Goal: Task Accomplishment & Management: Use online tool/utility

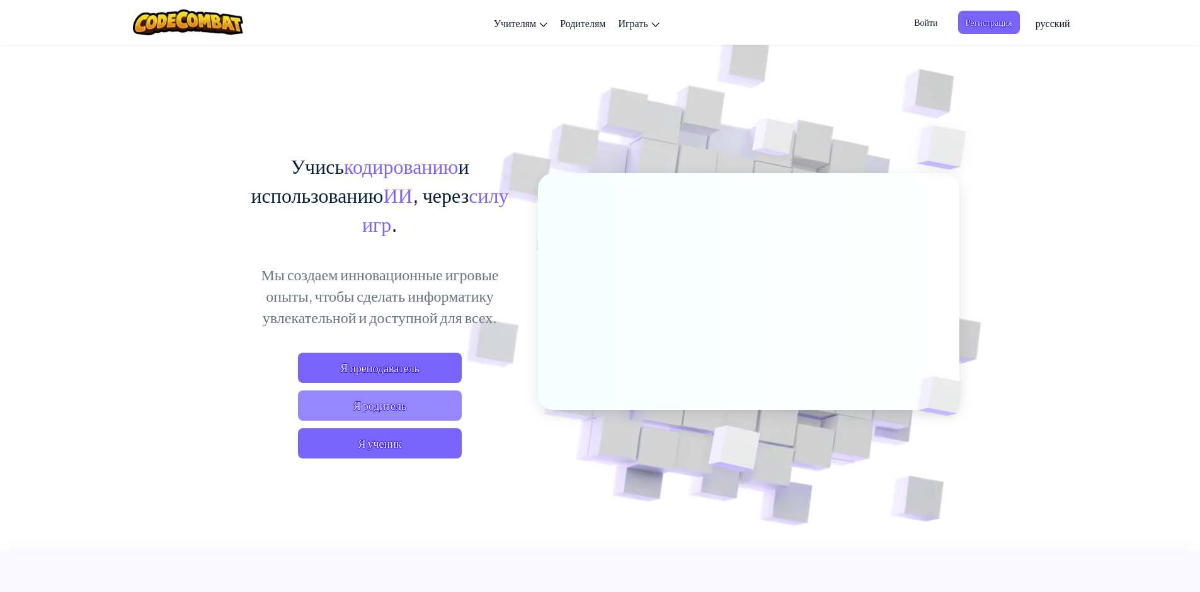
click at [436, 411] on span "Я родитель" at bounding box center [380, 405] width 164 height 30
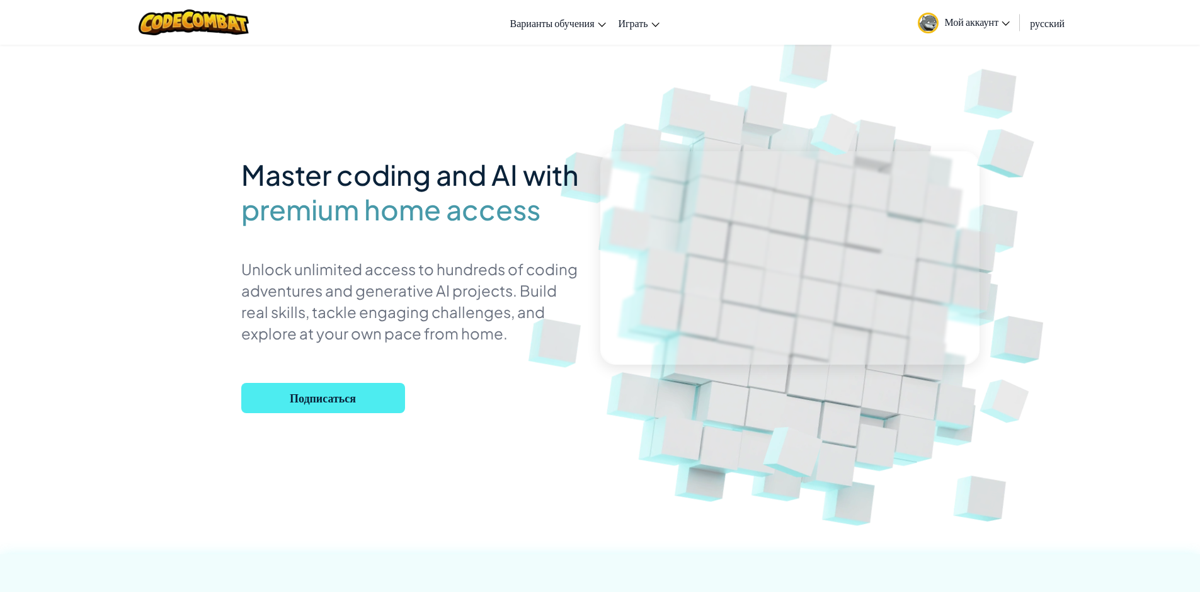
click at [676, 25] on div "Переключить навигацию Варианты обучения Онлайн-занятия в реальном времени Преми…" at bounding box center [600, 22] width 1206 height 45
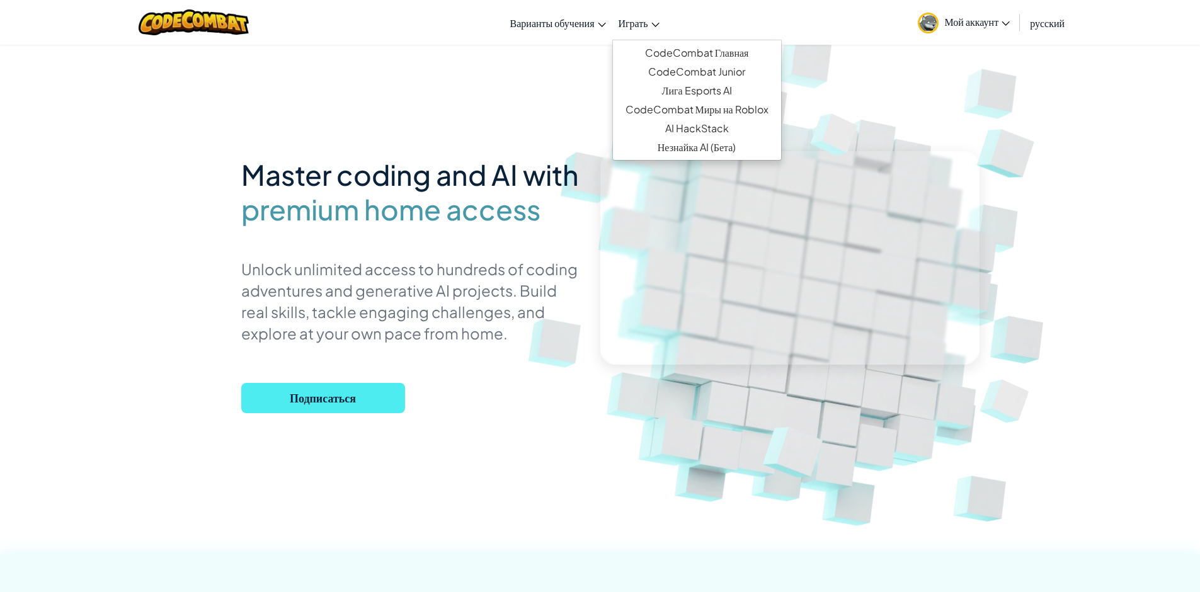
click at [658, 23] on icon at bounding box center [655, 25] width 8 height 4
click at [675, 72] on link "CodeCombat Junior" at bounding box center [697, 71] width 168 height 19
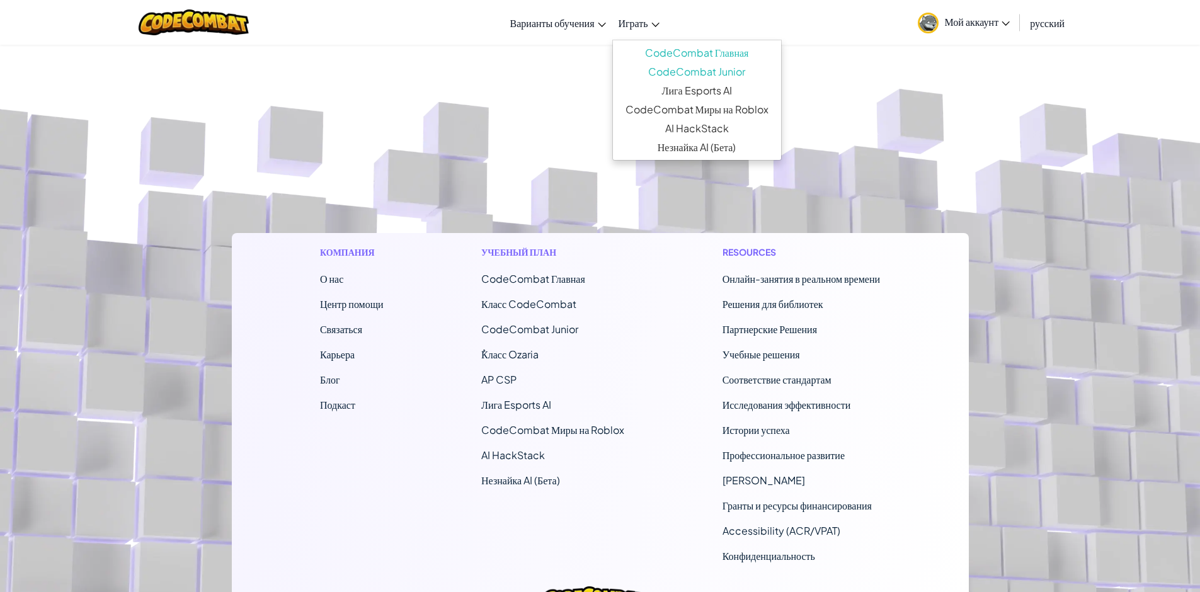
select select "ru"
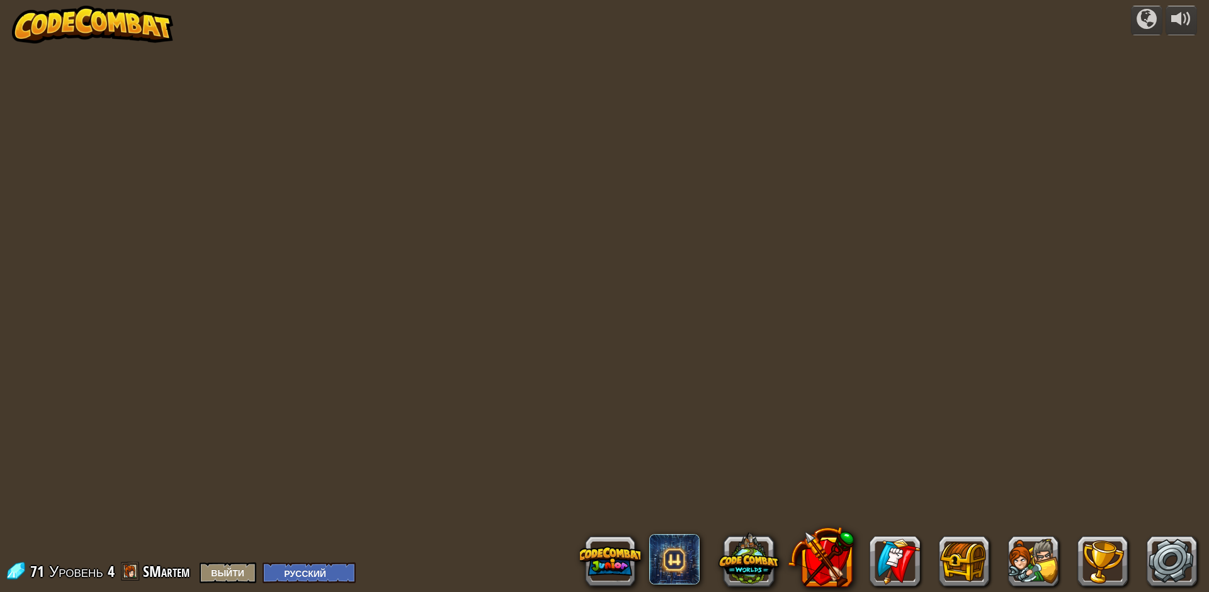
select select "ru"
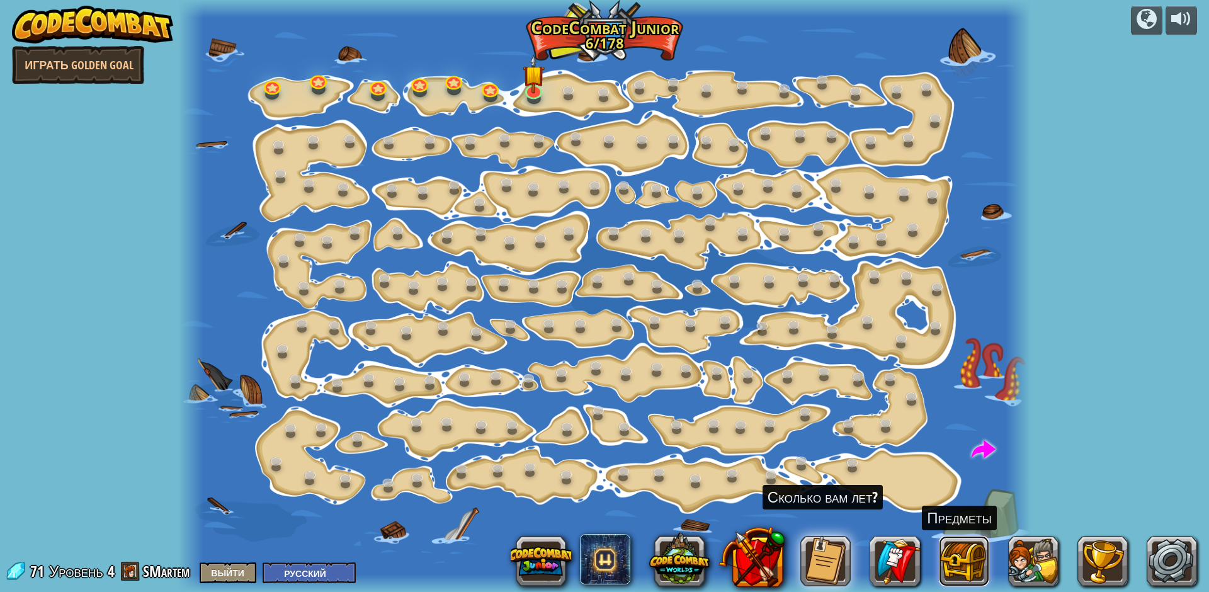
click at [967, 558] on button at bounding box center [964, 561] width 50 height 50
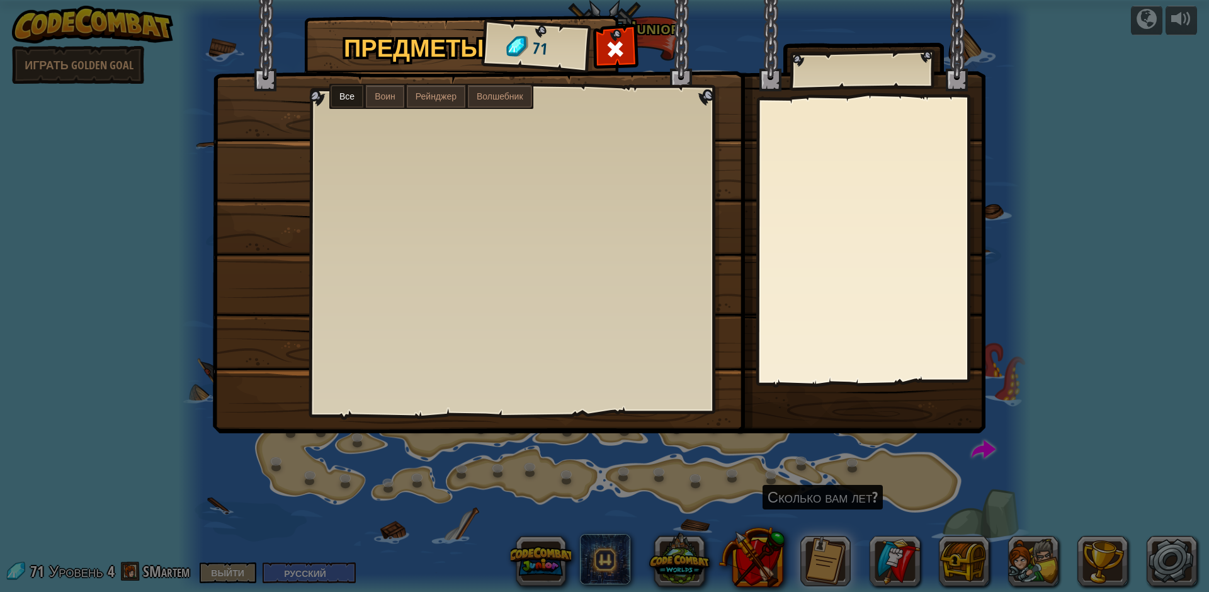
click at [1085, 123] on div "Предметы 71 Все Воин Рейнджер Волшебник" at bounding box center [604, 296] width 1209 height 592
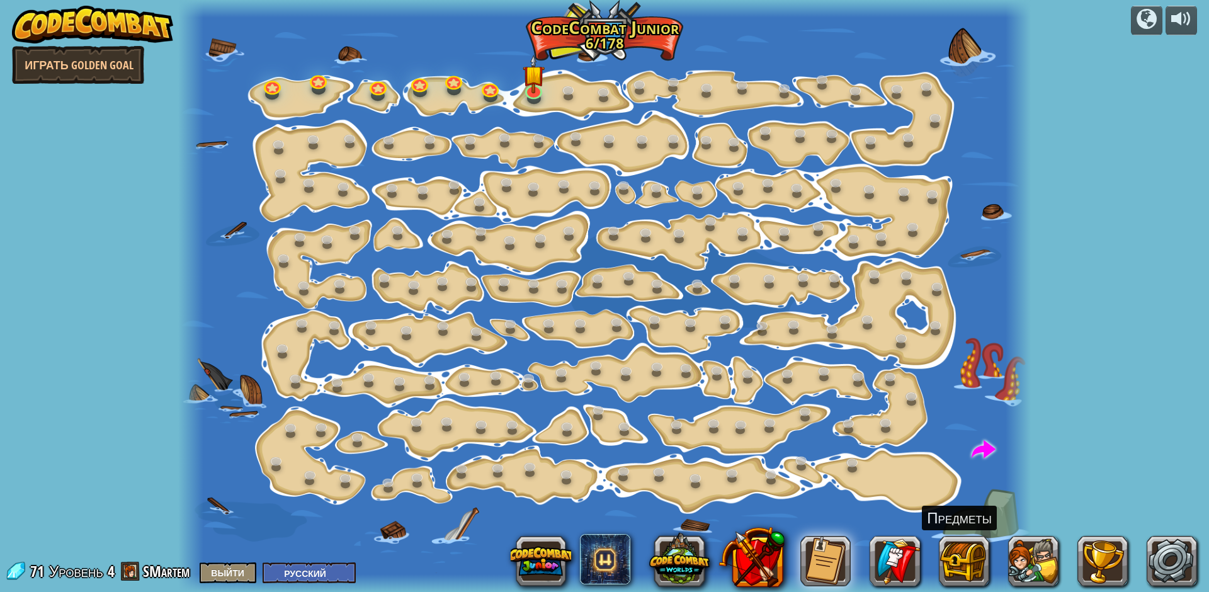
click at [119, 18] on img at bounding box center [92, 25] width 161 height 38
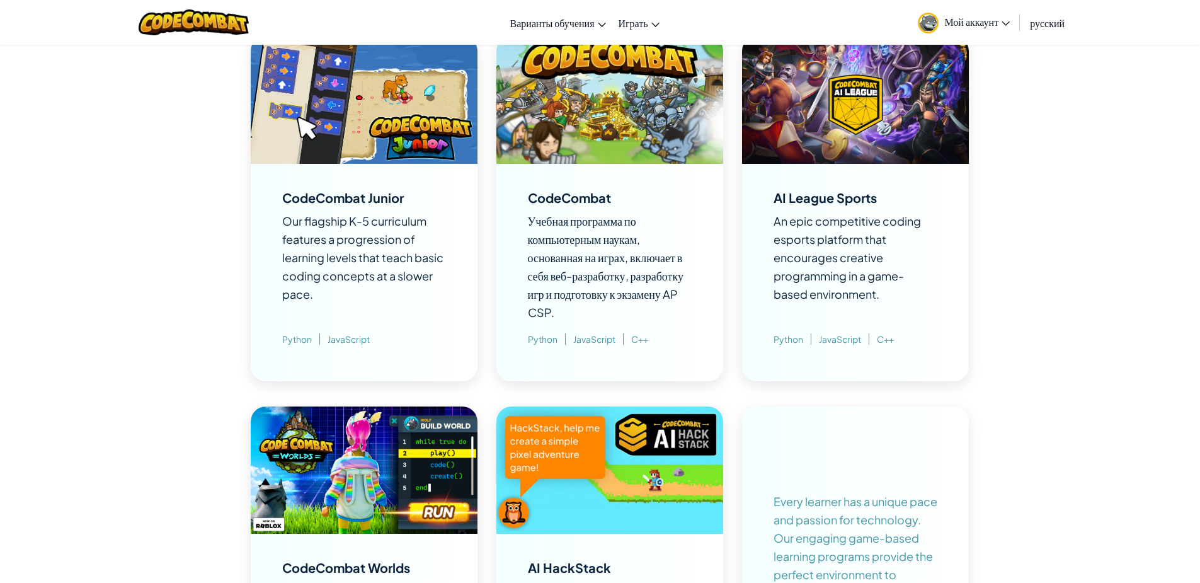
scroll to position [882, 0]
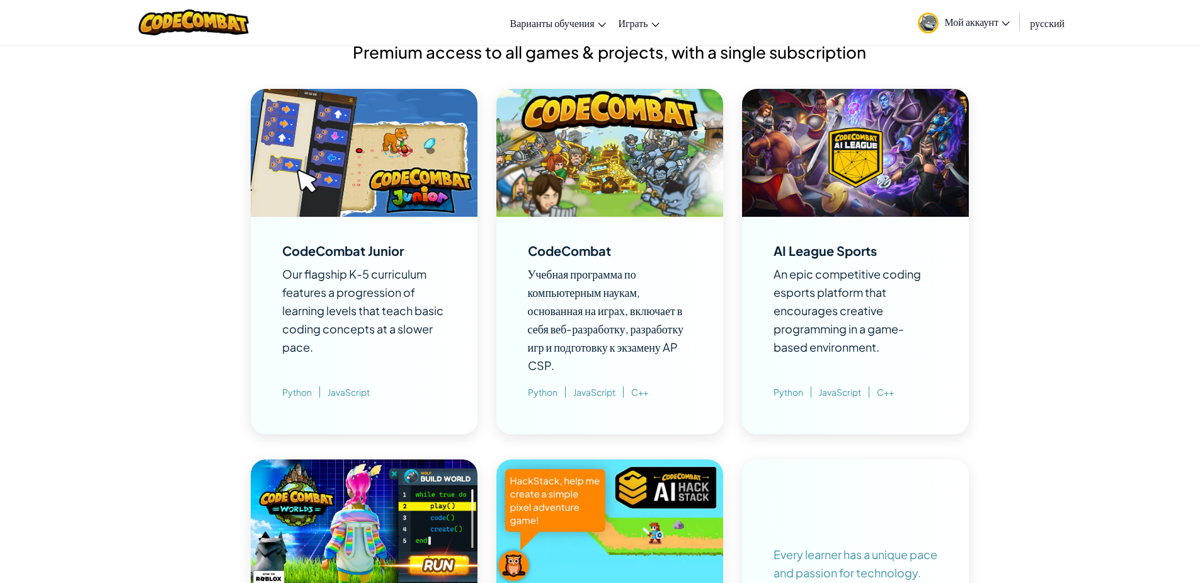
click at [579, 253] on div "CodeCombat" at bounding box center [569, 250] width 83 height 13
click at [574, 117] on img at bounding box center [609, 153] width 227 height 128
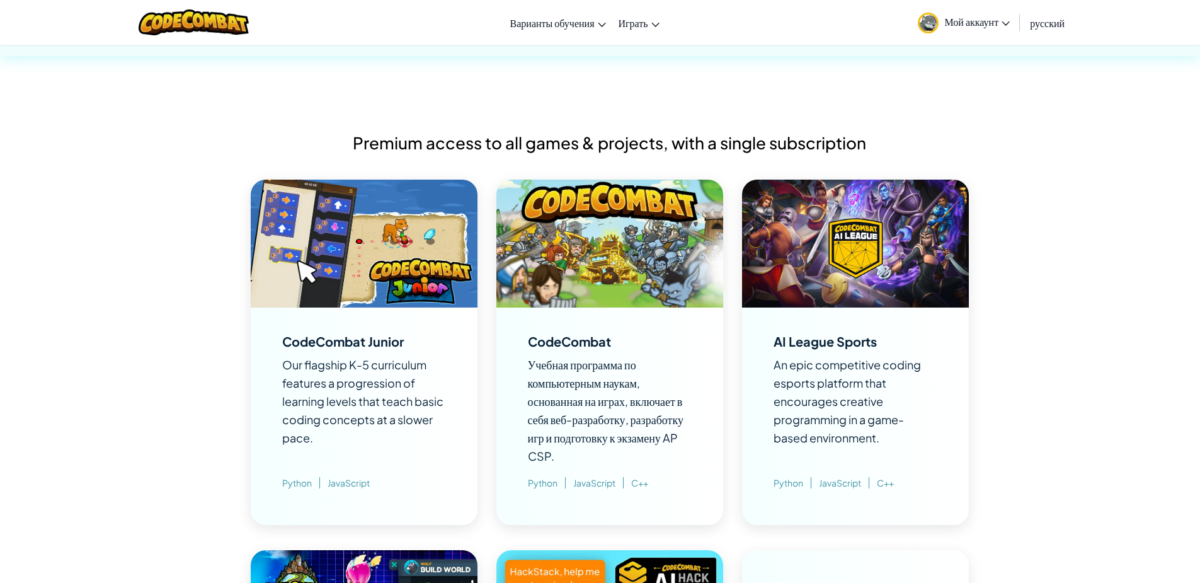
scroll to position [630, 0]
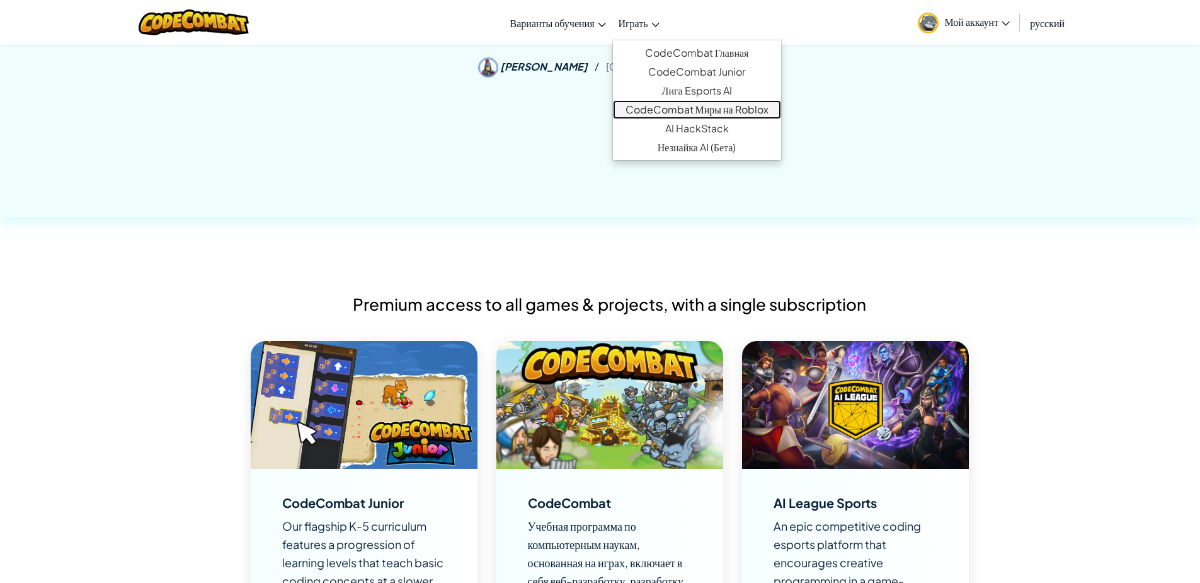
click at [664, 110] on link "CodeCombat Миры на Roblox" at bounding box center [697, 109] width 168 height 19
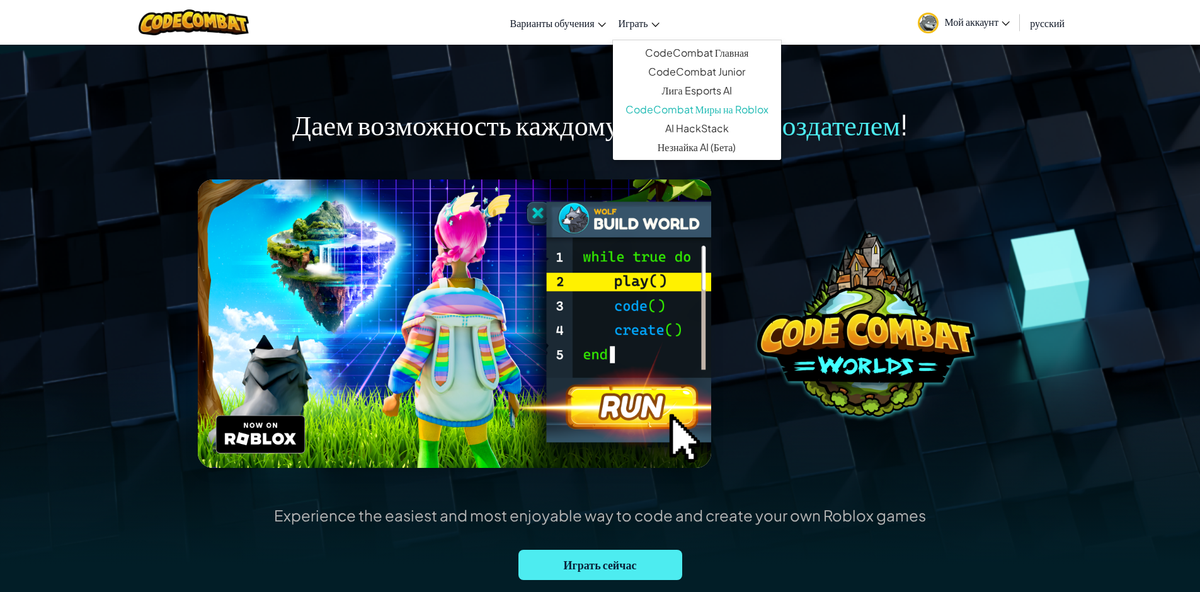
click at [654, 24] on icon at bounding box center [655, 25] width 8 height 4
click at [664, 50] on link "CodeCombat Главная" at bounding box center [697, 52] width 168 height 19
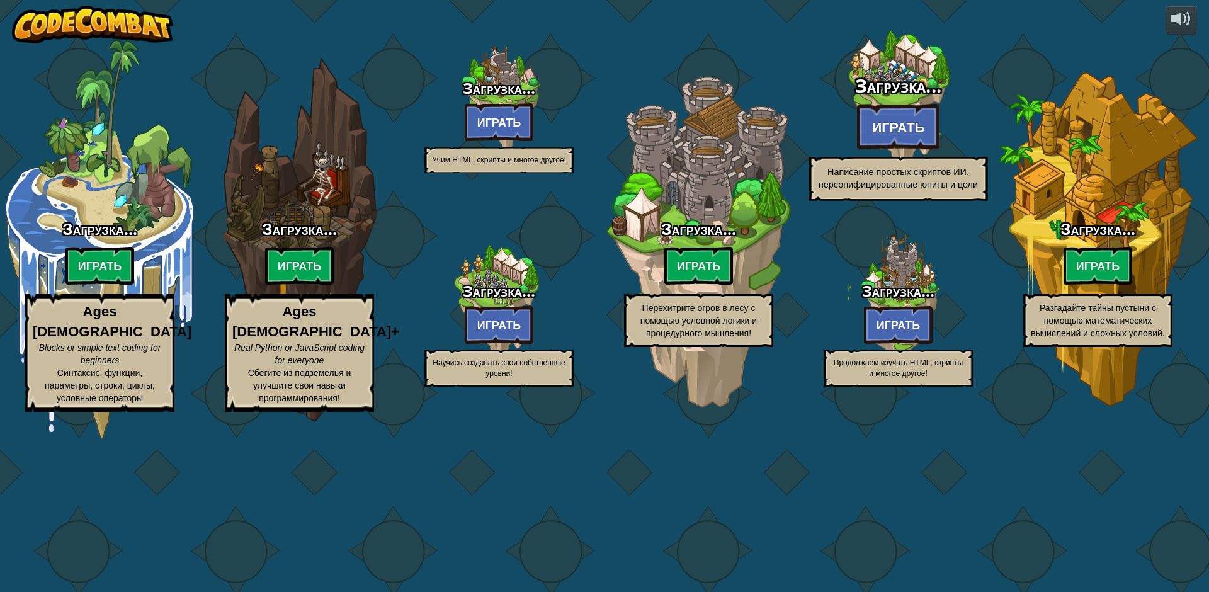
select select "ru"
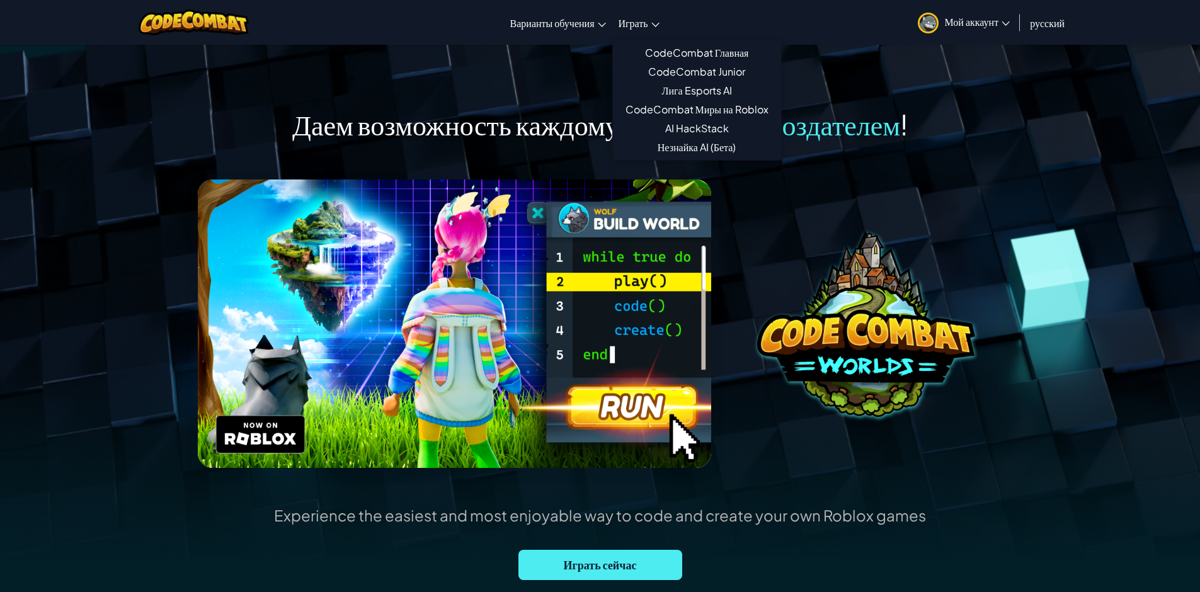
click at [643, 22] on span "Играть" at bounding box center [633, 22] width 30 height 13
click at [658, 52] on link "CodeCombat Главная" at bounding box center [697, 52] width 168 height 19
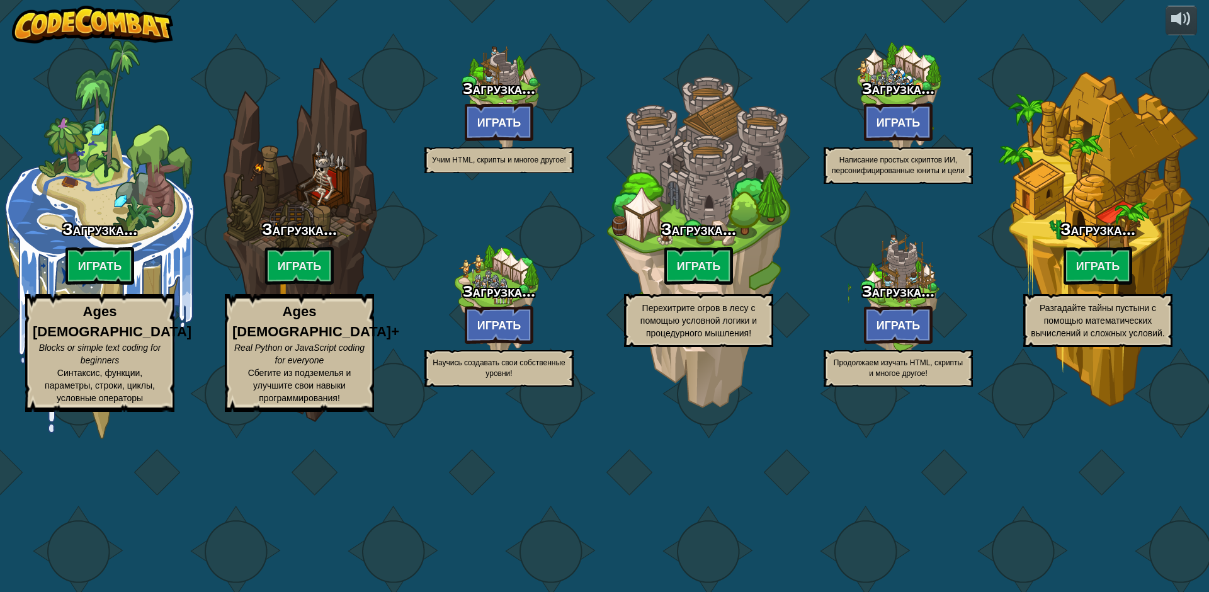
select select "ru"
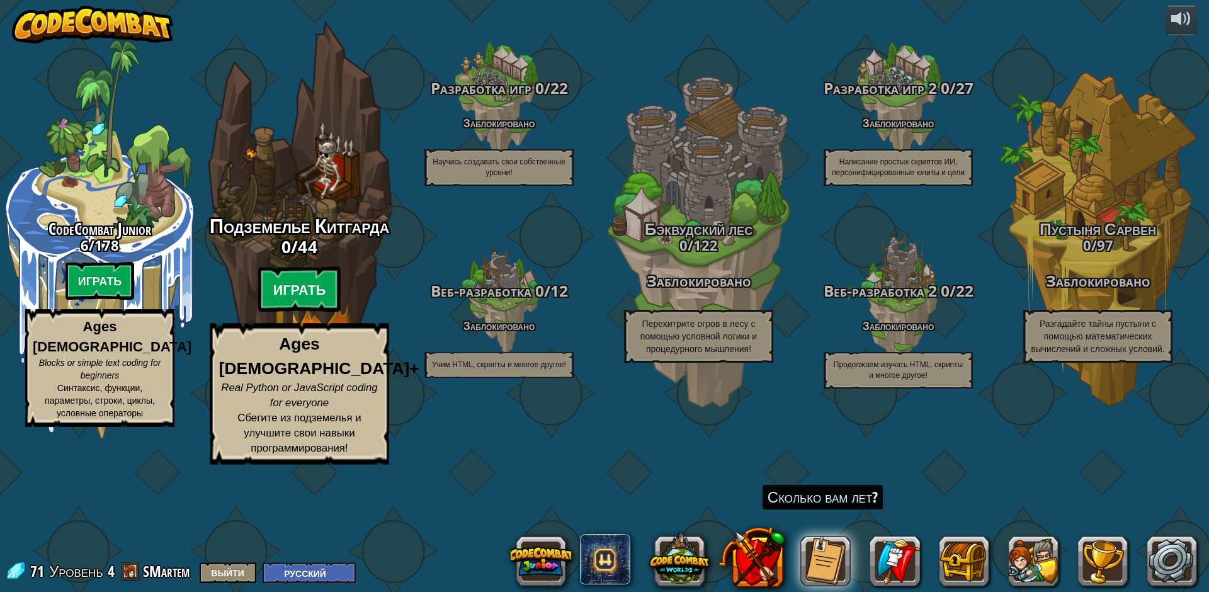
click at [305, 312] on btn "Играть" at bounding box center [299, 289] width 83 height 45
select select "ru"
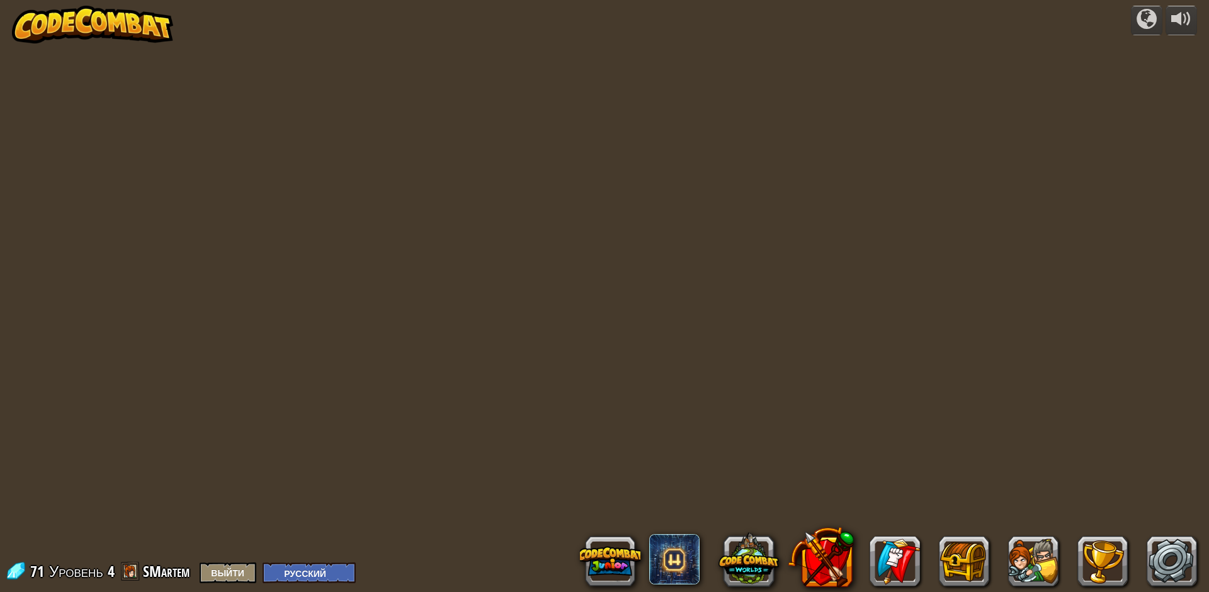
select select "ru"
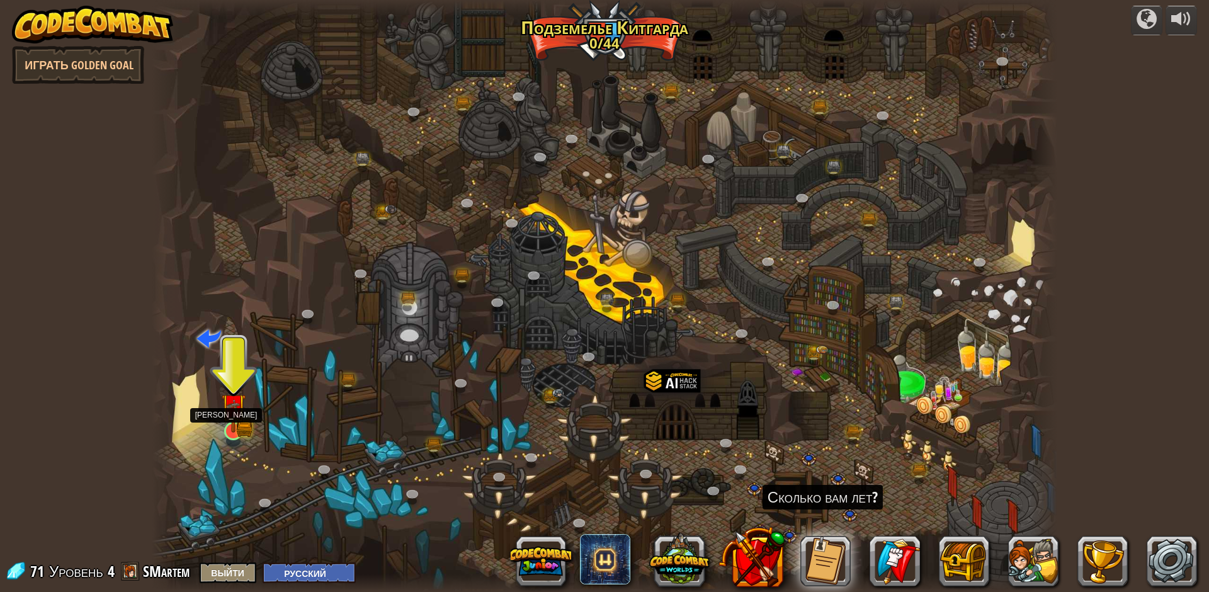
click at [237, 428] on img at bounding box center [233, 406] width 25 height 54
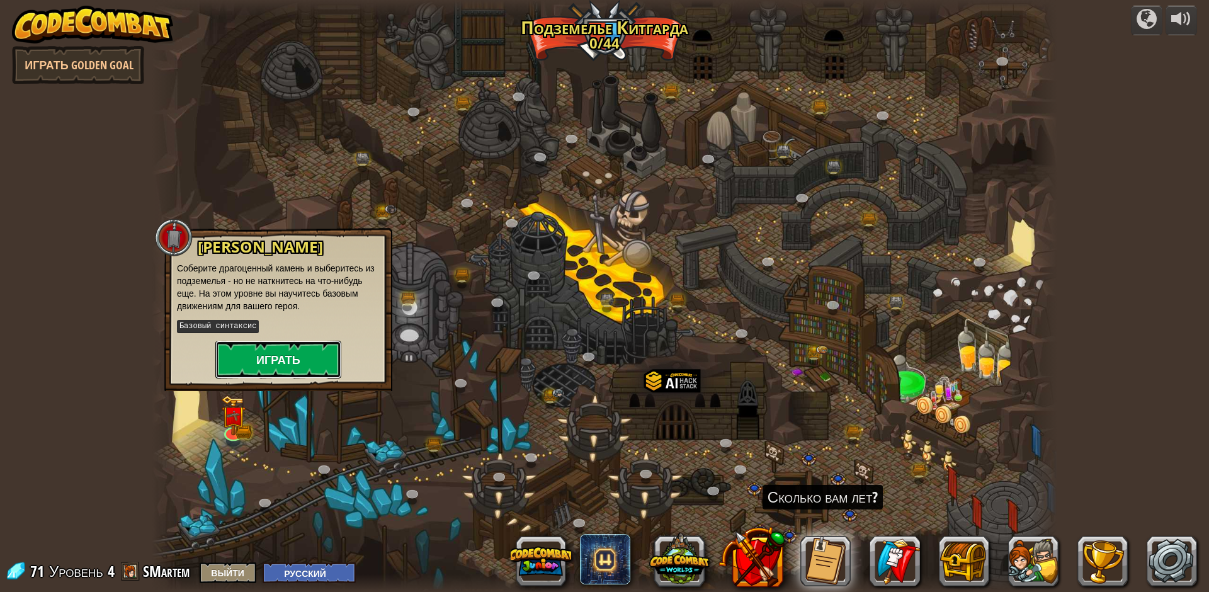
click at [282, 361] on button "Играть" at bounding box center [278, 360] width 126 height 38
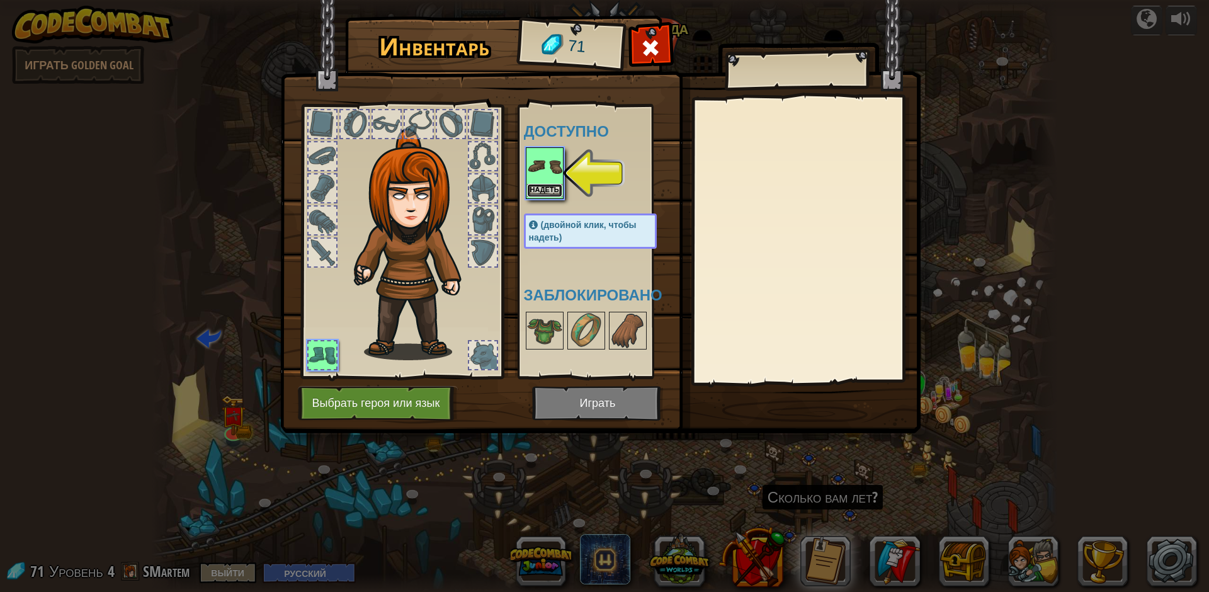
click at [553, 185] on button "Надеть" at bounding box center [544, 190] width 35 height 13
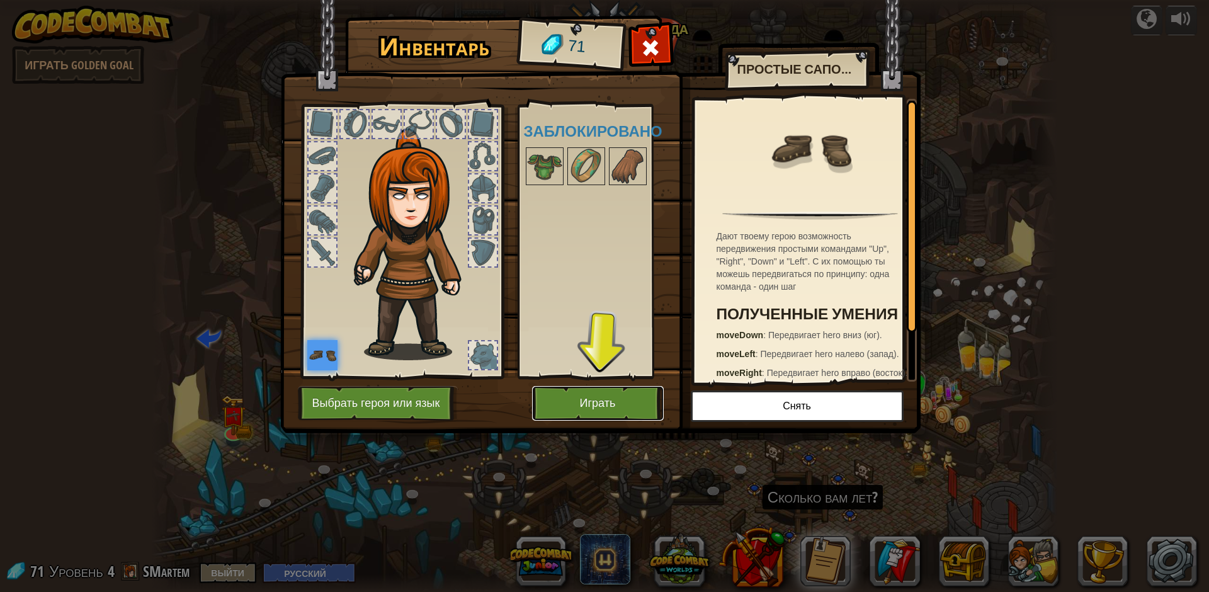
click at [602, 396] on button "Играть" at bounding box center [598, 403] width 132 height 35
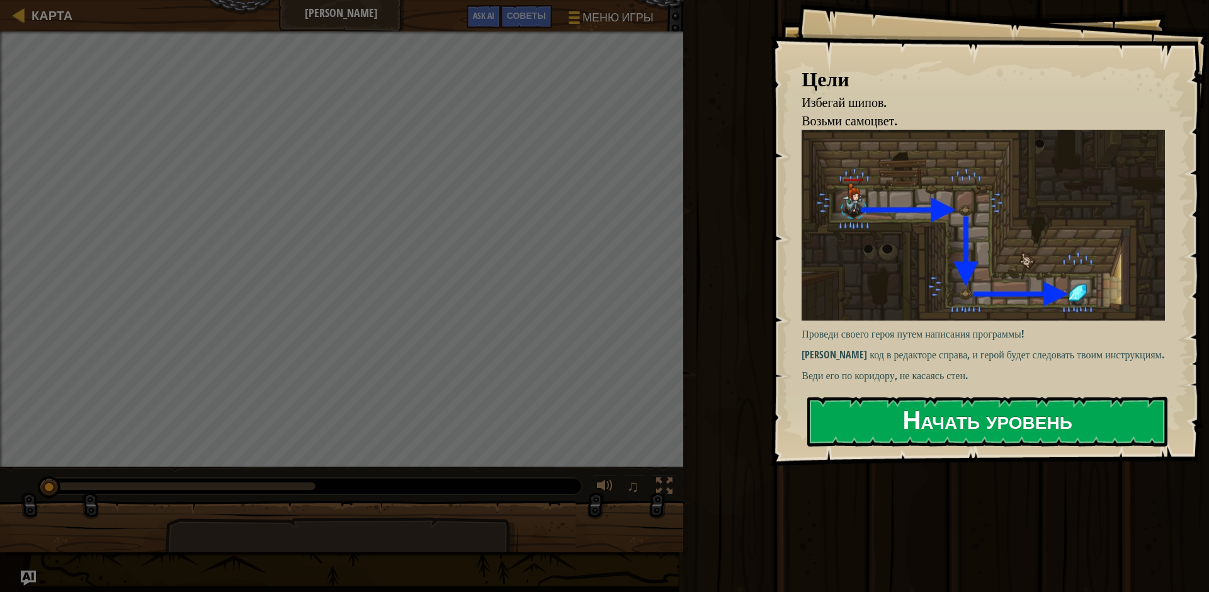
click at [1047, 424] on button "Начать уровень" at bounding box center [987, 422] width 360 height 50
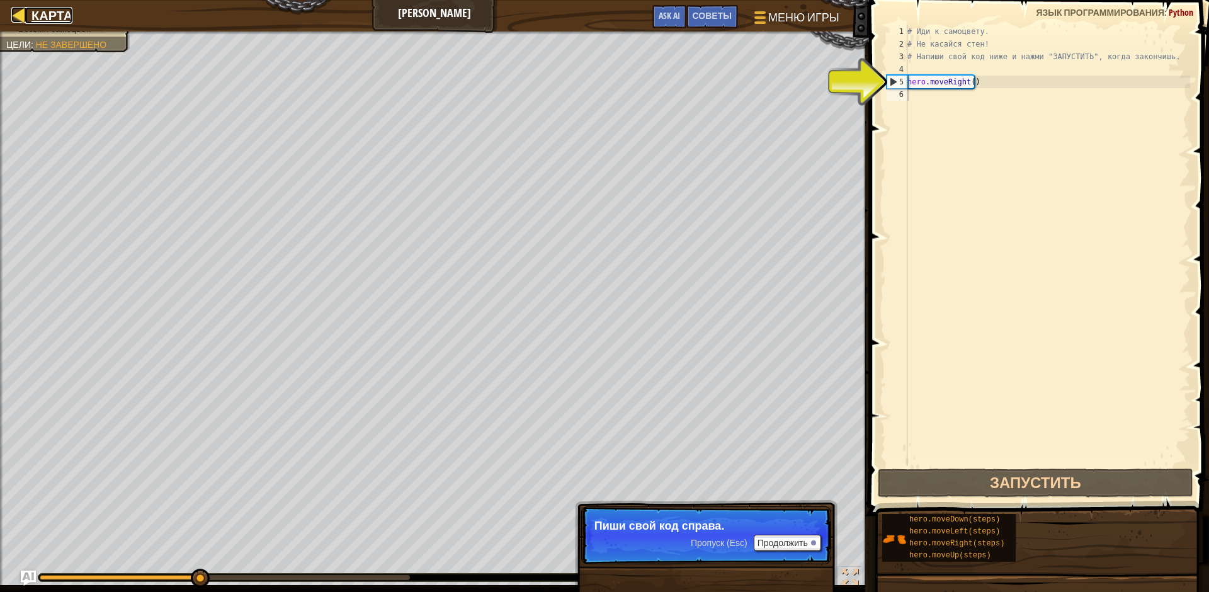
click at [18, 12] on div at bounding box center [19, 15] width 16 height 16
select select "ru"
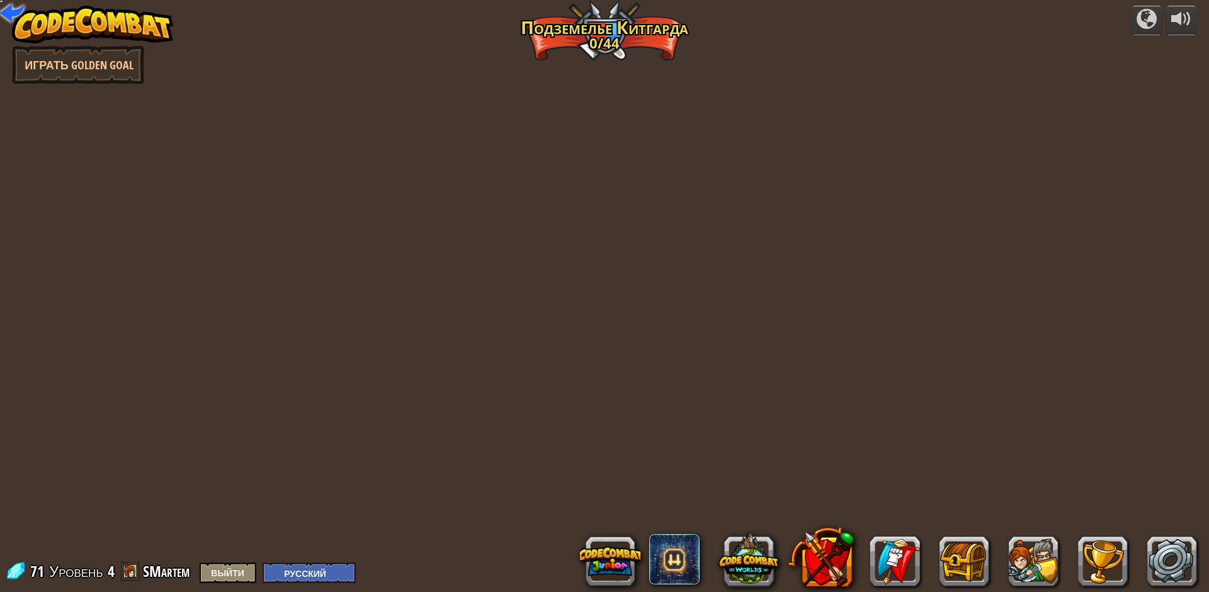
select select "ru"
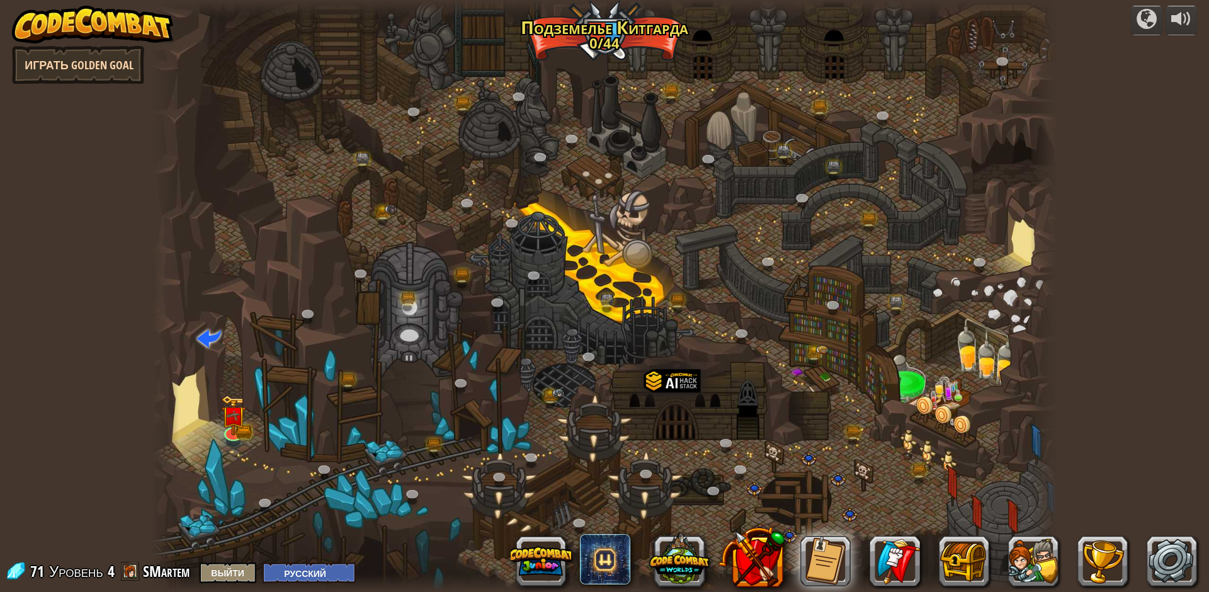
click at [122, 59] on link "Играть Golden Goal" at bounding box center [78, 65] width 132 height 38
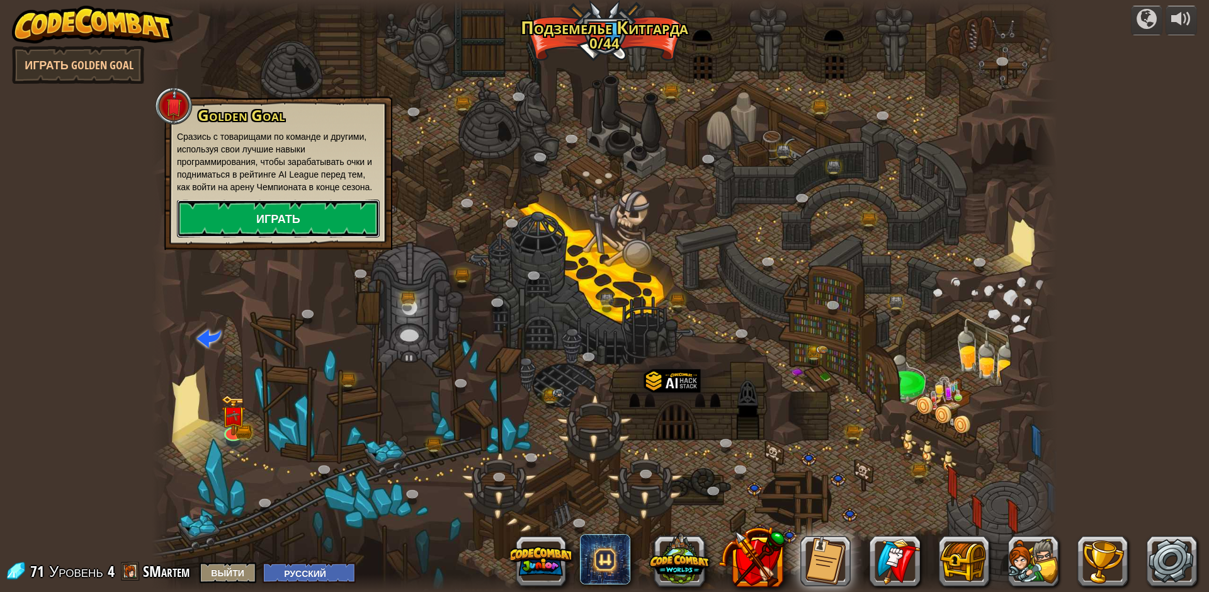
click at [274, 218] on link "Играть" at bounding box center [278, 219] width 203 height 38
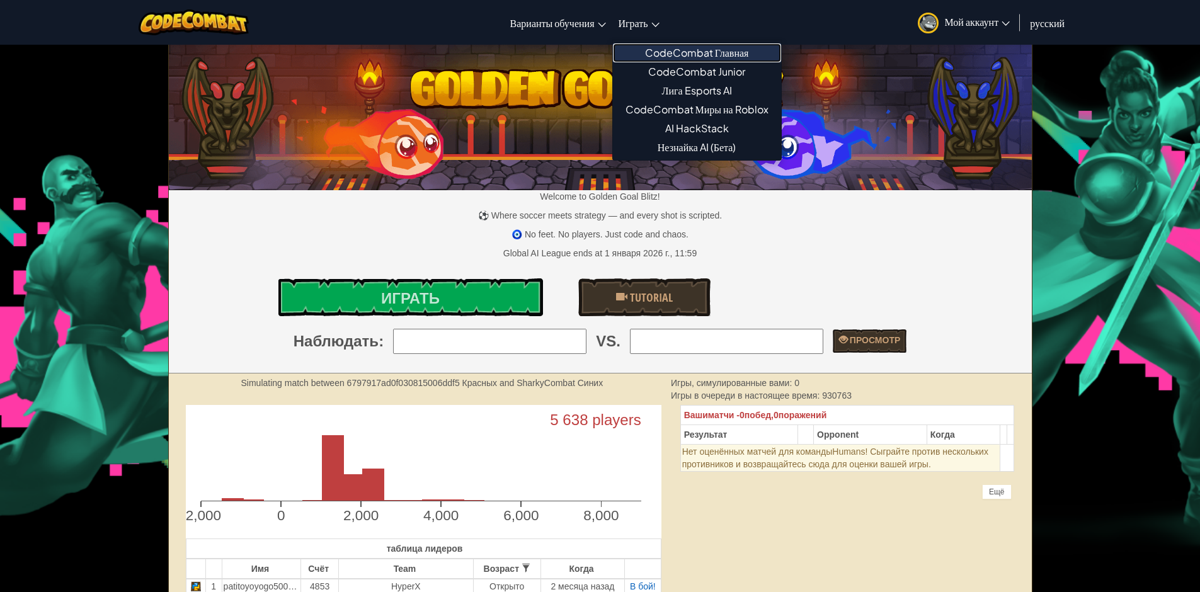
click at [652, 45] on link "CodeCombat Главная" at bounding box center [697, 52] width 168 height 19
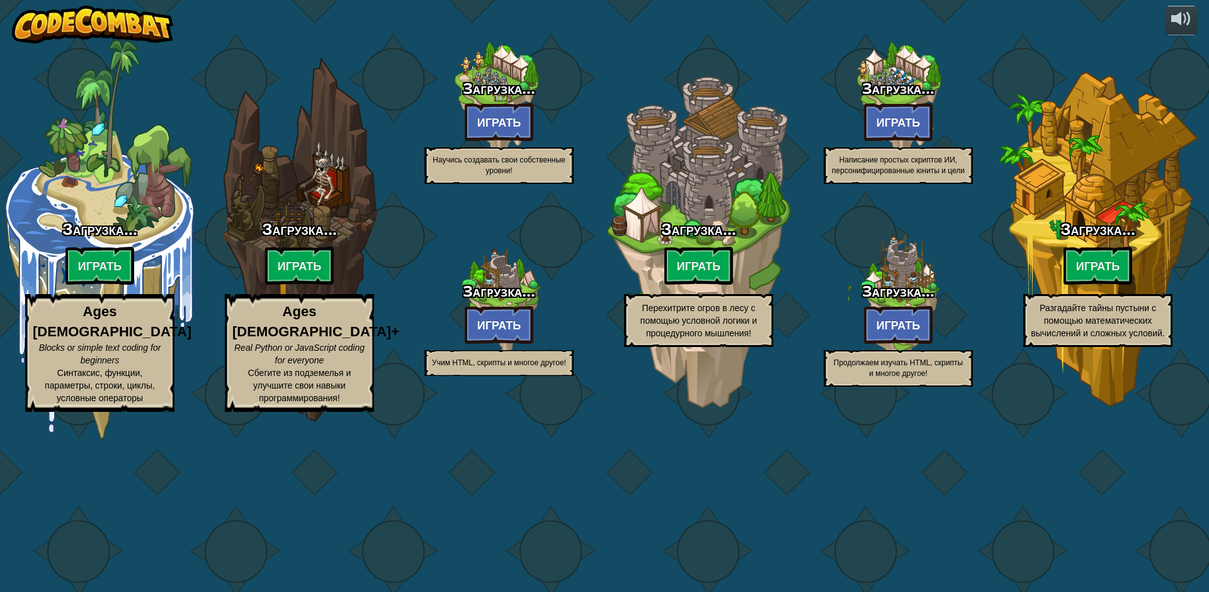
select select "ru"
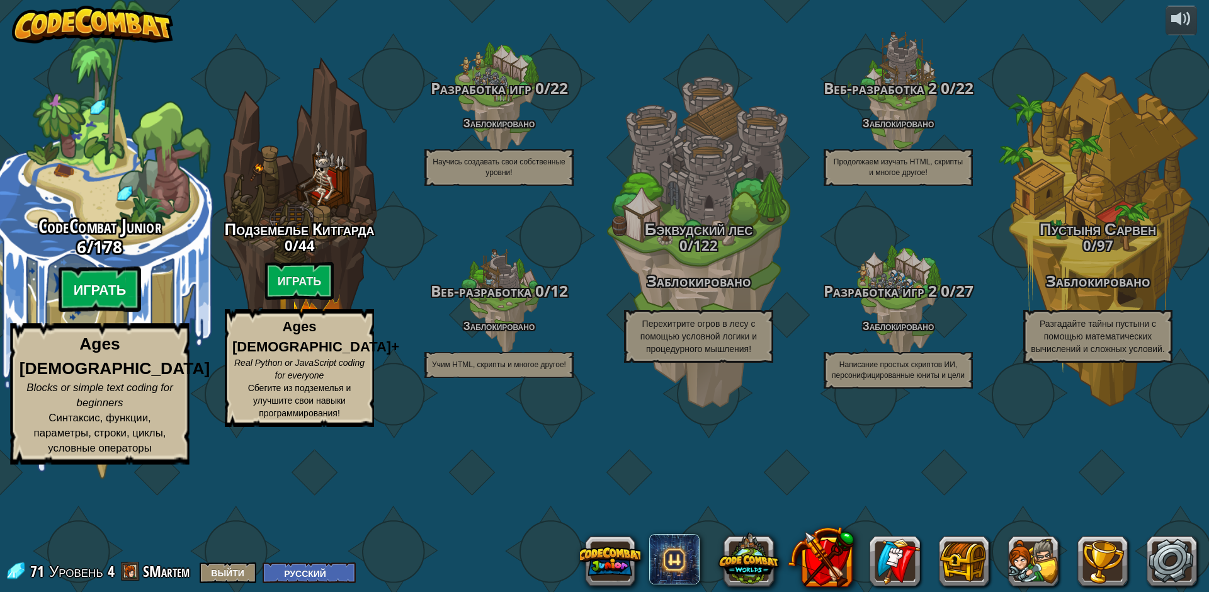
click at [107, 312] on btn "Играть" at bounding box center [100, 289] width 83 height 45
select select "ru"
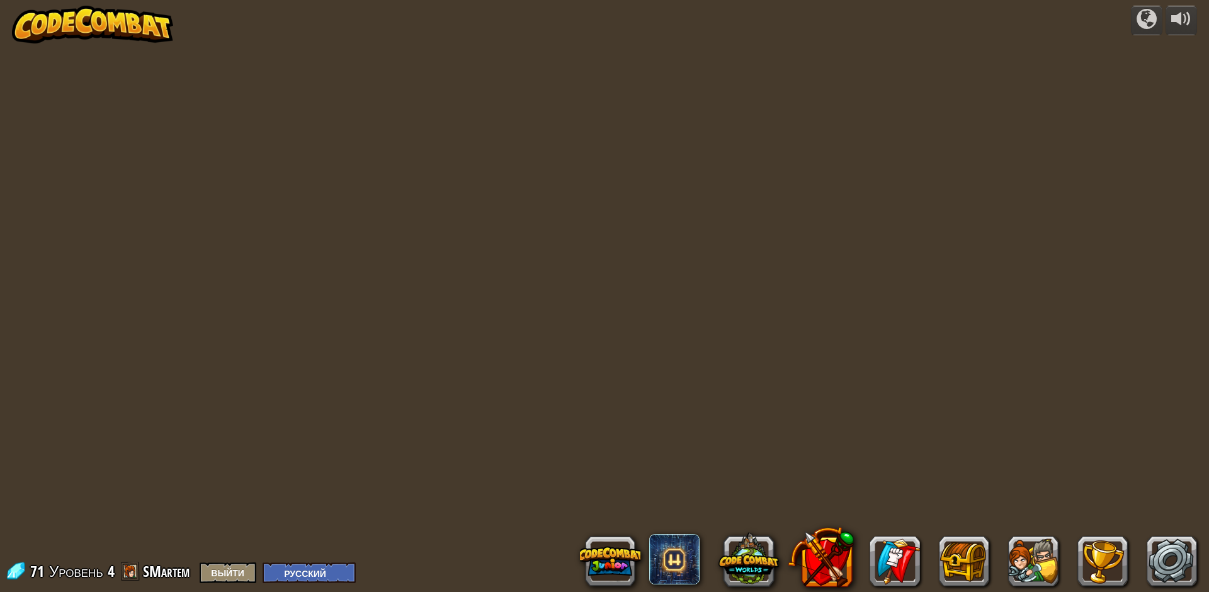
select select "ru"
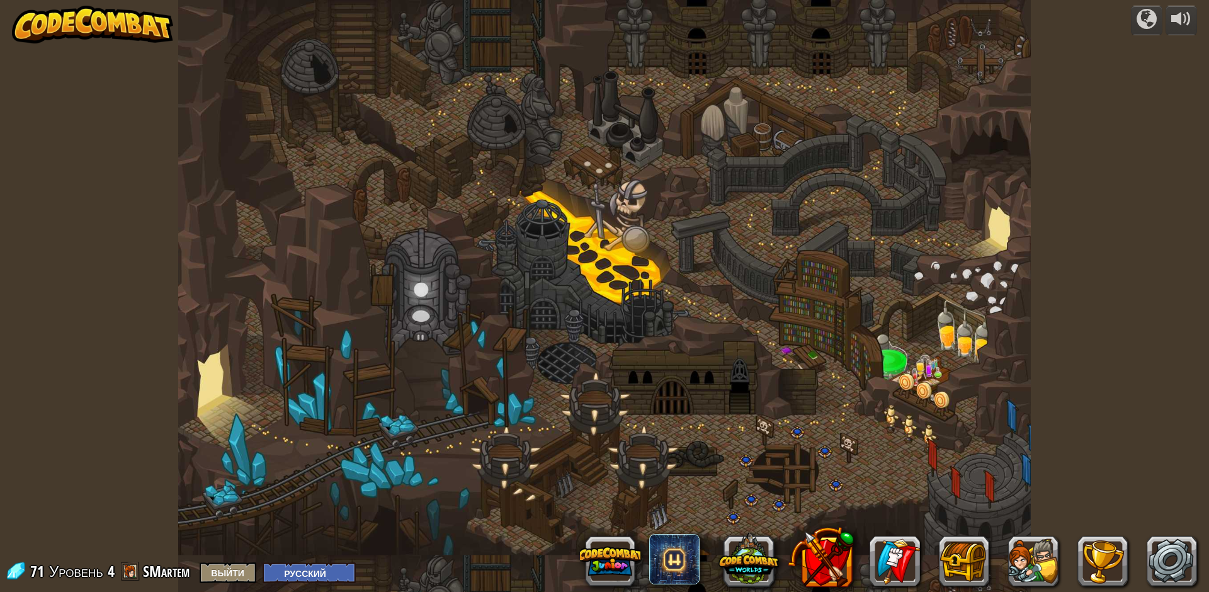
select select "ru"
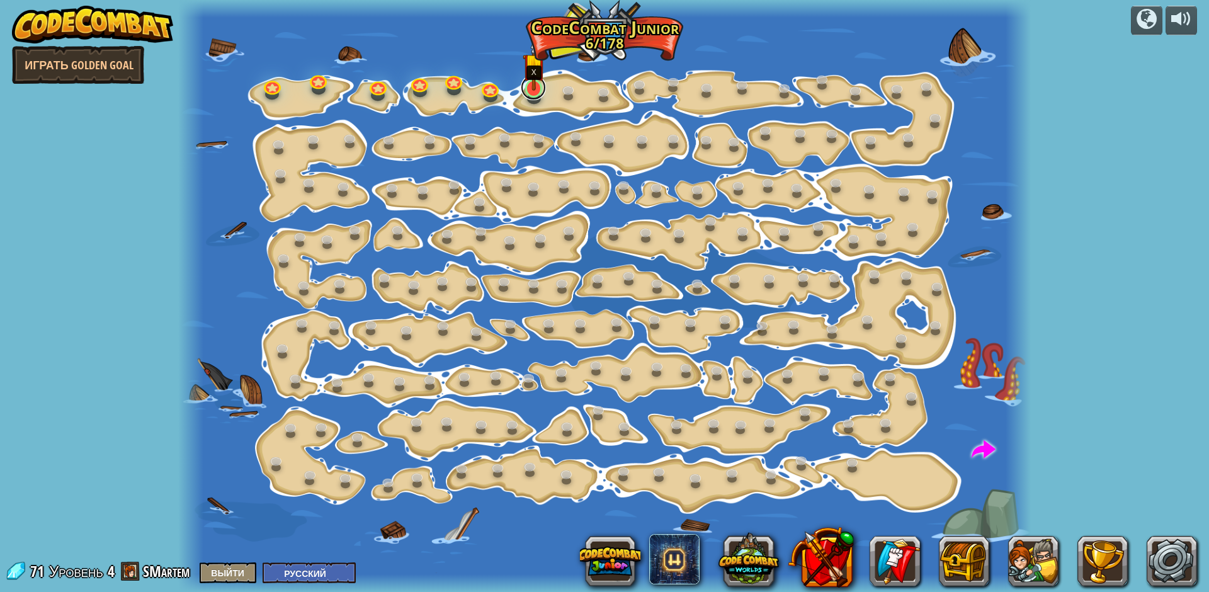
click at [535, 96] on link at bounding box center [533, 87] width 25 height 25
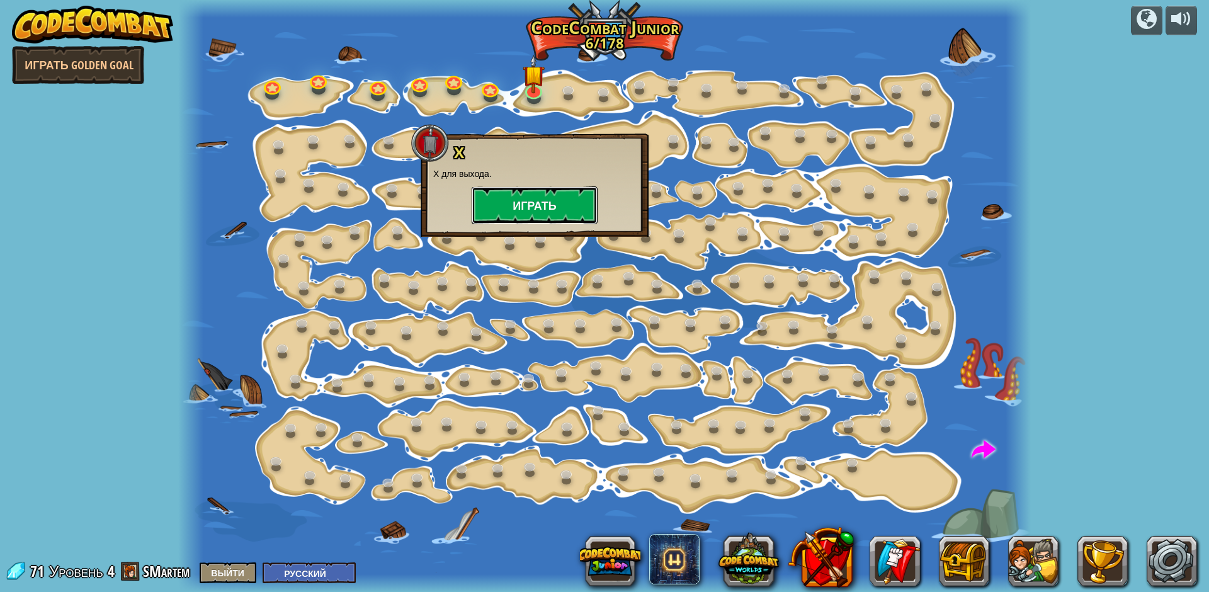
click at [530, 195] on button "Играть" at bounding box center [535, 205] width 126 height 38
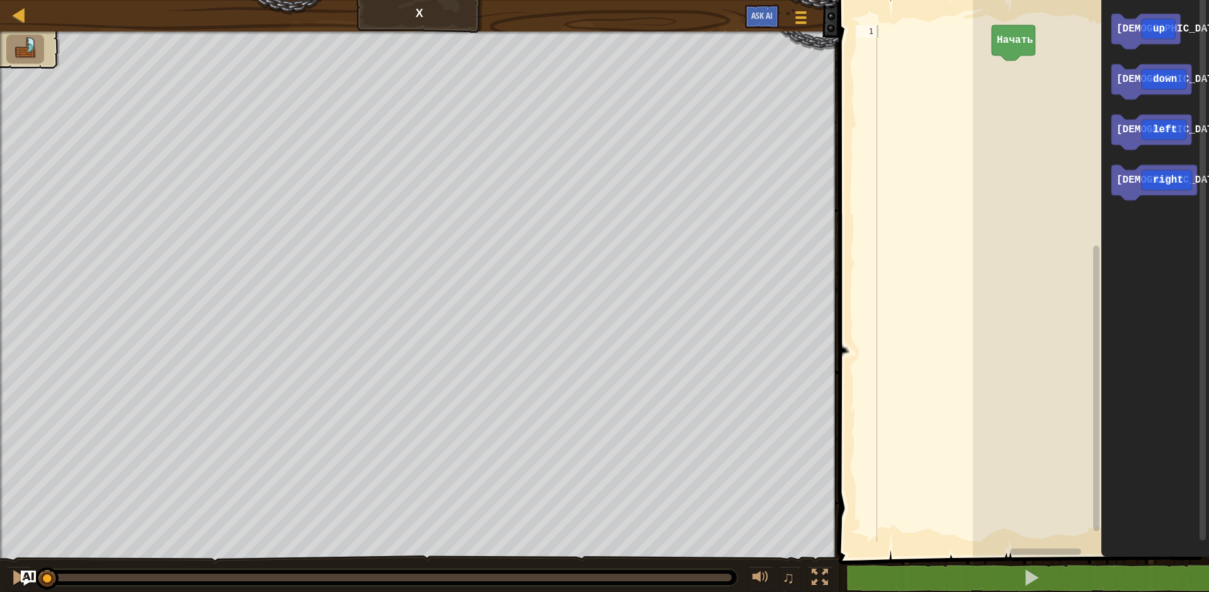
click at [906, 55] on div at bounding box center [933, 296] width 117 height 542
type textarea "go"
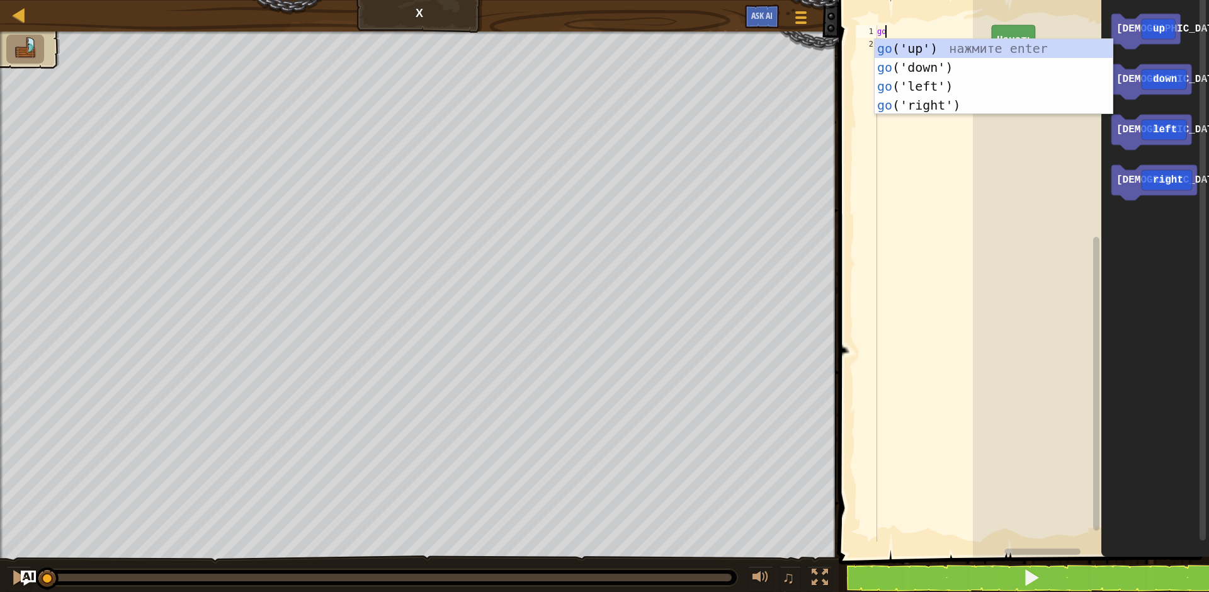
click at [906, 50] on div "go ('up') нажмите enter go ('down') нажмите enter go ('left') нажмите enter go …" at bounding box center [994, 95] width 238 height 113
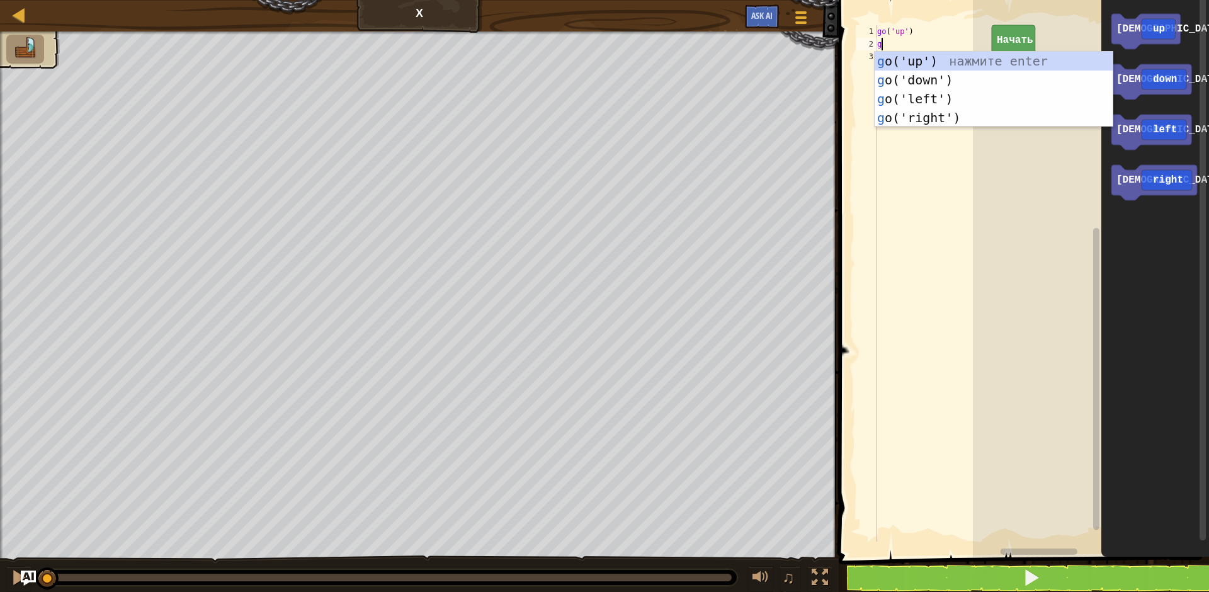
type textarea "go"
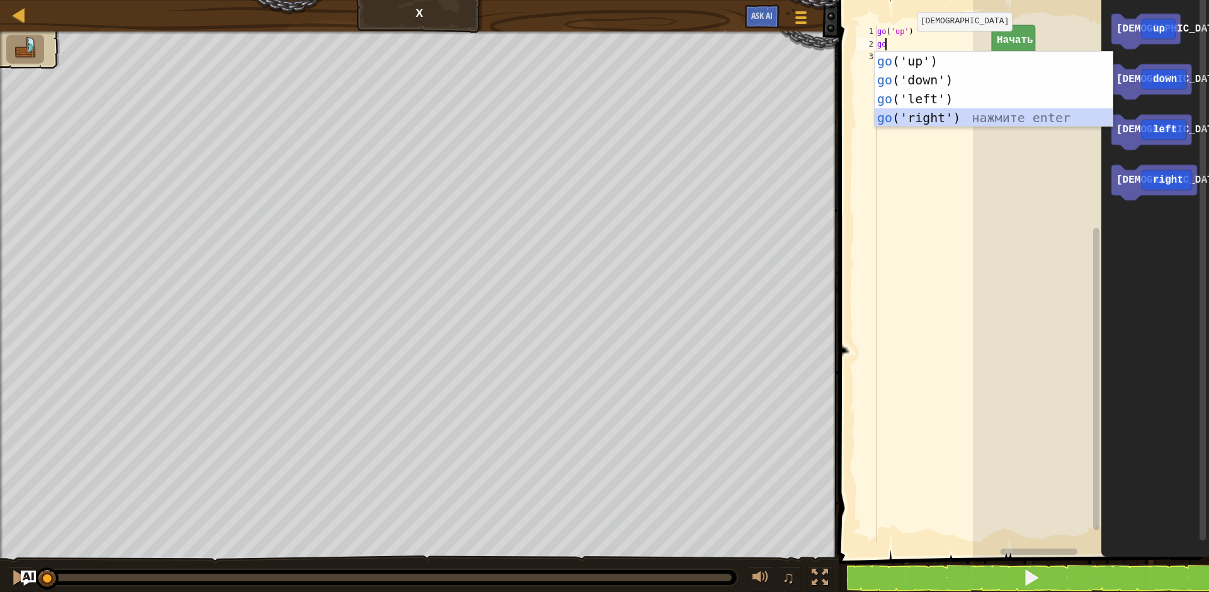
click at [955, 120] on div "go ('up') нажмите enter go ('down') нажмите enter go ('left') нажмите enter go …" at bounding box center [994, 108] width 238 height 113
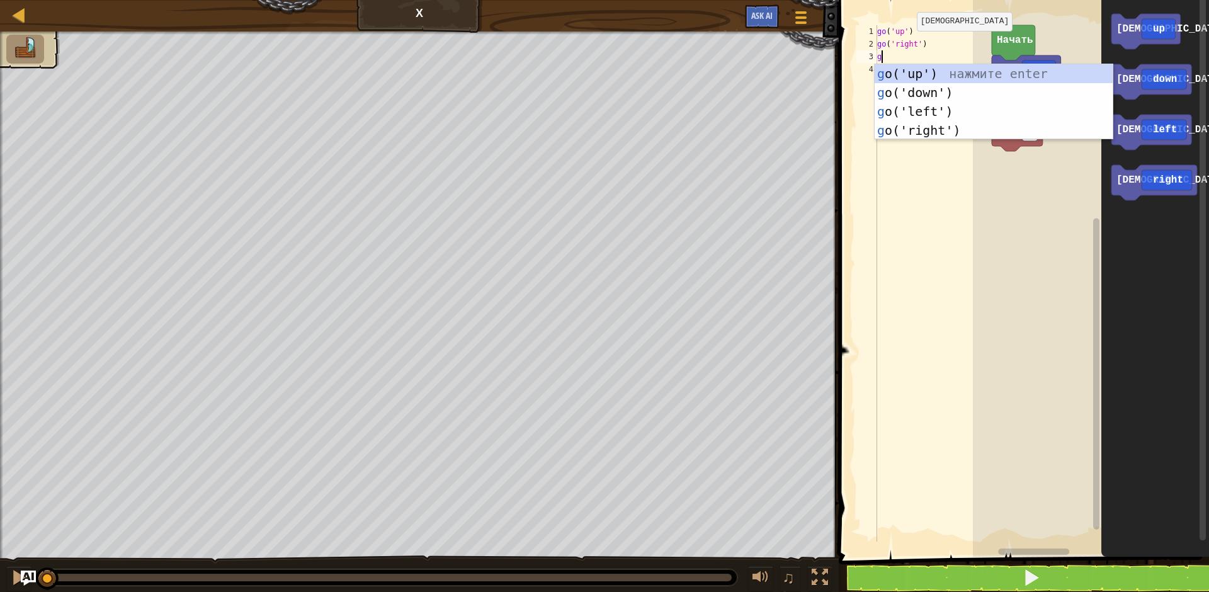
type textarea "go"
click at [955, 123] on div "go ('up') нажмите enter go ('down') нажмите enter go ('left') нажмите enter go …" at bounding box center [994, 120] width 238 height 113
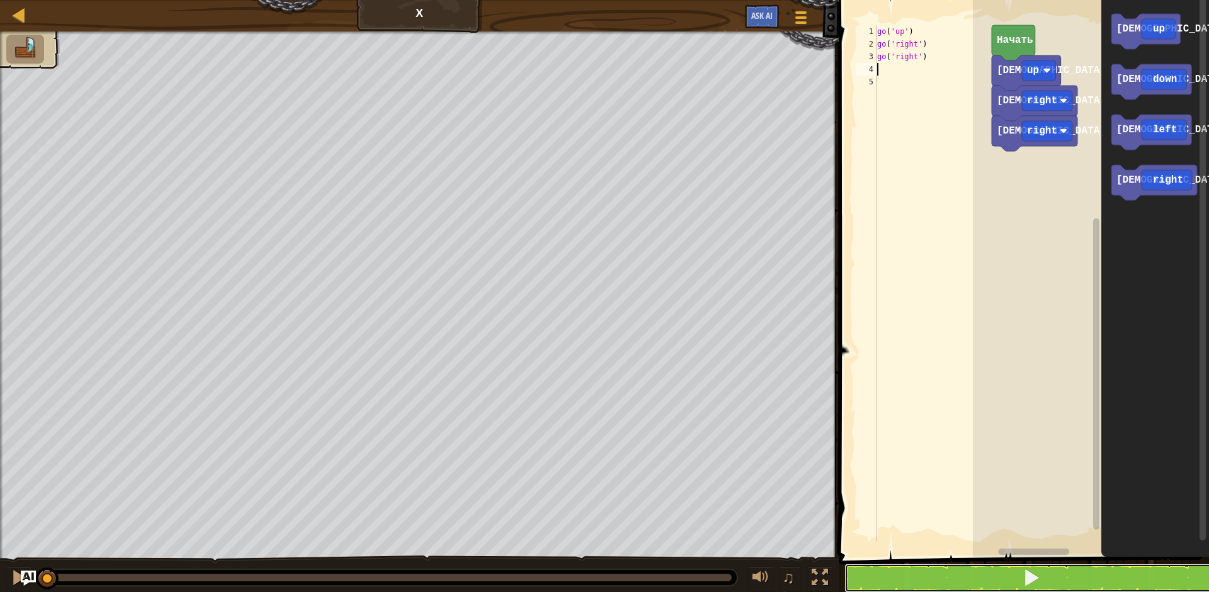
click at [1042, 584] on button at bounding box center [1032, 578] width 374 height 29
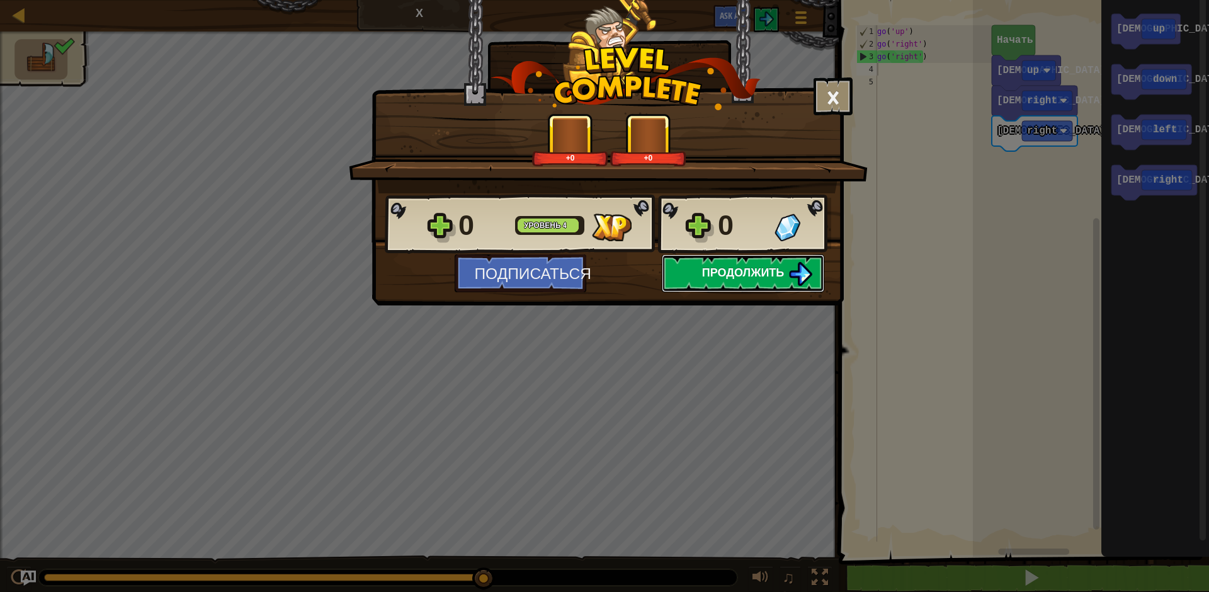
click at [741, 276] on span "Продолжить" at bounding box center [743, 273] width 83 height 16
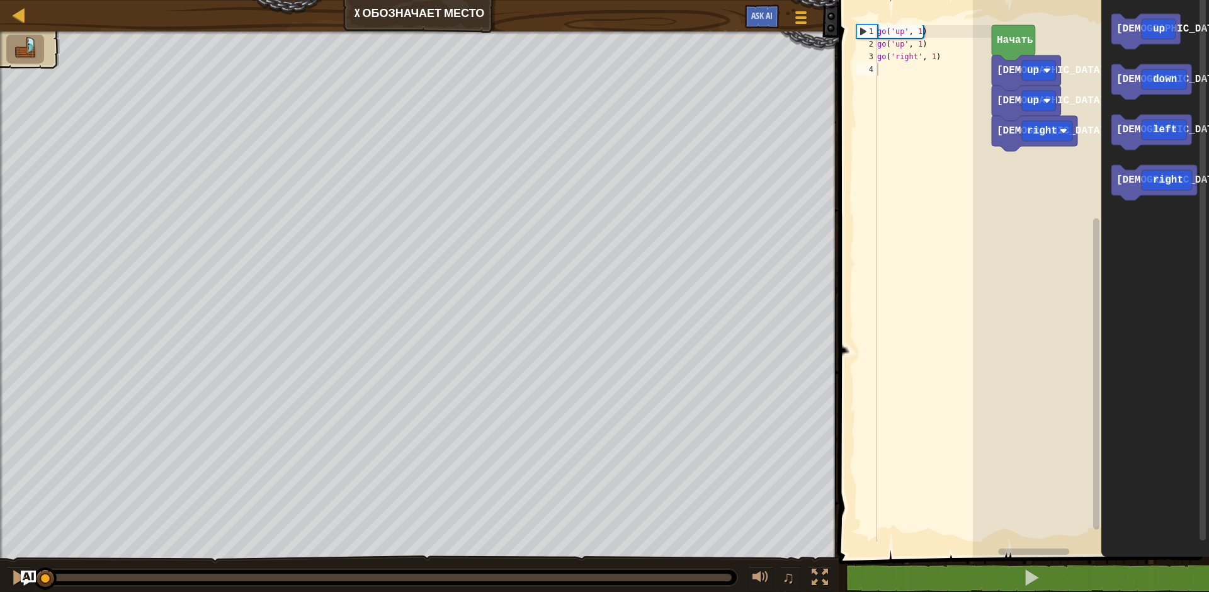
click at [919, 83] on div "go ( 'up' , 1 ) go ( 'up' , 1 ) go ( 'right' , 1 )" at bounding box center [933, 296] width 117 height 542
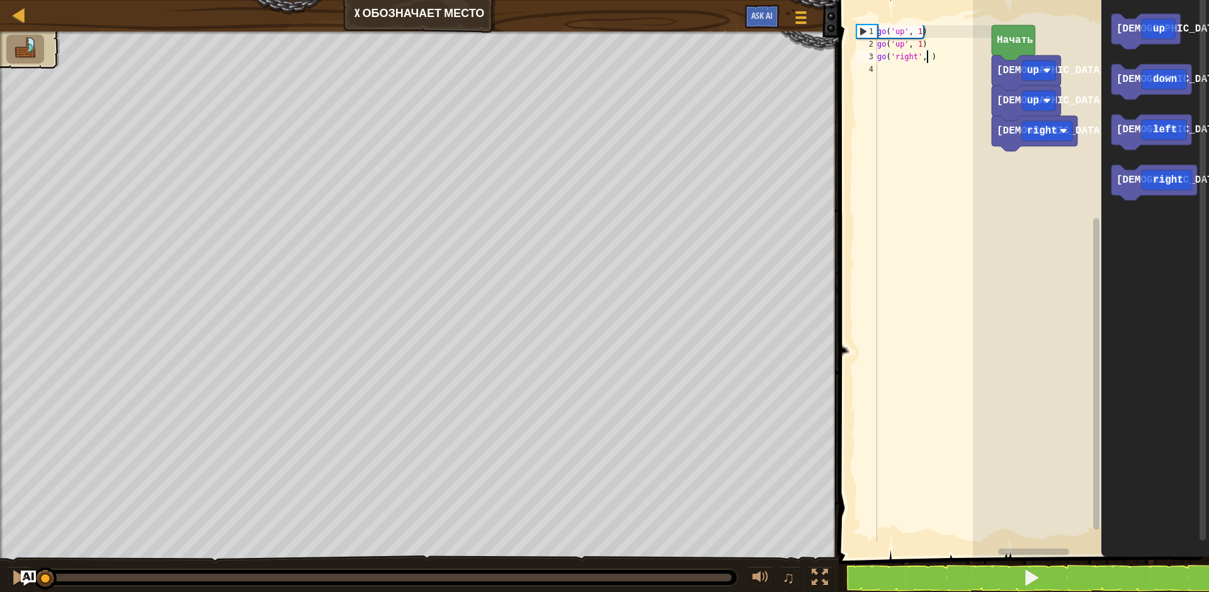
type textarea "go('right', 3)"
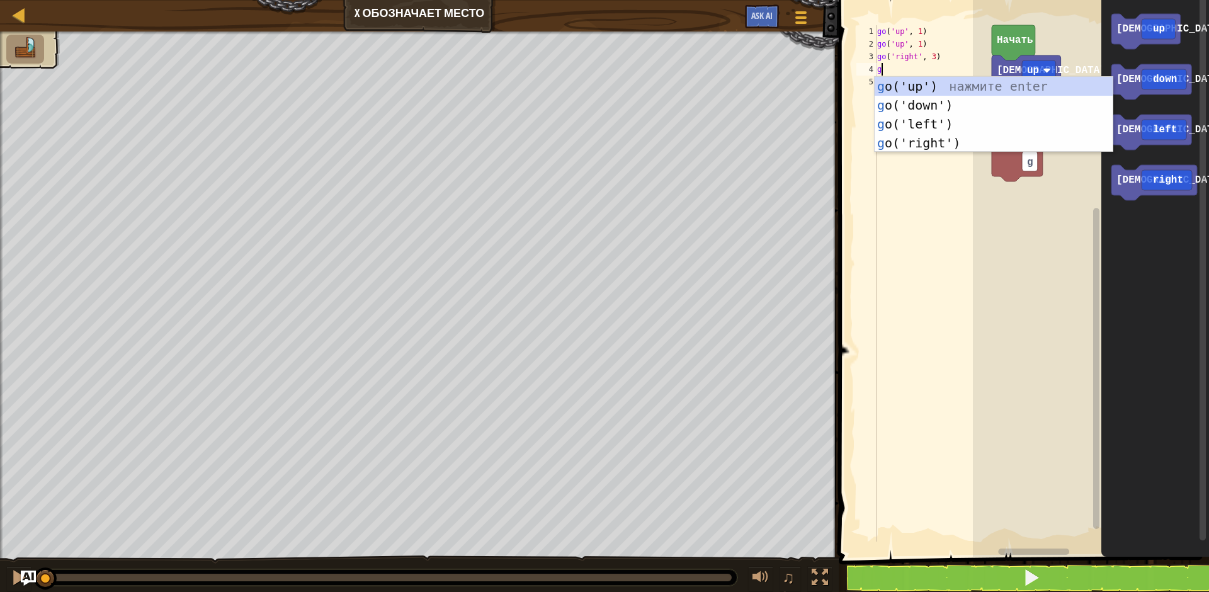
type textarea "go"
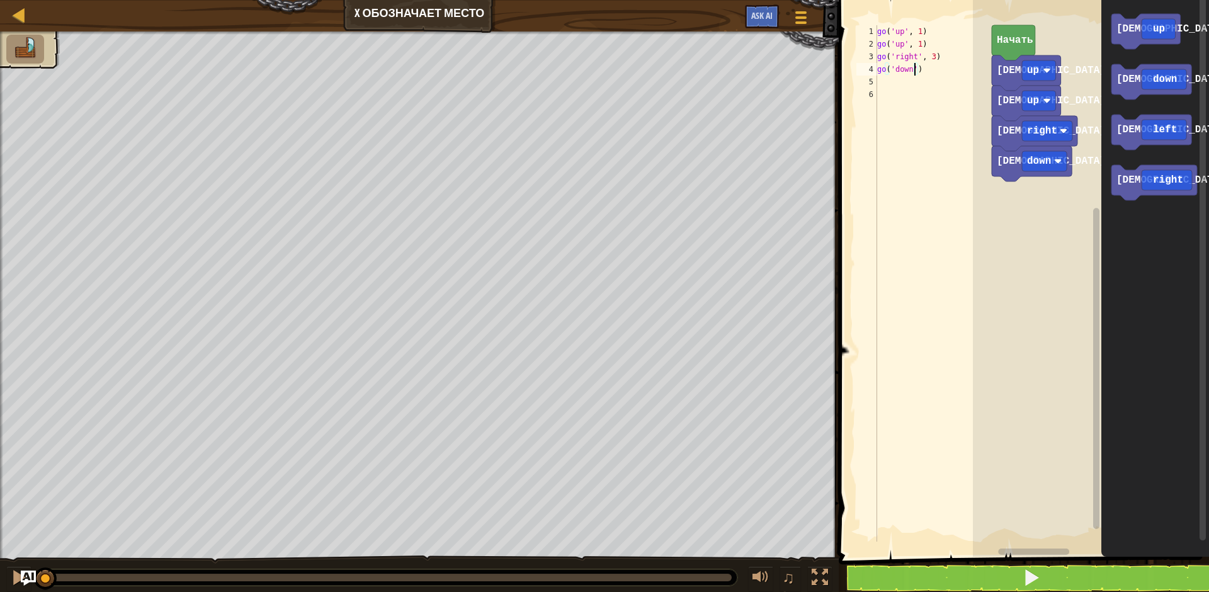
scroll to position [6, 3]
type textarea "go('down', 2)"
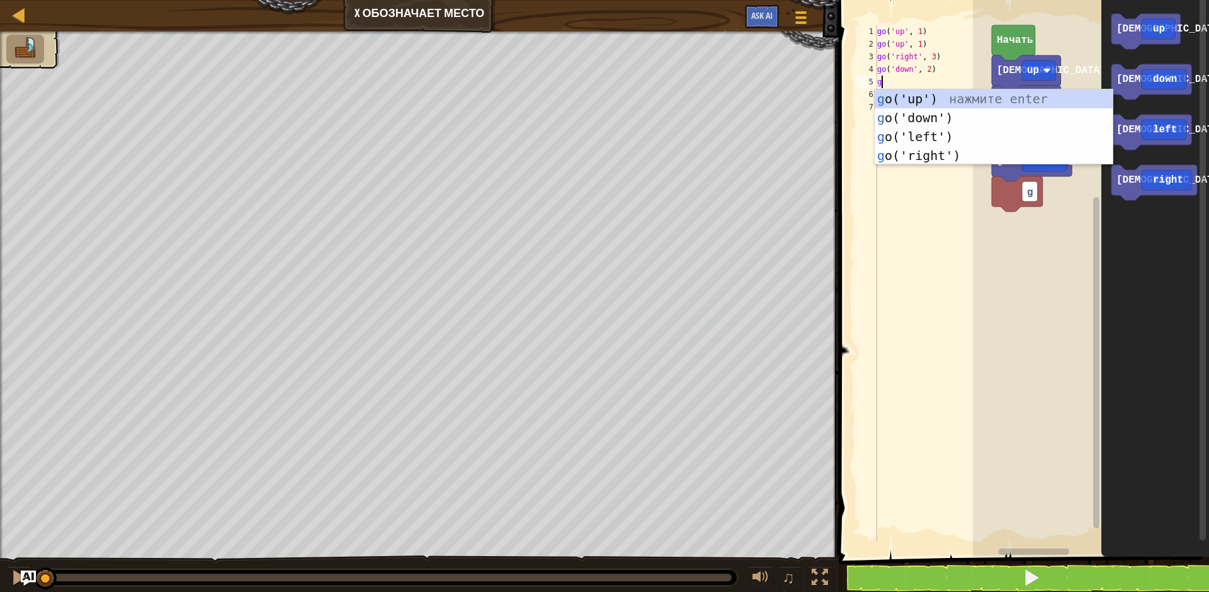
type textarea "go"
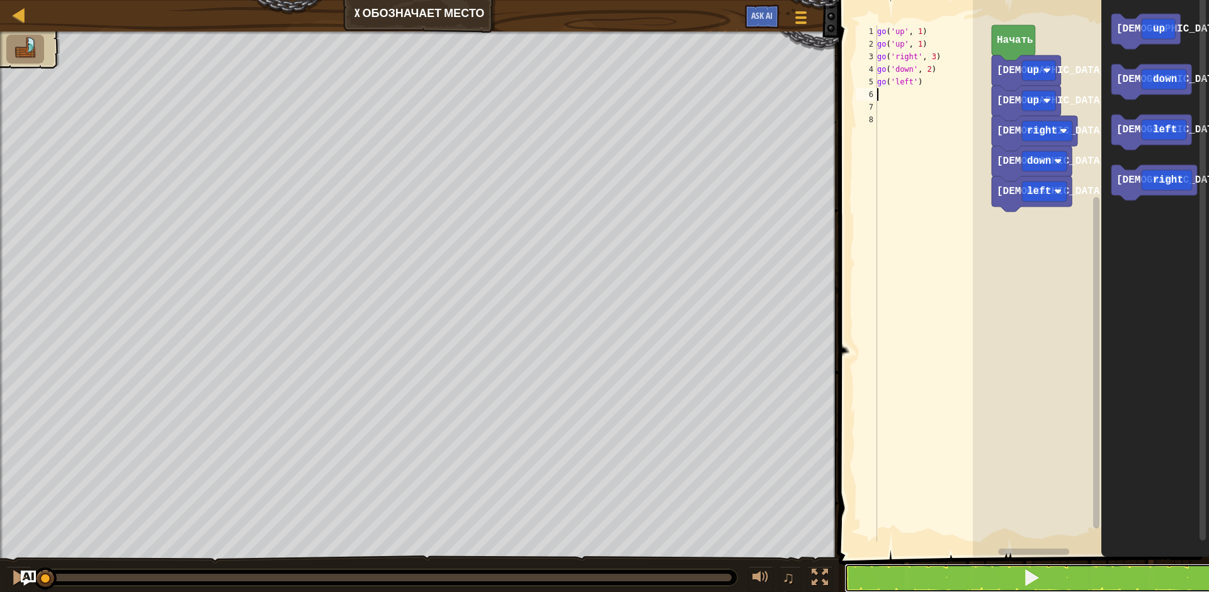
click at [1066, 578] on button at bounding box center [1032, 578] width 374 height 29
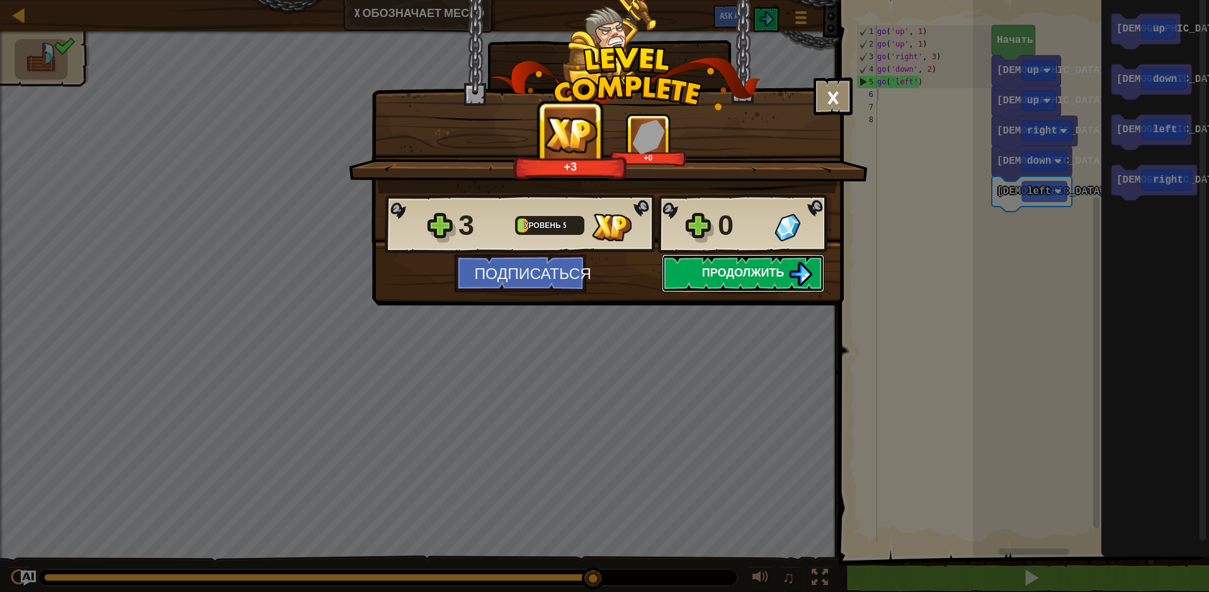
click at [791, 276] on img at bounding box center [800, 274] width 24 height 24
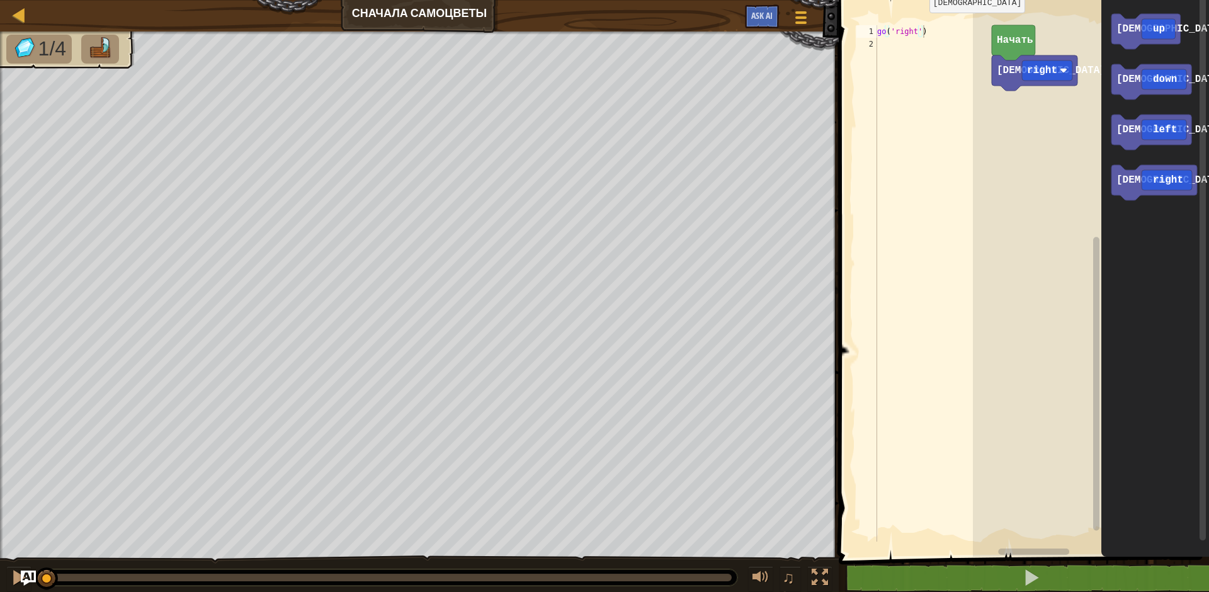
drag, startPoint x: 919, startPoint y: 31, endPoint x: 931, endPoint y: 35, distance: 12.5
click at [919, 32] on div "go ( 'right' )" at bounding box center [933, 296] width 117 height 542
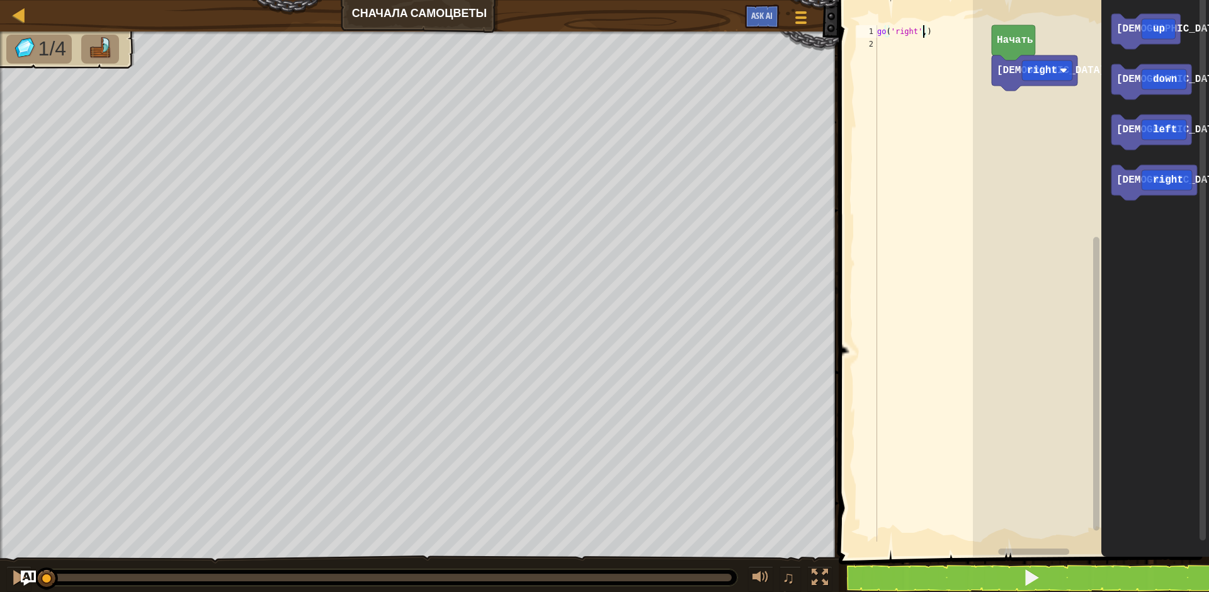
type textarea "go('right', 2)"
type textarea "go"
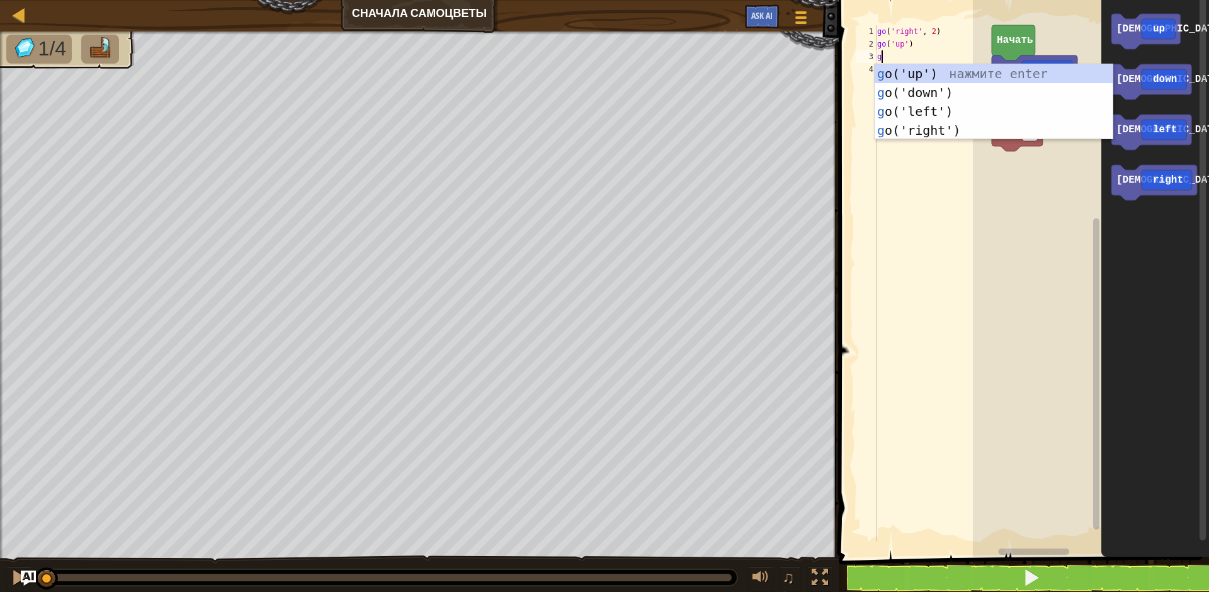
type textarea "go"
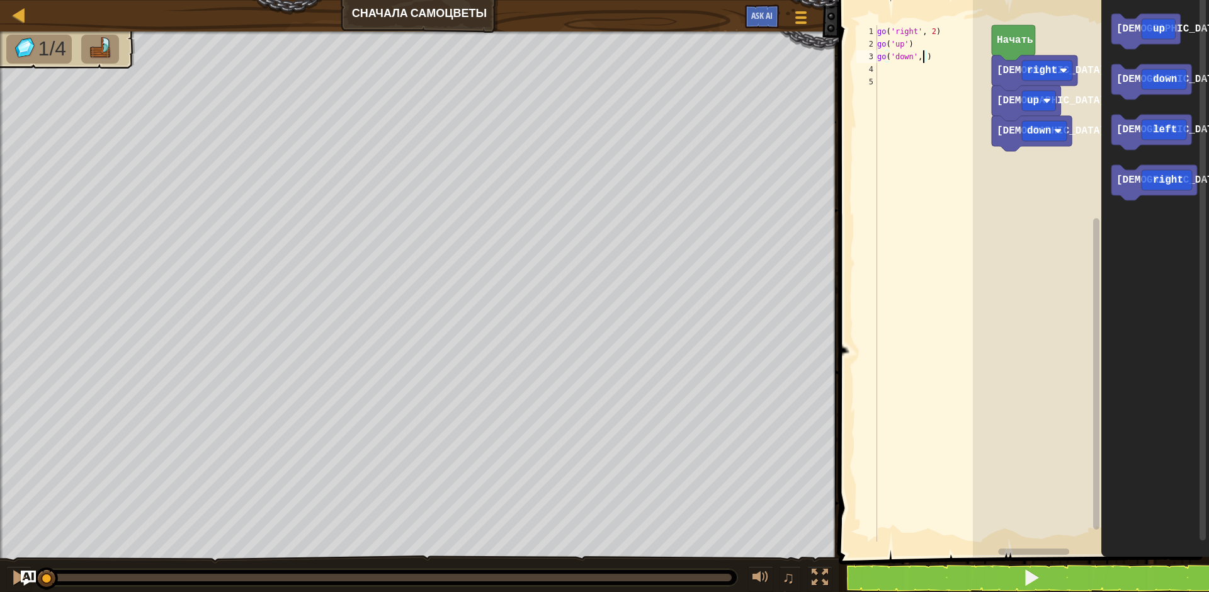
type textarea "go('down', 2)"
type textarea "go"
click at [1016, 576] on button at bounding box center [1032, 578] width 374 height 29
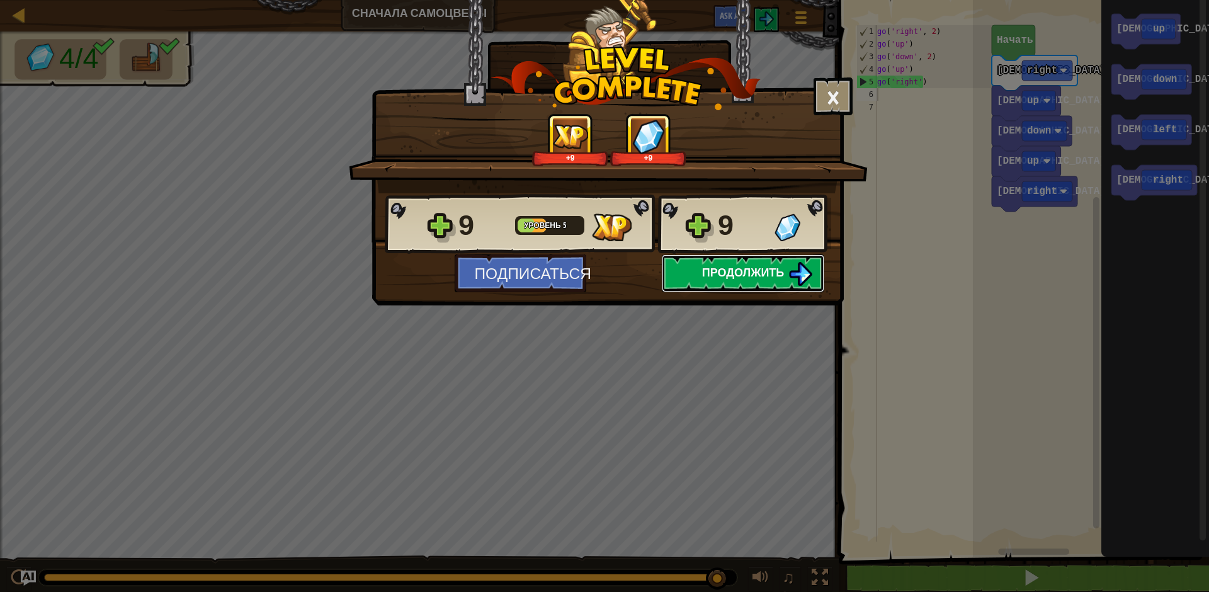
click at [744, 273] on span "Продолжить" at bounding box center [743, 273] width 83 height 16
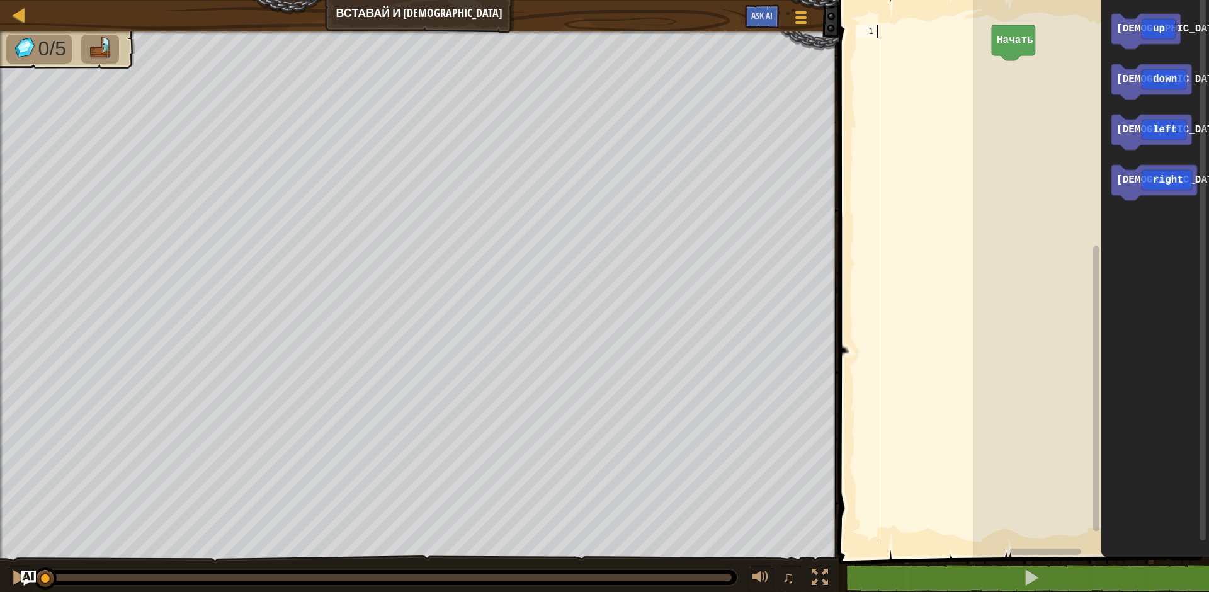
click at [926, 35] on div at bounding box center [933, 296] width 117 height 542
type textarea "go"
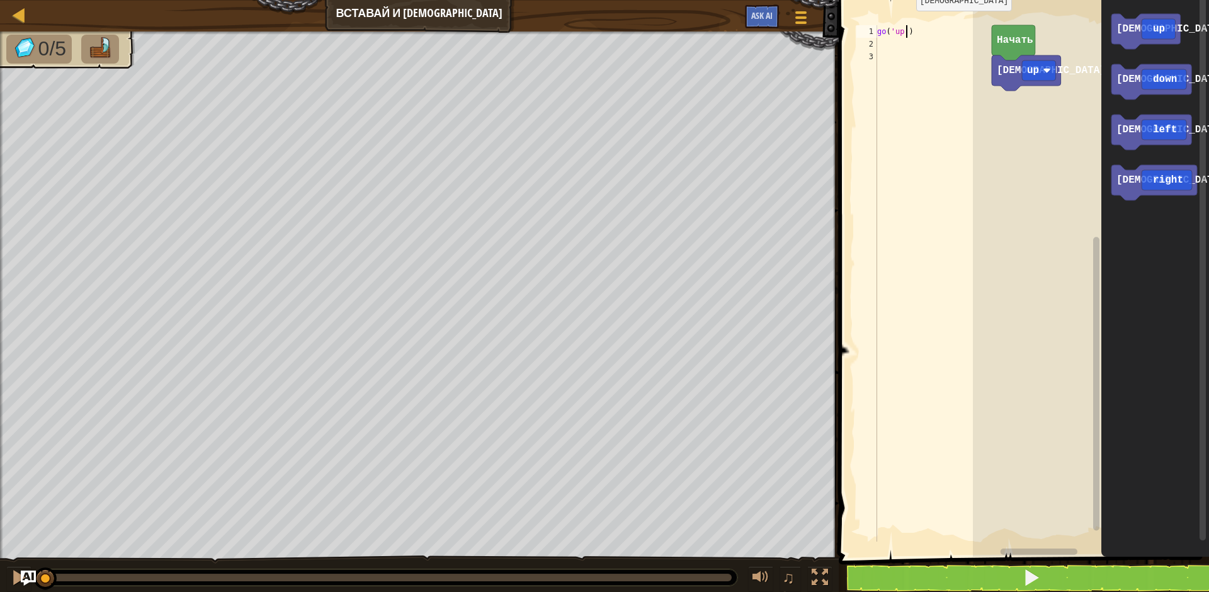
drag, startPoint x: 906, startPoint y: 30, endPoint x: 924, endPoint y: 32, distance: 18.4
click at [906, 30] on div "go ( 'up' )" at bounding box center [933, 296] width 117 height 542
type textarea "go('up',3)"
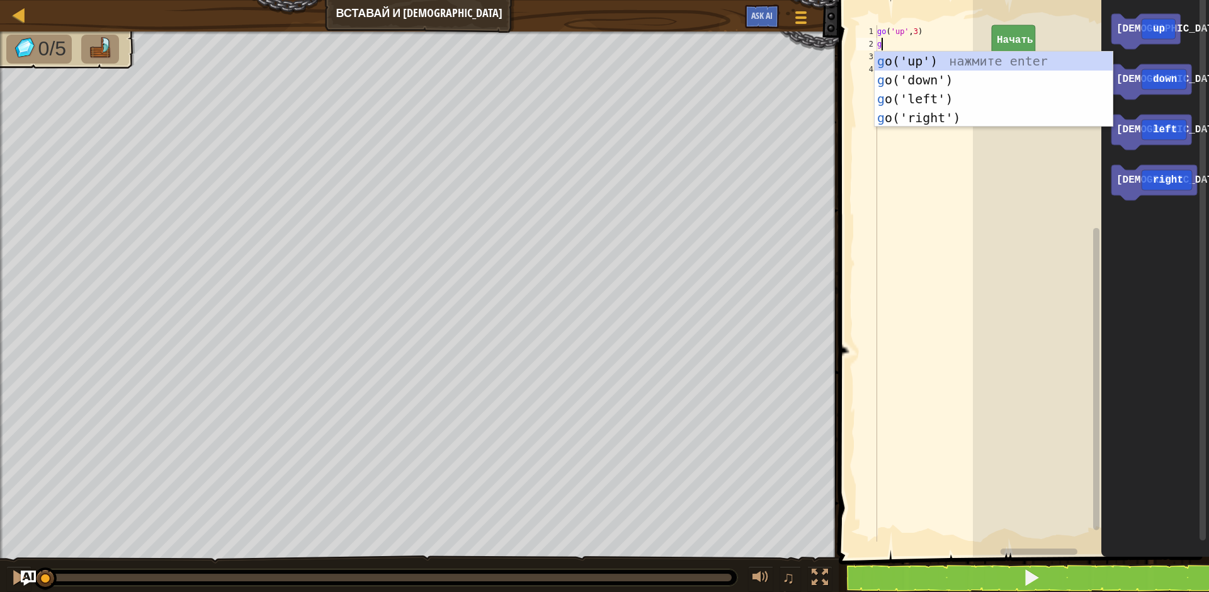
type textarea "go"
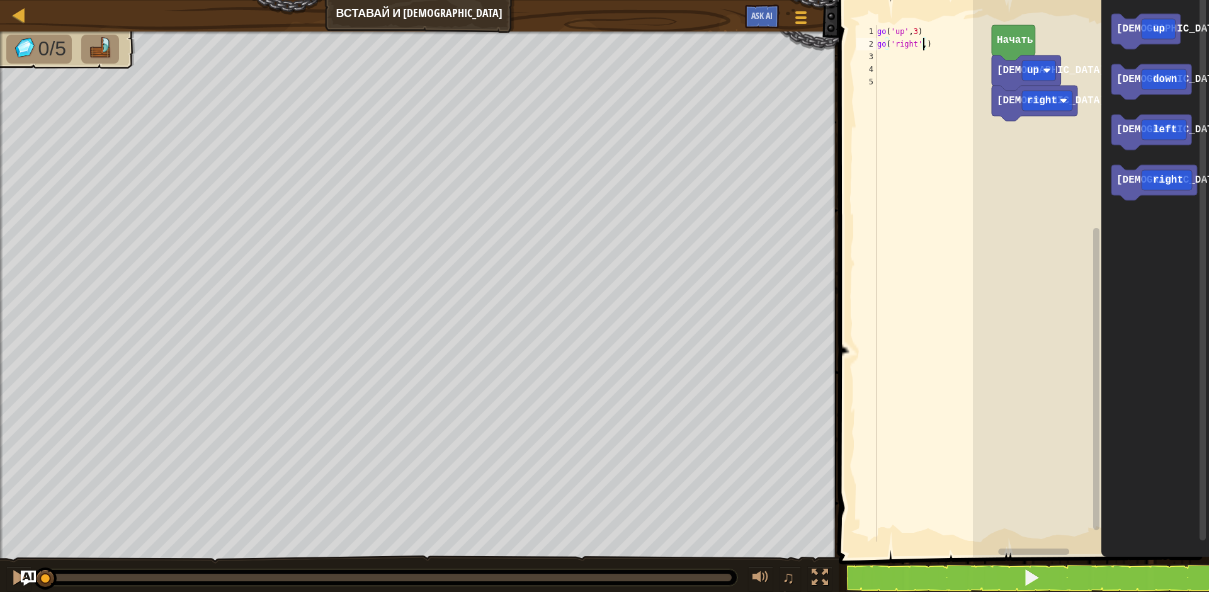
type textarea "go('right',4)"
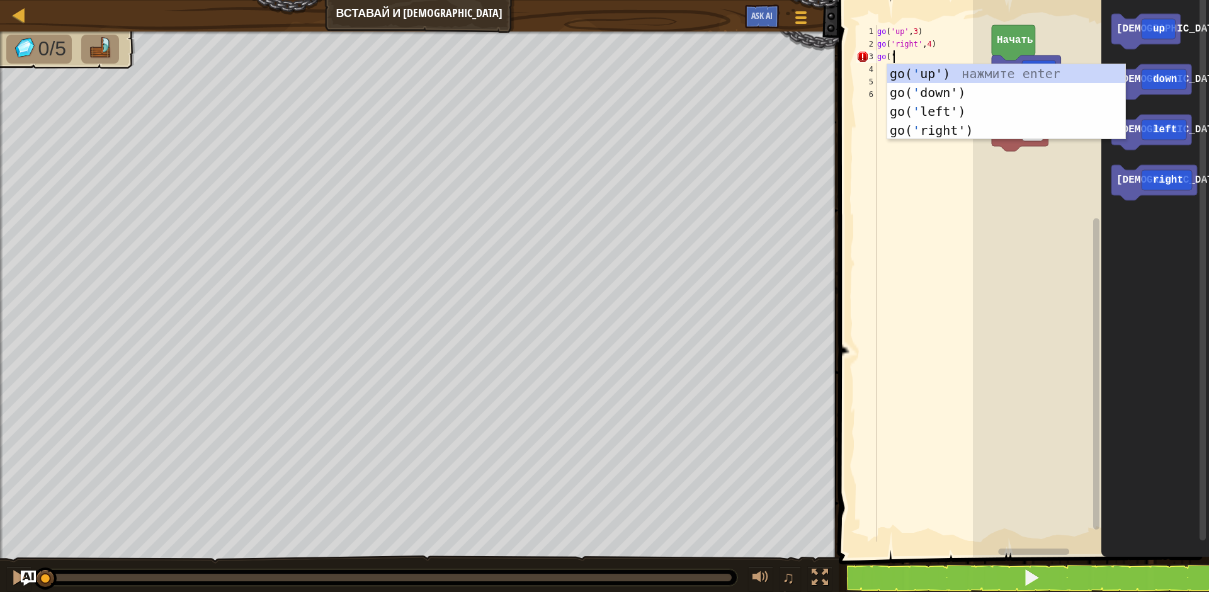
type textarea "go('do"
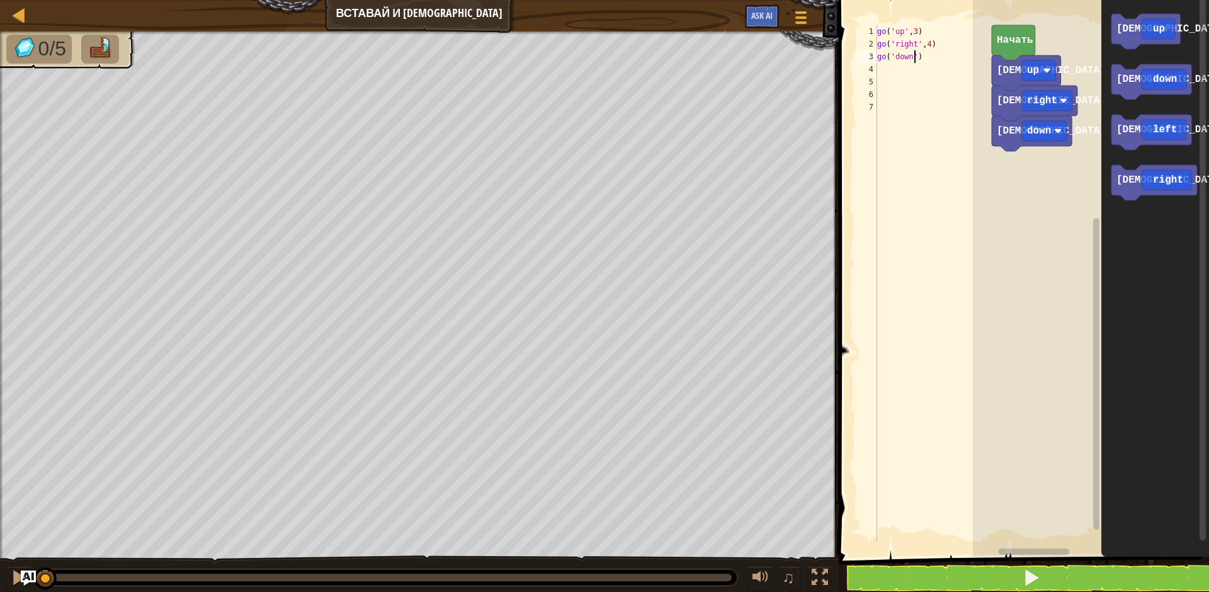
scroll to position [6, 3]
type textarea "go('down',3)"
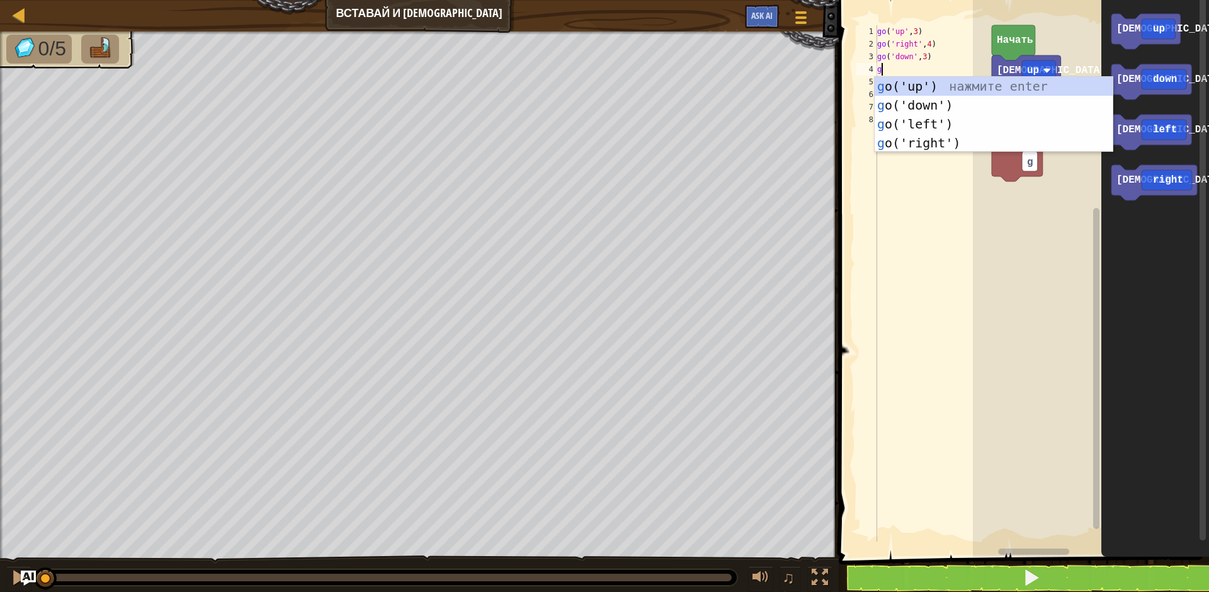
type textarea "go"
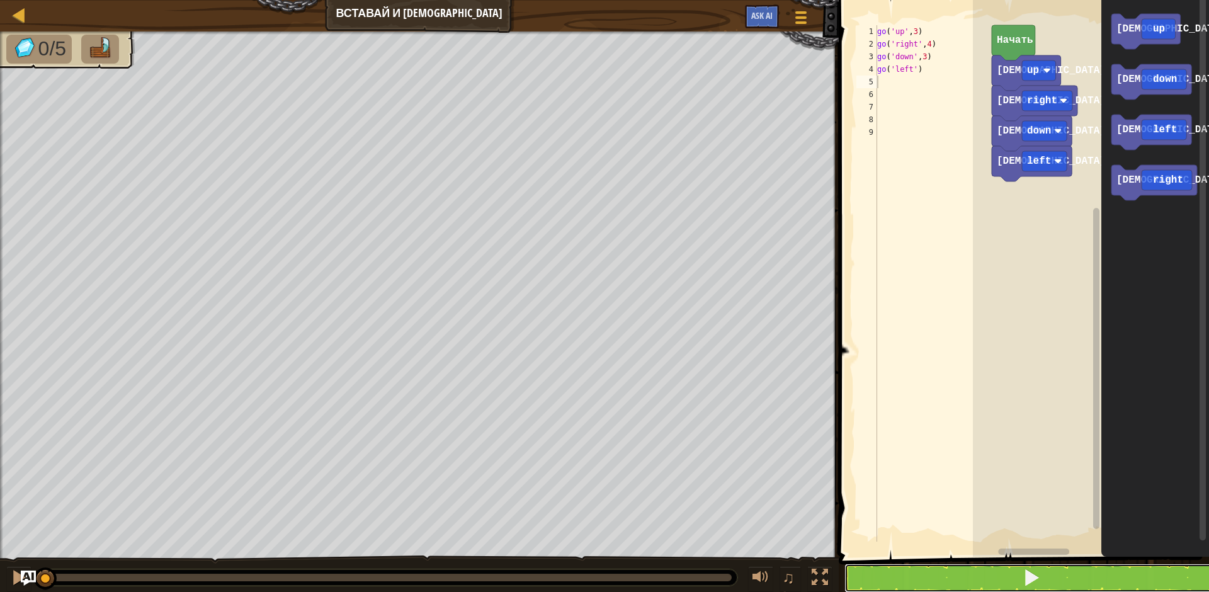
click at [955, 572] on button at bounding box center [1032, 578] width 374 height 29
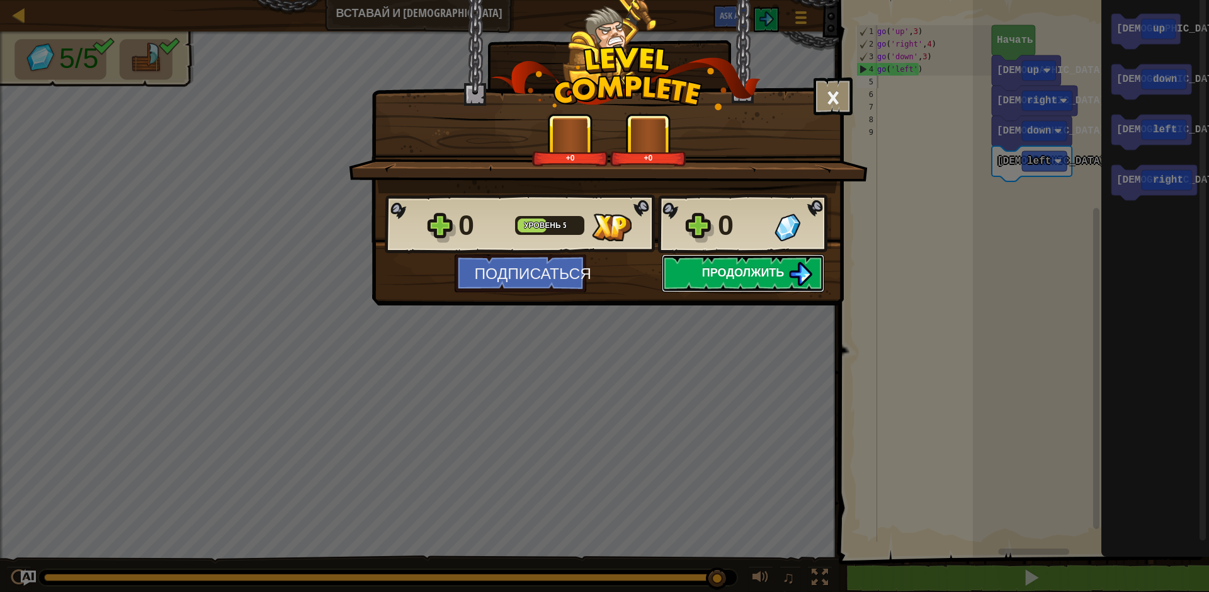
click at [753, 276] on span "Продолжить" at bounding box center [743, 273] width 83 height 16
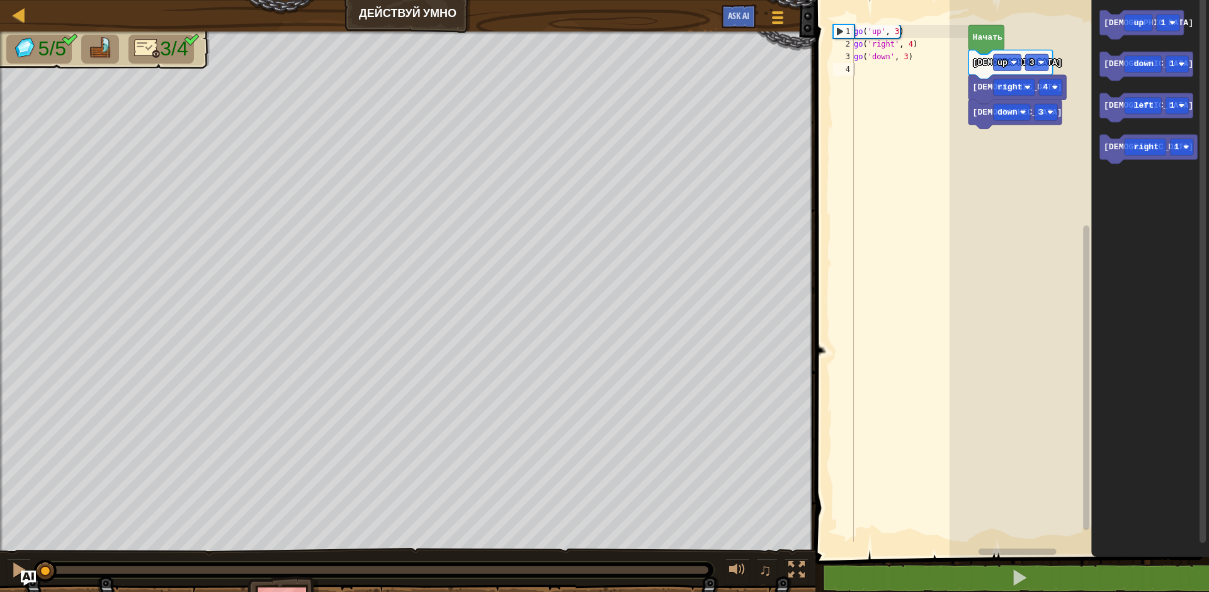
click at [894, 145] on div "go ( 'up' , 3 ) go ( 'right' , 4 ) go ( 'down' , 3 )" at bounding box center [909, 296] width 117 height 542
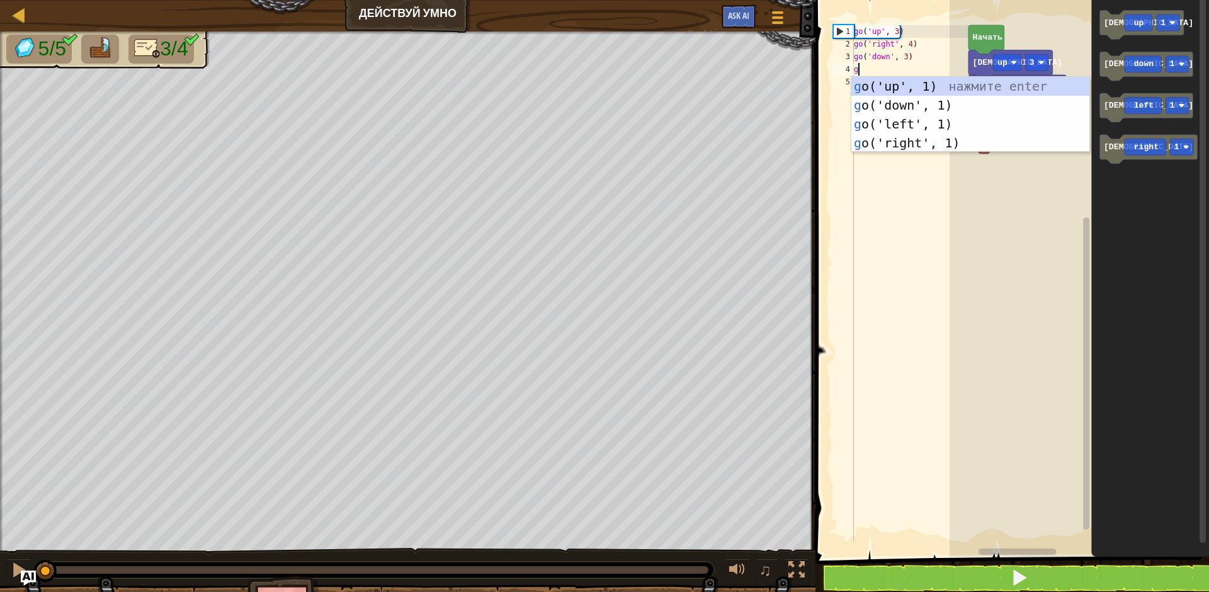
scroll to position [6, 0]
type textarea "go"
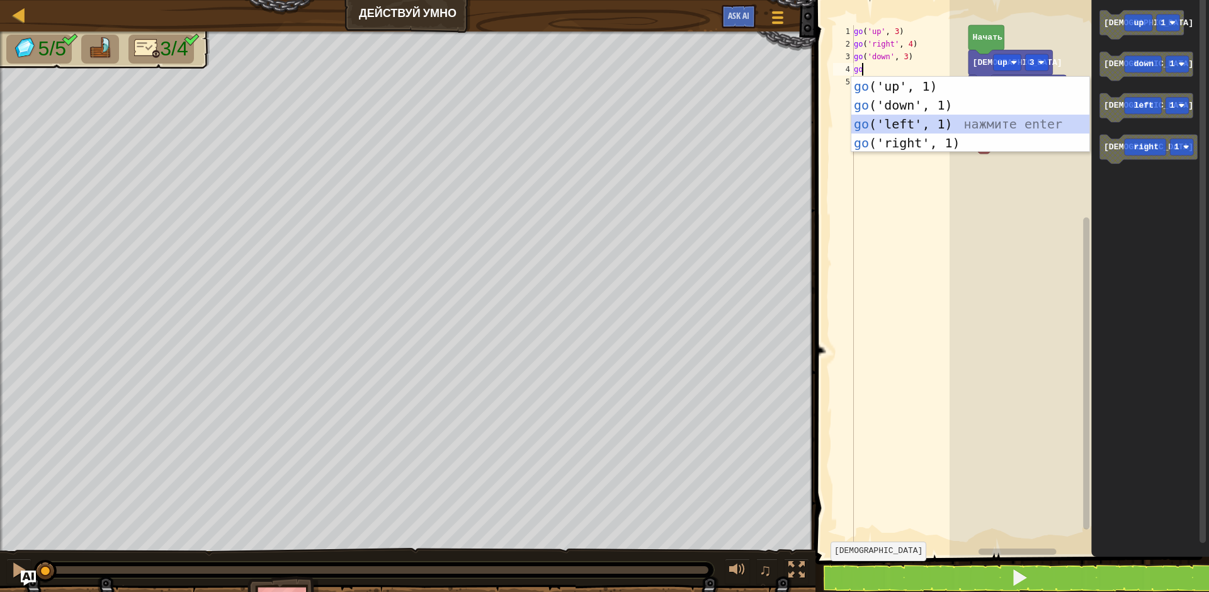
click at [894, 125] on div "go ('up', 1) нажмите enter go ('down', 1) нажмите enter go ('left', 1) нажмите …" at bounding box center [970, 133] width 238 height 113
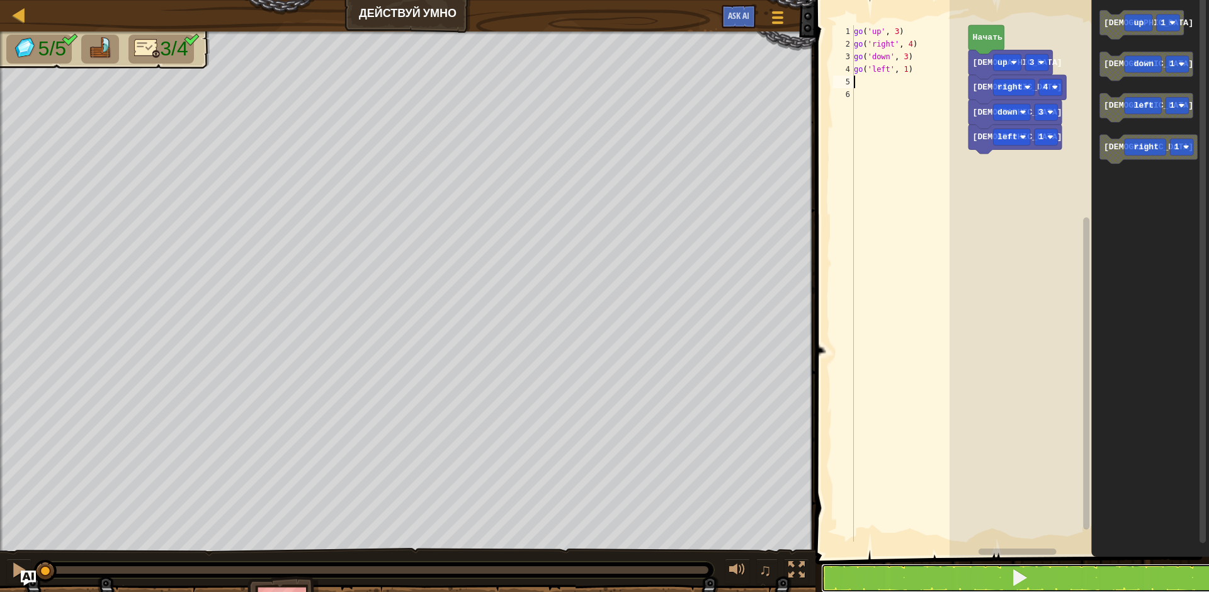
click at [1025, 581] on span at bounding box center [1020, 578] width 18 height 18
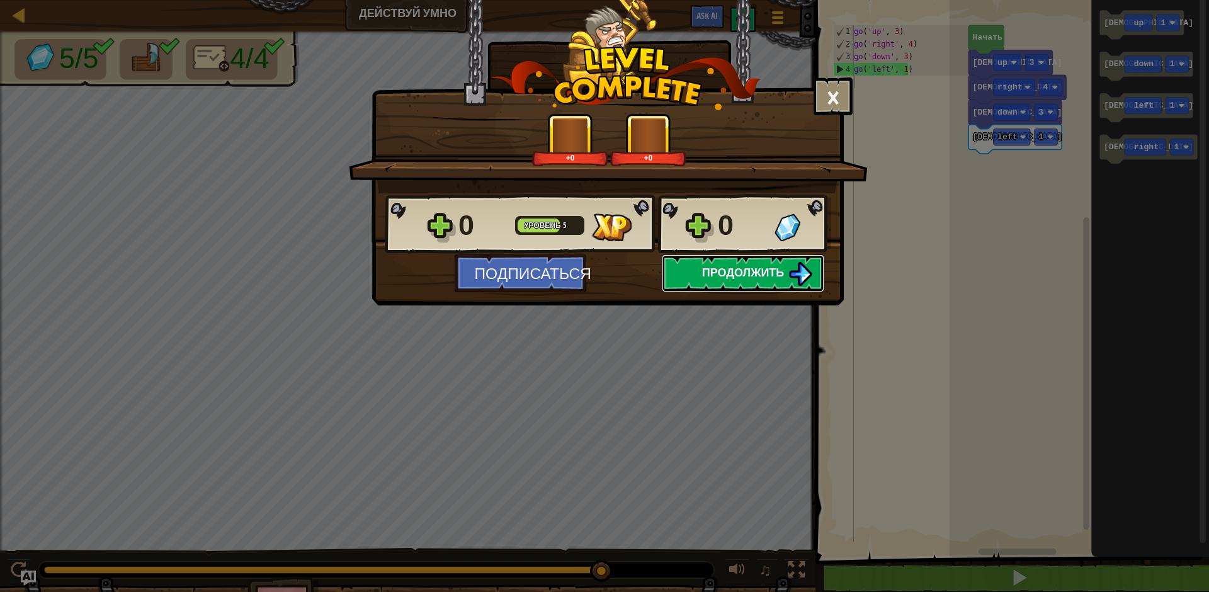
click at [715, 269] on span "Продолжить" at bounding box center [743, 273] width 83 height 16
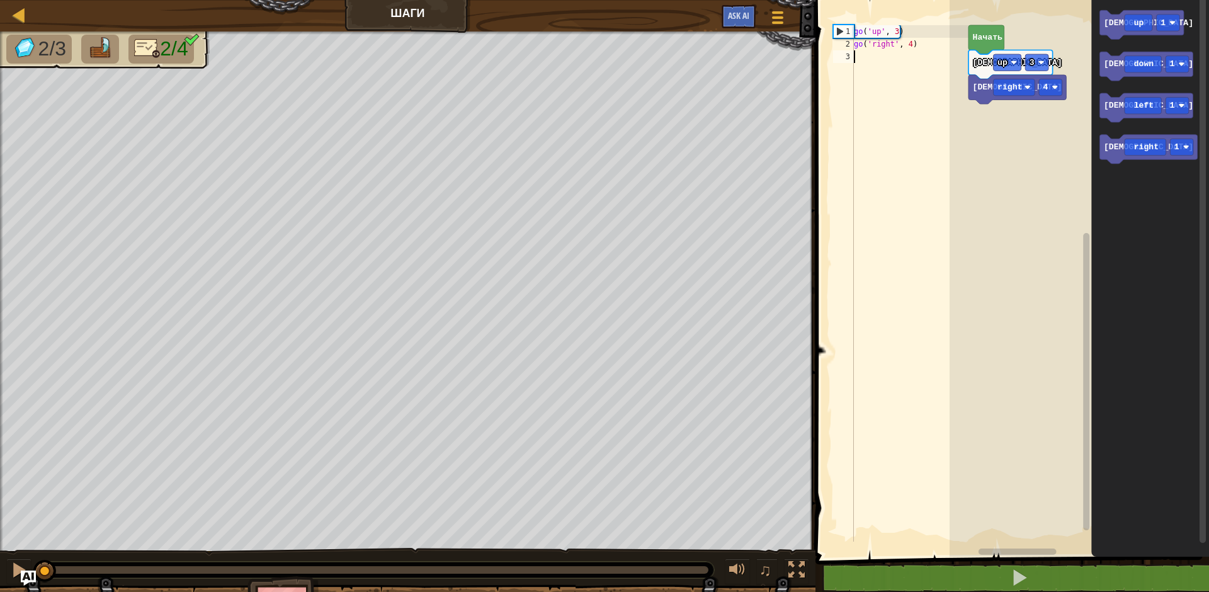
click at [879, 59] on div "go ( 'up' , 3 ) go ( 'right' , 4 )" at bounding box center [909, 296] width 117 height 542
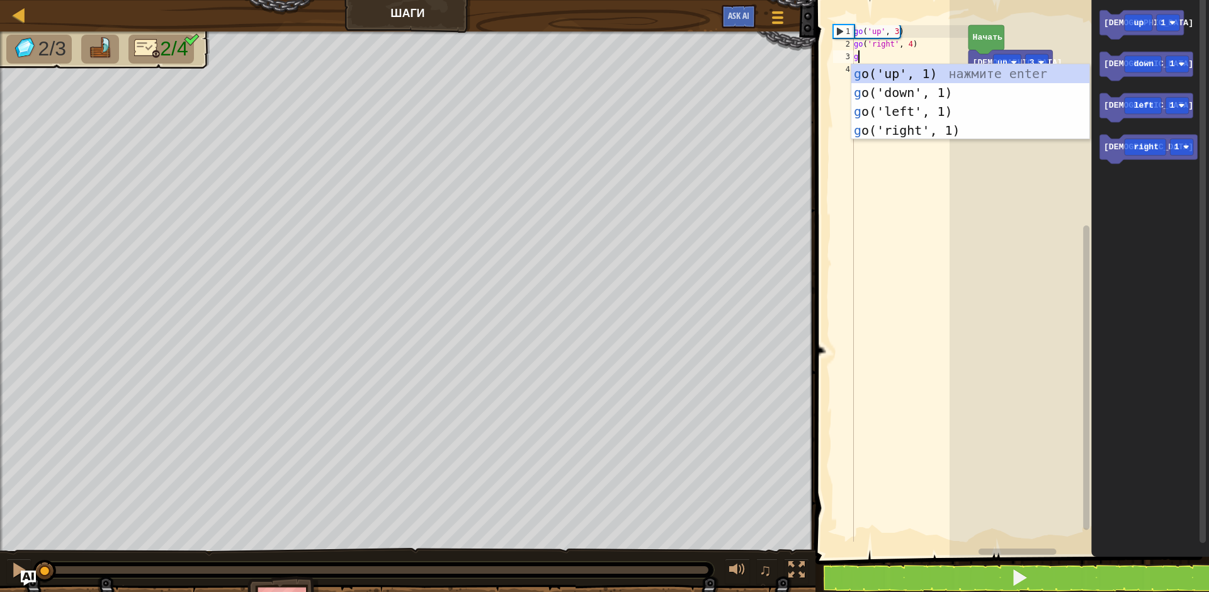
type textarea "go"
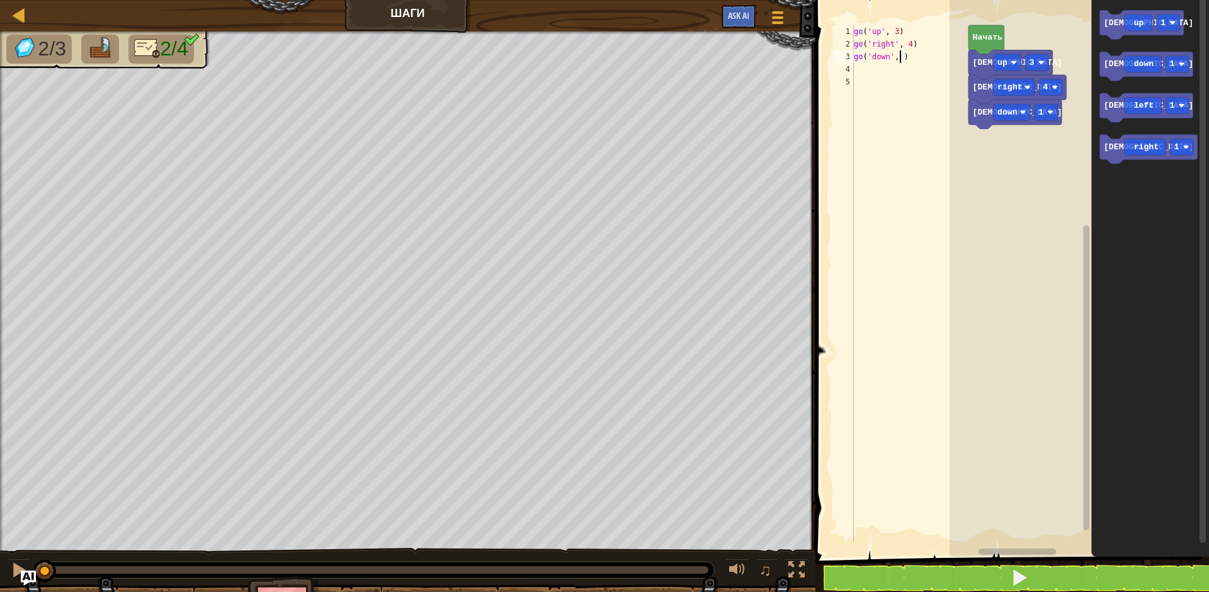
type textarea "go('down', 3)"
type textarea "go"
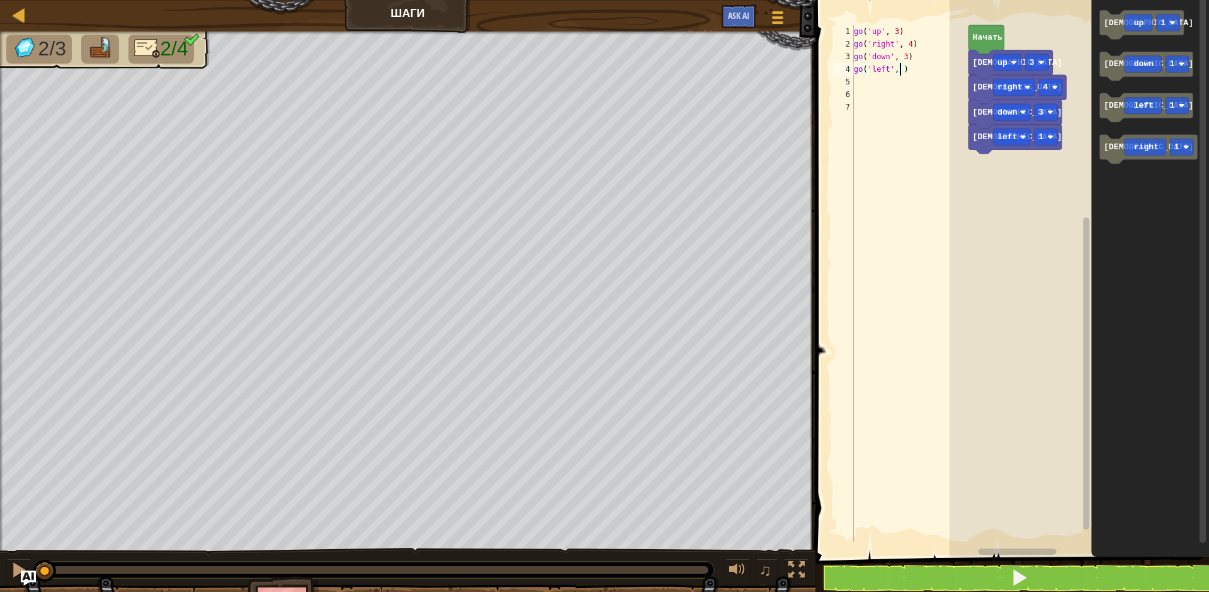
type textarea "go('left', 2)"
click at [1028, 573] on span at bounding box center [1020, 578] width 18 height 18
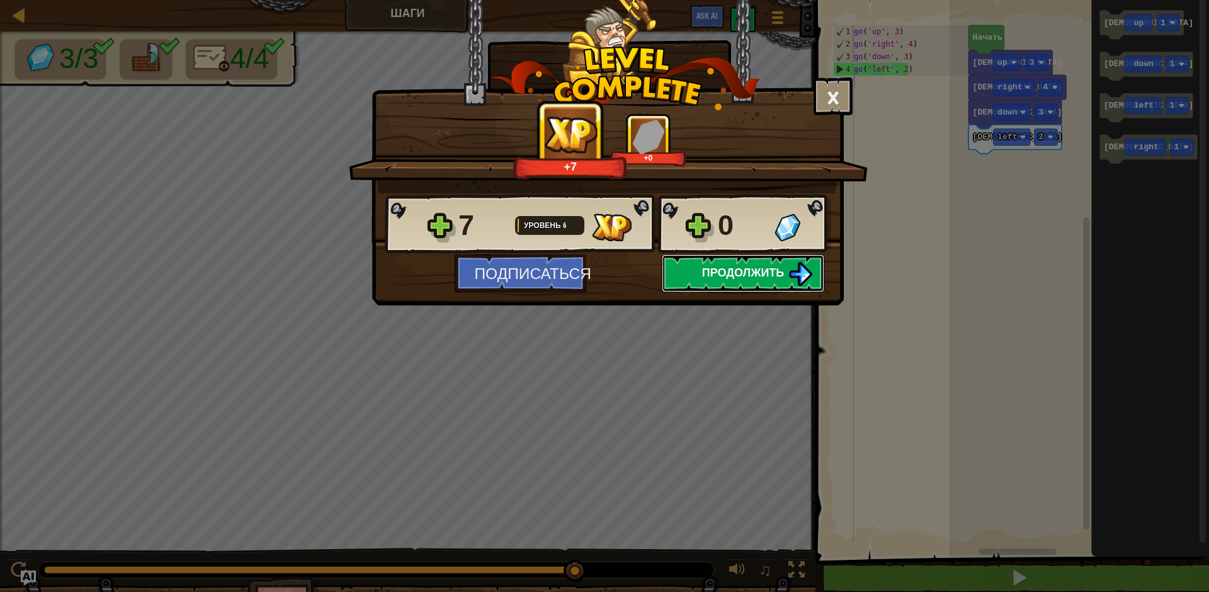
click at [771, 270] on span "Продолжить" at bounding box center [743, 273] width 83 height 16
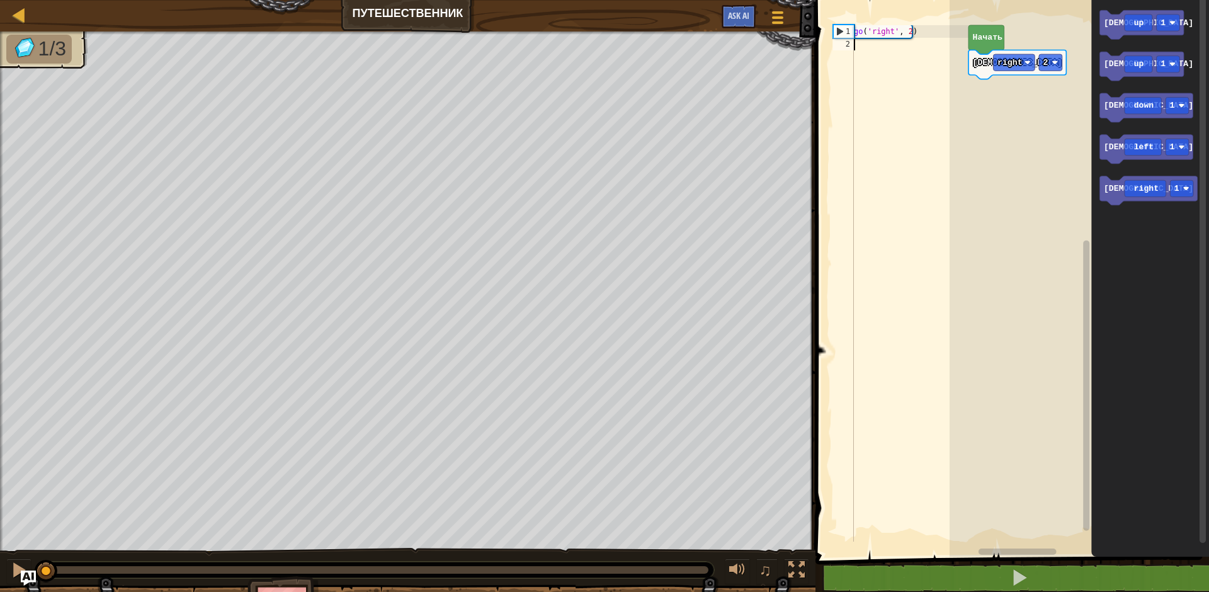
click at [884, 51] on div "go ( 'right' , 2 )" at bounding box center [909, 296] width 117 height 542
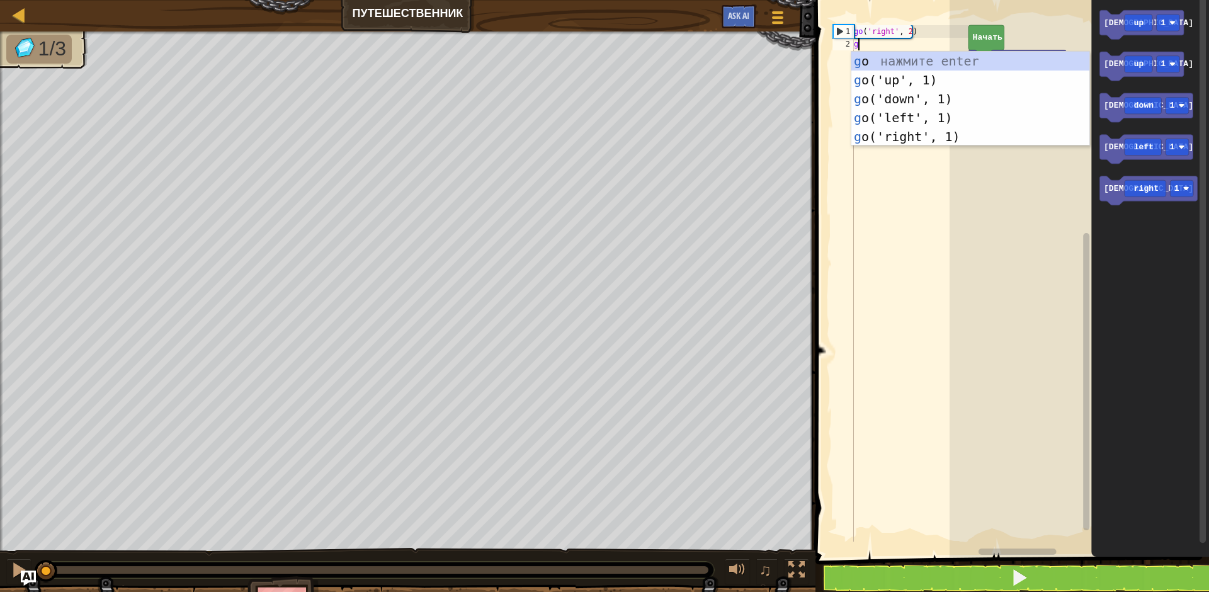
scroll to position [6, 0]
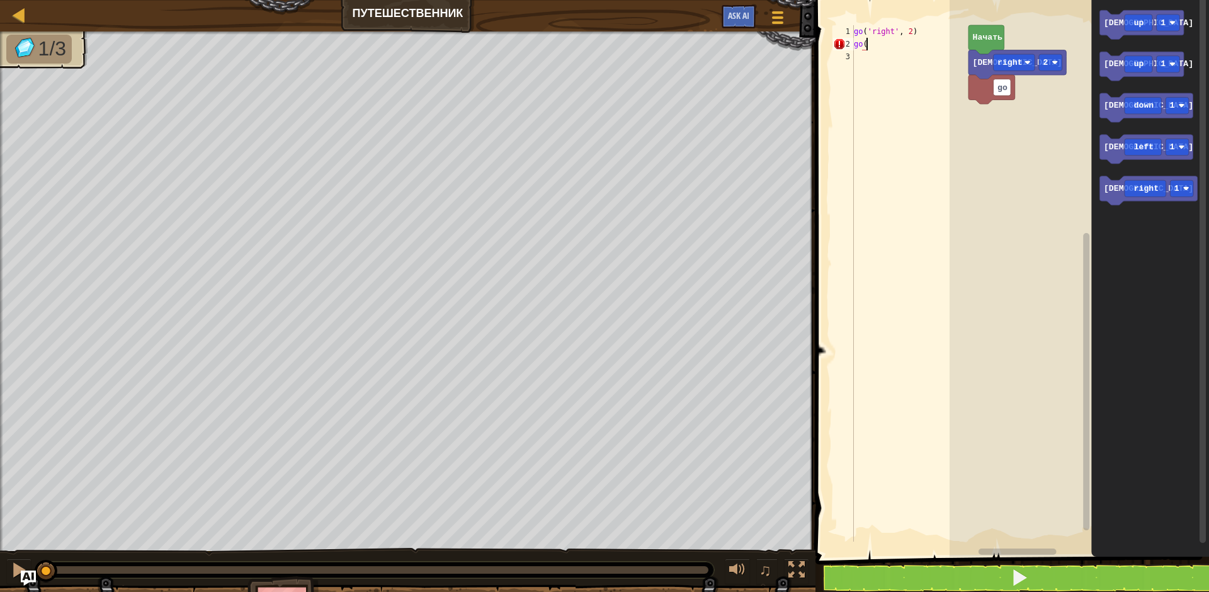
type textarea "go('"
type textarea "go('up', 2)"
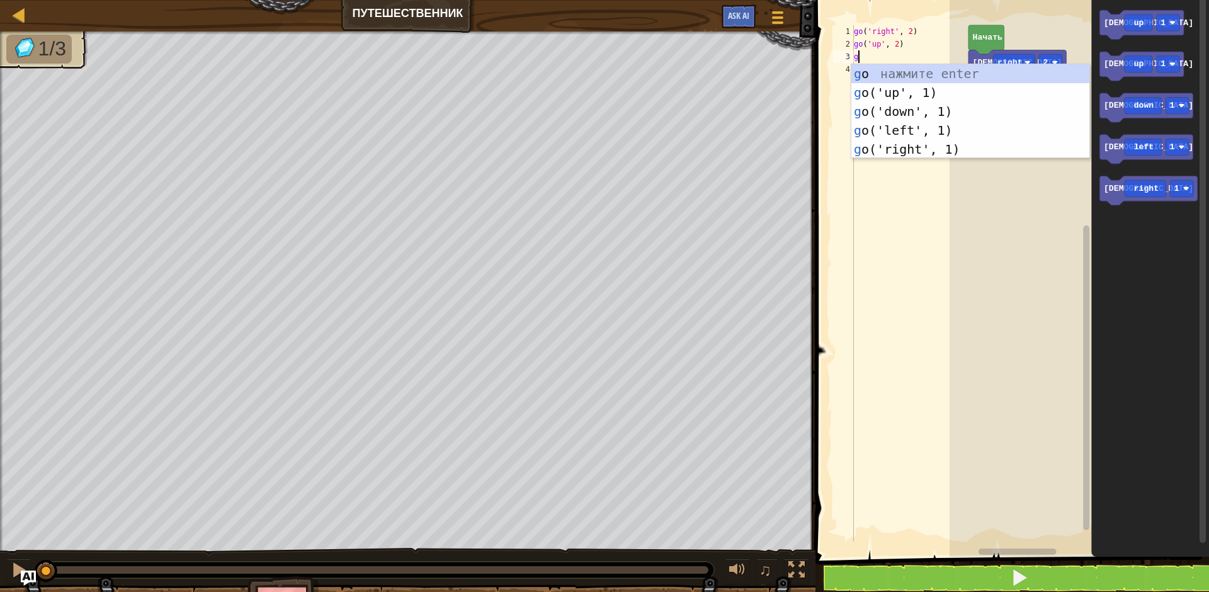
type textarea "go"
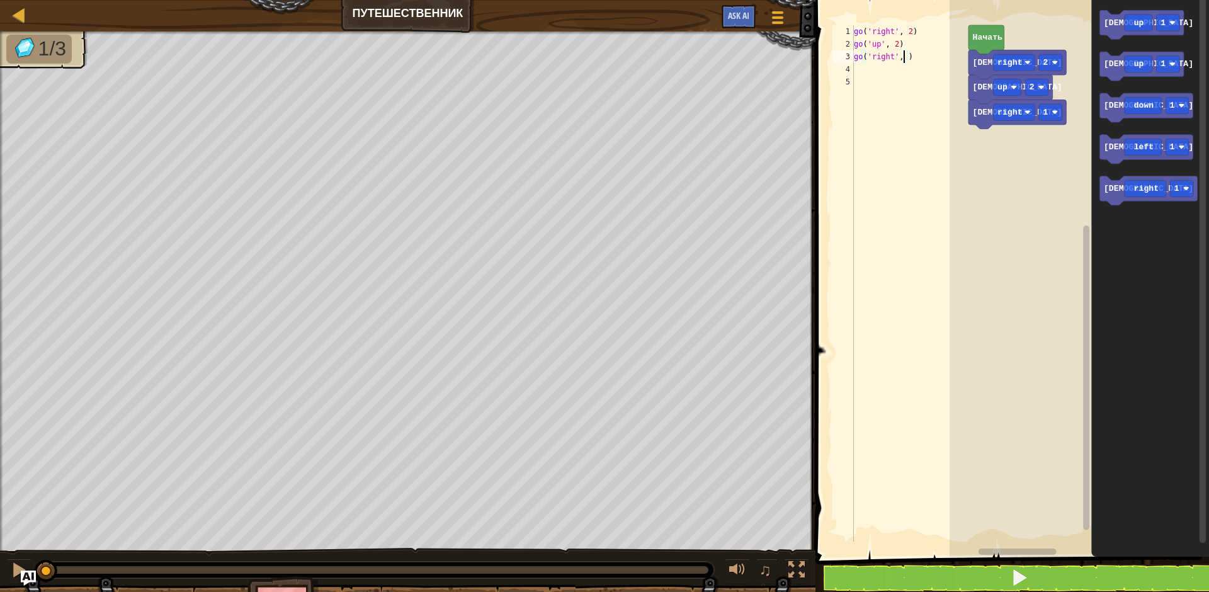
type textarea "go('right', 2)"
click at [976, 588] on button at bounding box center [1019, 578] width 397 height 29
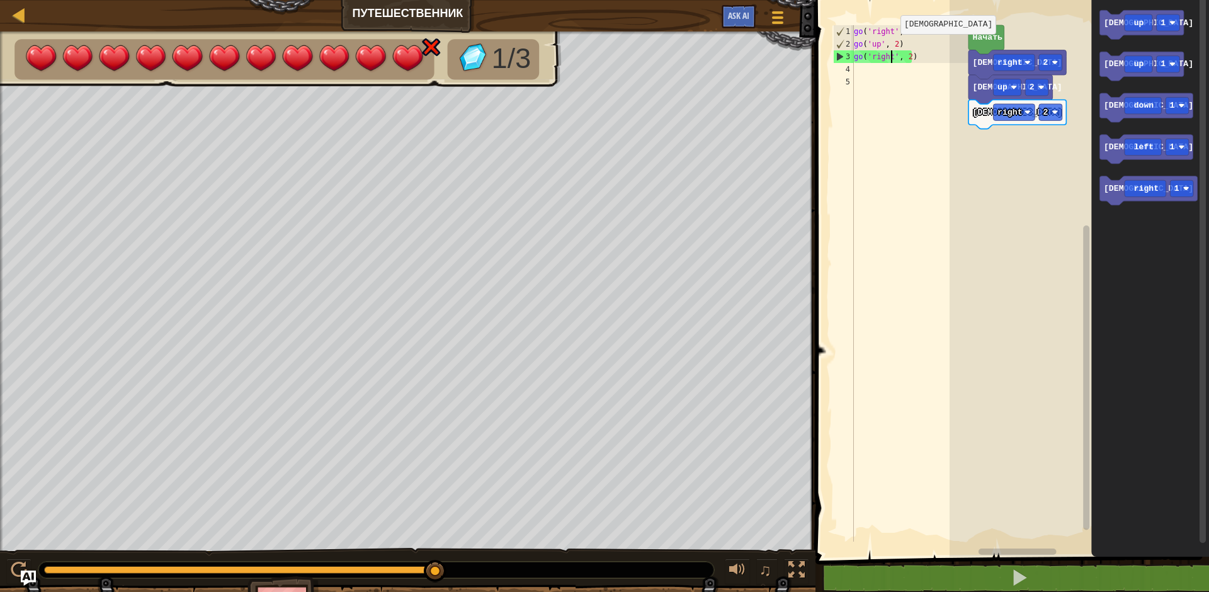
click at [890, 53] on div "go ( 'right' , 2 ) go ( 'up' , 2 ) go ( 'right' , 2 )" at bounding box center [909, 296] width 117 height 542
click at [896, 45] on div "go ( 'right' , 2 ) go ( 'up' , 2 ) go ( 'right' , 2 )" at bounding box center [909, 296] width 117 height 542
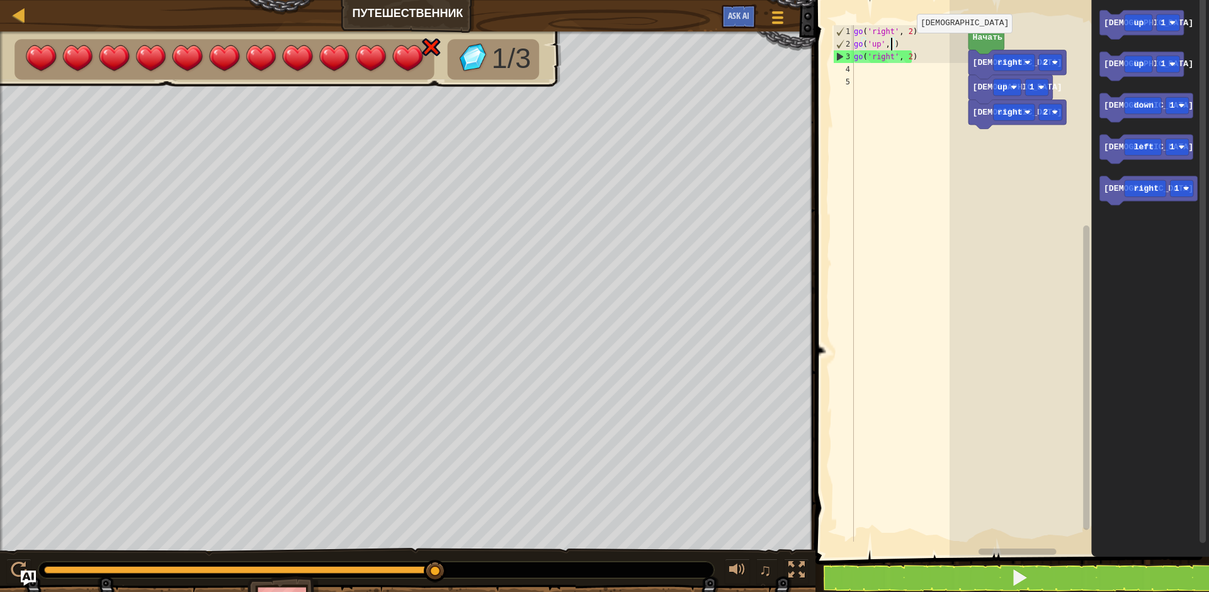
type textarea "go('up', 3)"
click at [883, 72] on div "go ( 'right' , 2 ) go ( 'up' , 3 ) go ( 'right' , 2 )" at bounding box center [909, 296] width 117 height 542
click at [1027, 574] on span at bounding box center [1020, 578] width 18 height 18
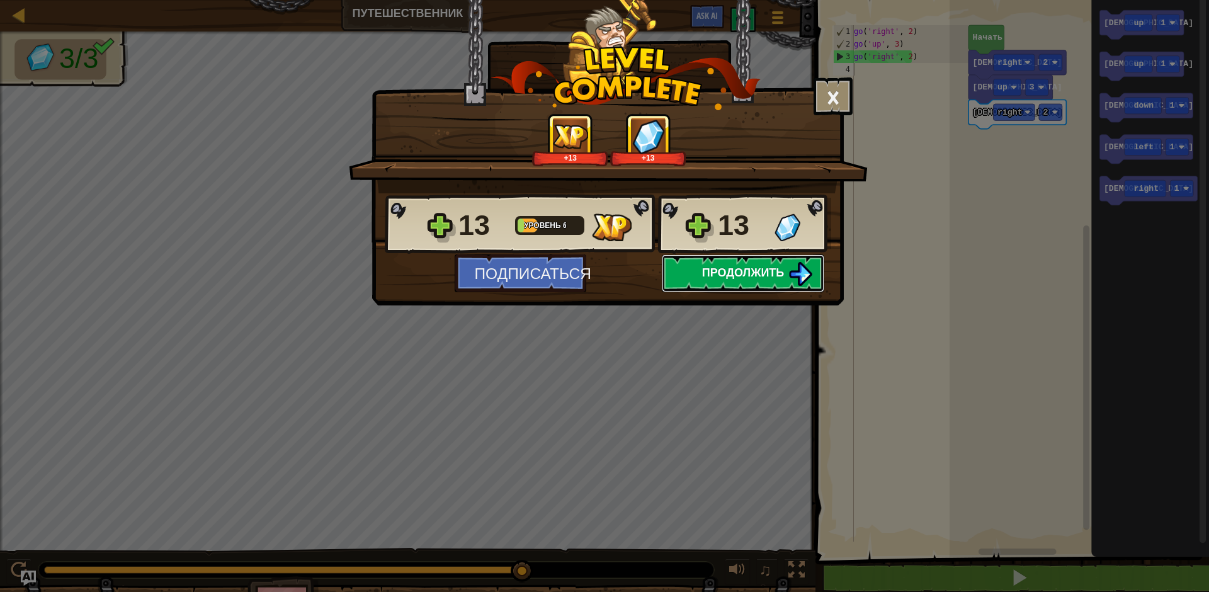
click at [732, 262] on button "Продолжить" at bounding box center [743, 273] width 162 height 38
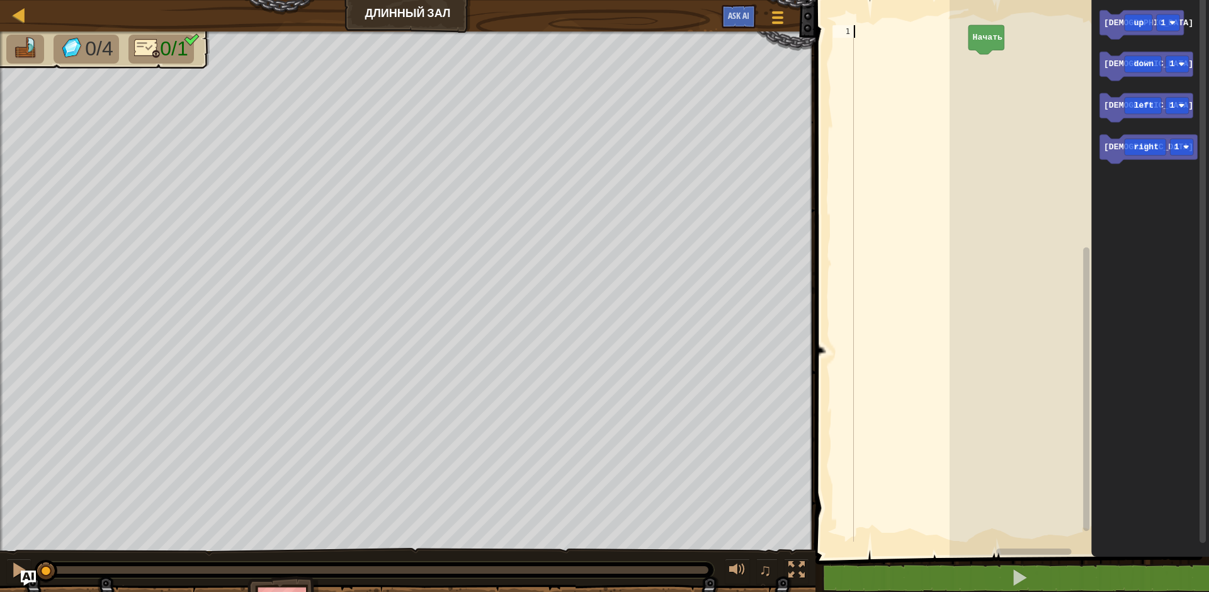
click at [876, 39] on div at bounding box center [909, 296] width 117 height 542
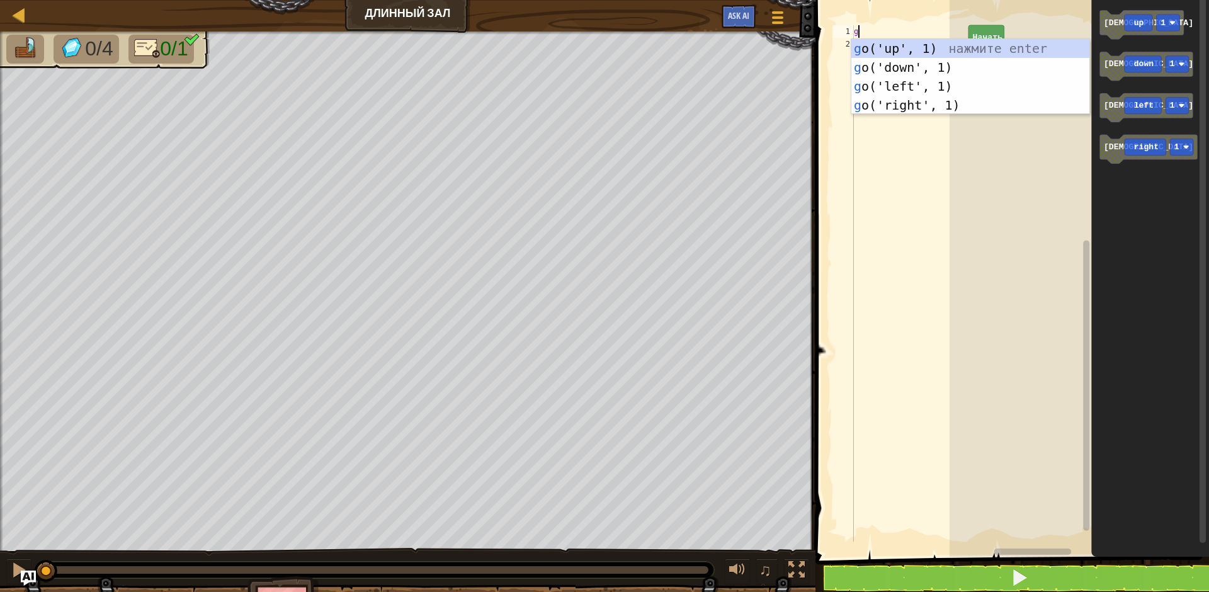
type textarea "go"
click at [908, 104] on div "go ('up', 1) нажмите enter go ('down', 1) нажмите enter go ('left', 1) нажмите …" at bounding box center [970, 95] width 238 height 113
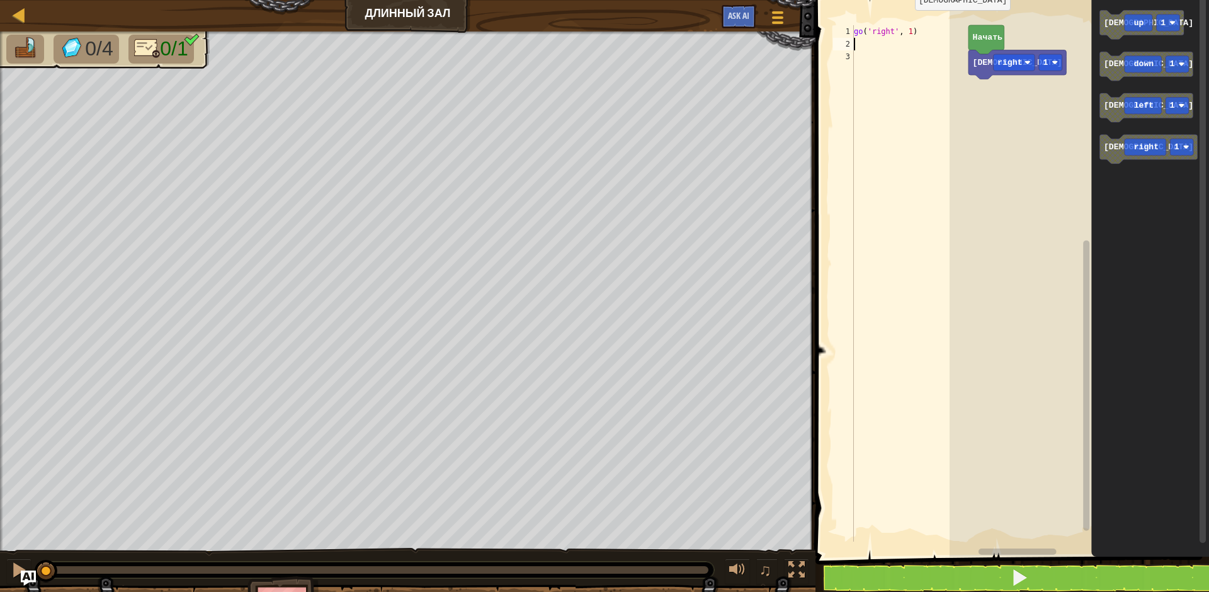
drag, startPoint x: 904, startPoint y: 29, endPoint x: 919, endPoint y: 30, distance: 15.1
click at [909, 30] on div "go ( 'right' , 1 )" at bounding box center [909, 296] width 117 height 542
type textarea "go('right', 5)"
click at [1020, 571] on span at bounding box center [1020, 578] width 18 height 18
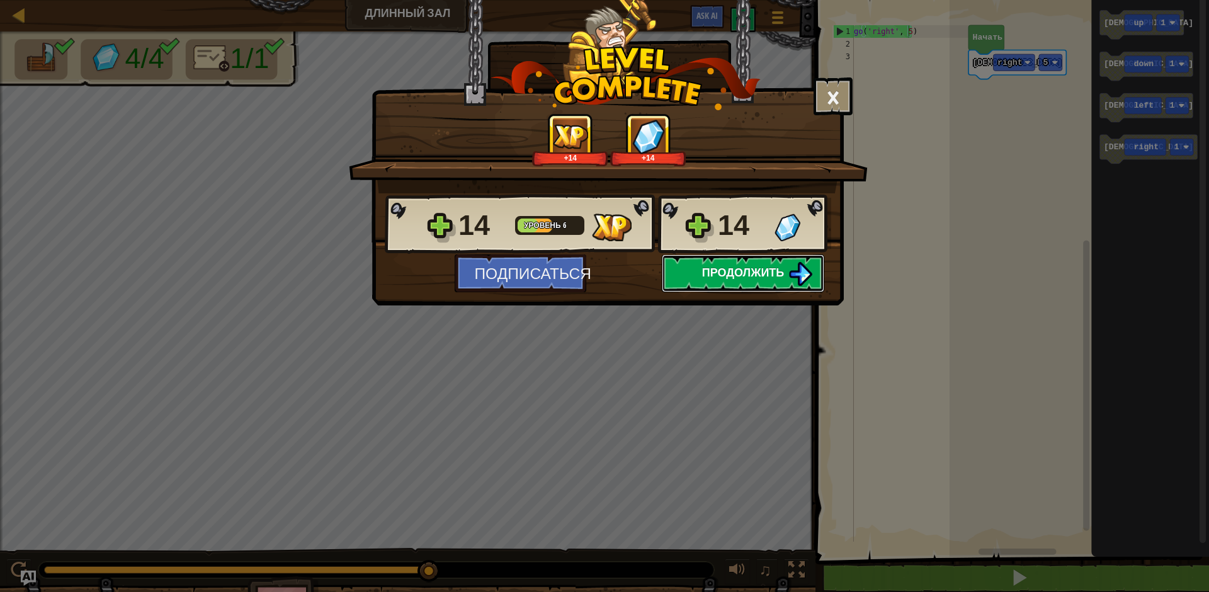
click at [756, 273] on span "Продолжить" at bounding box center [743, 273] width 83 height 16
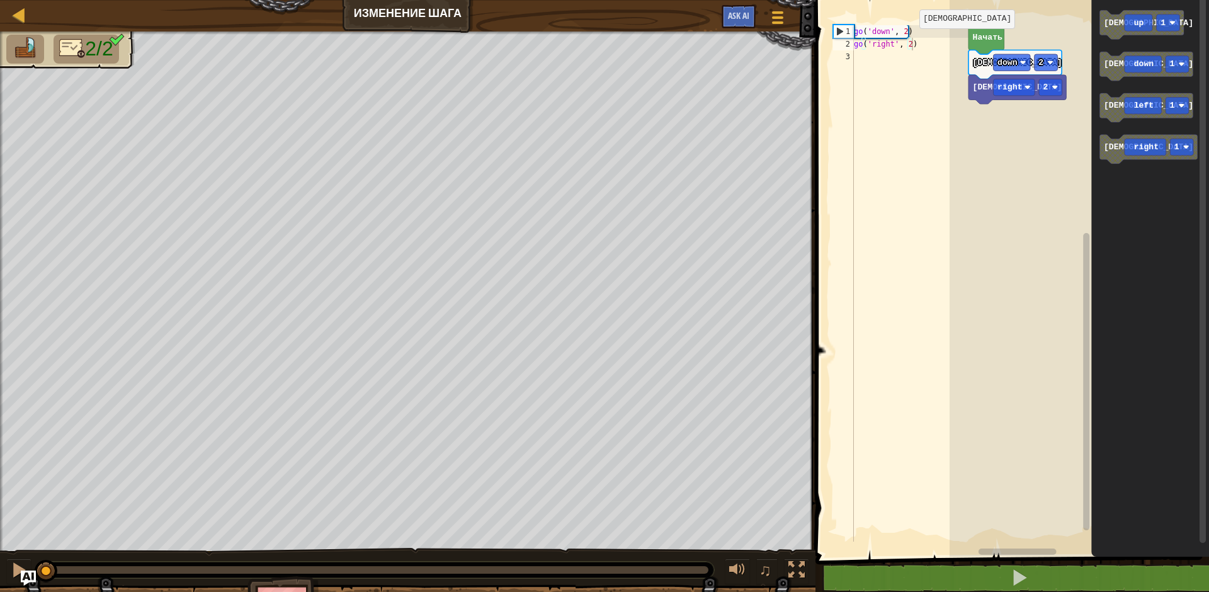
click at [908, 47] on div "go ( 'down' , 2 ) go ( 'right' , 2 )" at bounding box center [909, 296] width 117 height 542
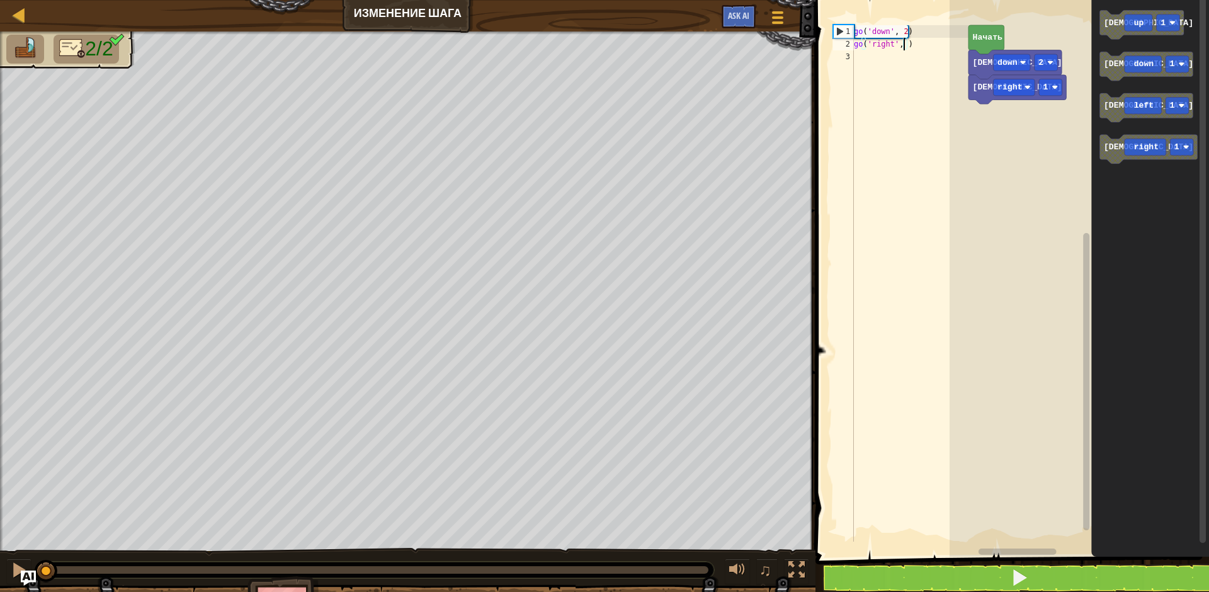
scroll to position [6, 4]
type textarea "go('right', 5)"
click at [1021, 580] on span at bounding box center [1020, 578] width 18 height 18
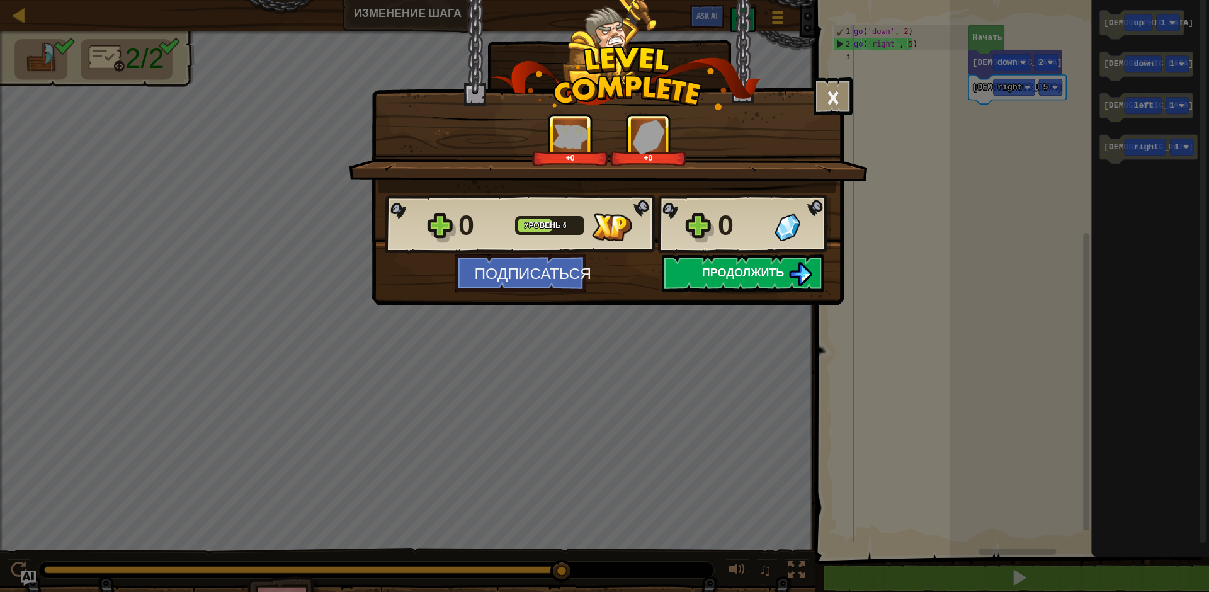
click at [763, 273] on span "Продолжить" at bounding box center [743, 273] width 83 height 16
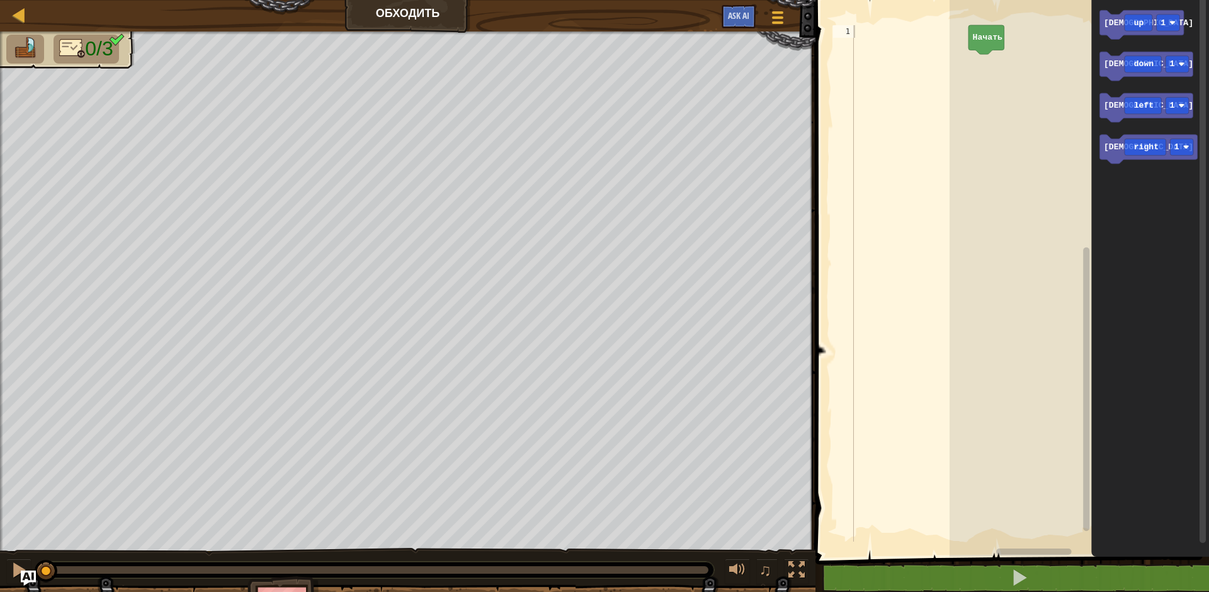
click at [901, 31] on div at bounding box center [909, 296] width 117 height 542
click at [86, 50] on span "0/3" at bounding box center [99, 48] width 28 height 23
click at [914, 48] on div at bounding box center [909, 296] width 117 height 542
type textarea "go"
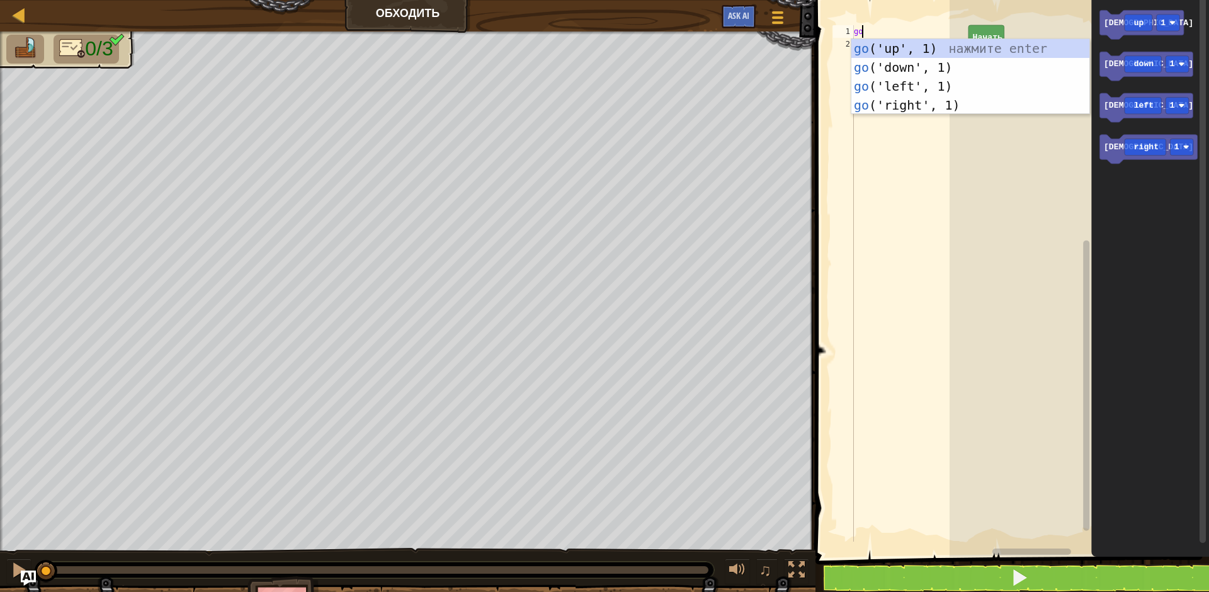
click at [914, 48] on div "go ('up', 1) нажмите enter go ('down', 1) нажмите enter go ('left', 1) нажмите …" at bounding box center [970, 95] width 238 height 113
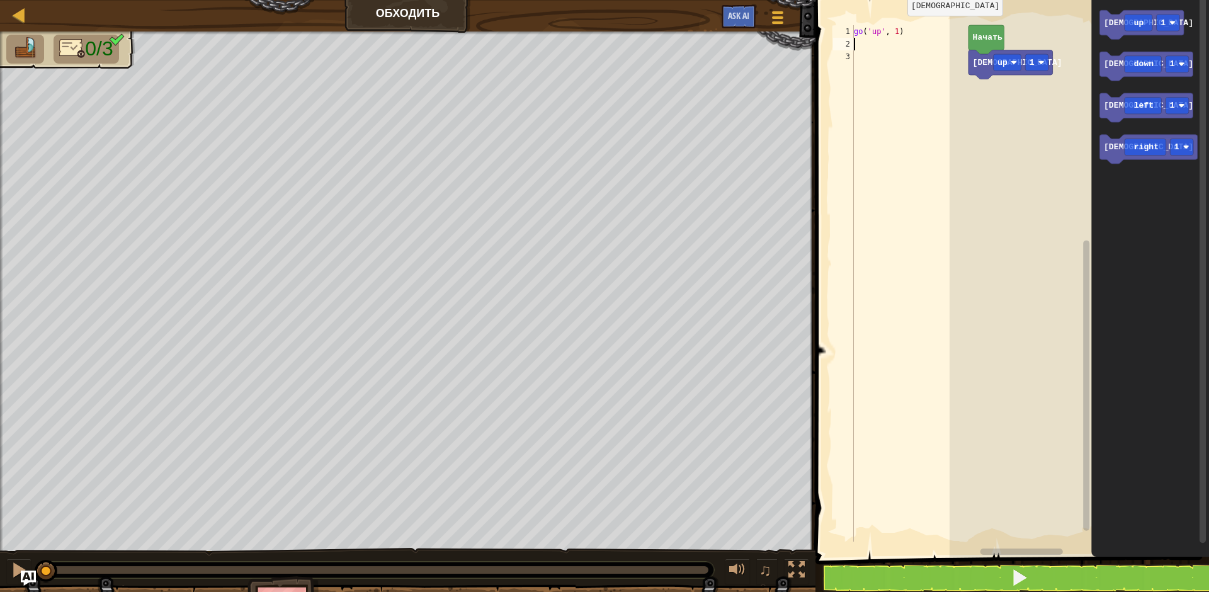
click at [897, 34] on div "go ( 'up' , 1 )" at bounding box center [909, 296] width 117 height 542
type textarea "go('up', 2)"
click at [901, 65] on div "go ( 'up' , 2 )" at bounding box center [909, 296] width 117 height 542
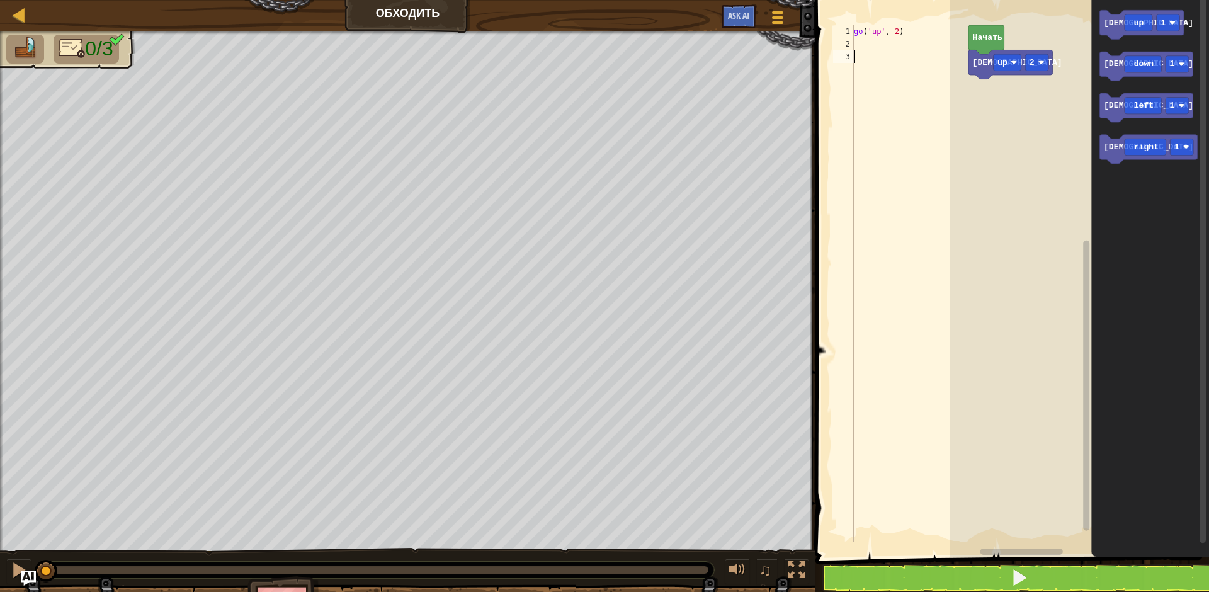
click at [887, 41] on div "go ( 'up' , 2 )" at bounding box center [909, 296] width 117 height 542
type textarea "go"
type textarea "go('right', 3)"
type textarea "go"
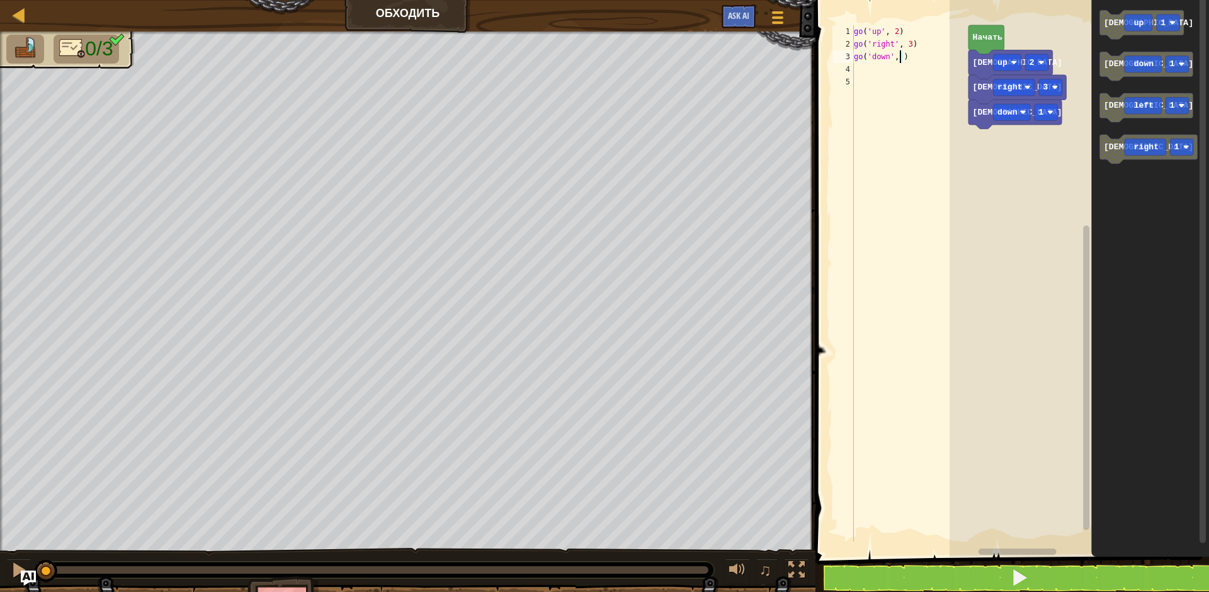
scroll to position [6, 4]
type textarea "go('down', 2)"
click at [1042, 568] on button at bounding box center [1019, 578] width 397 height 29
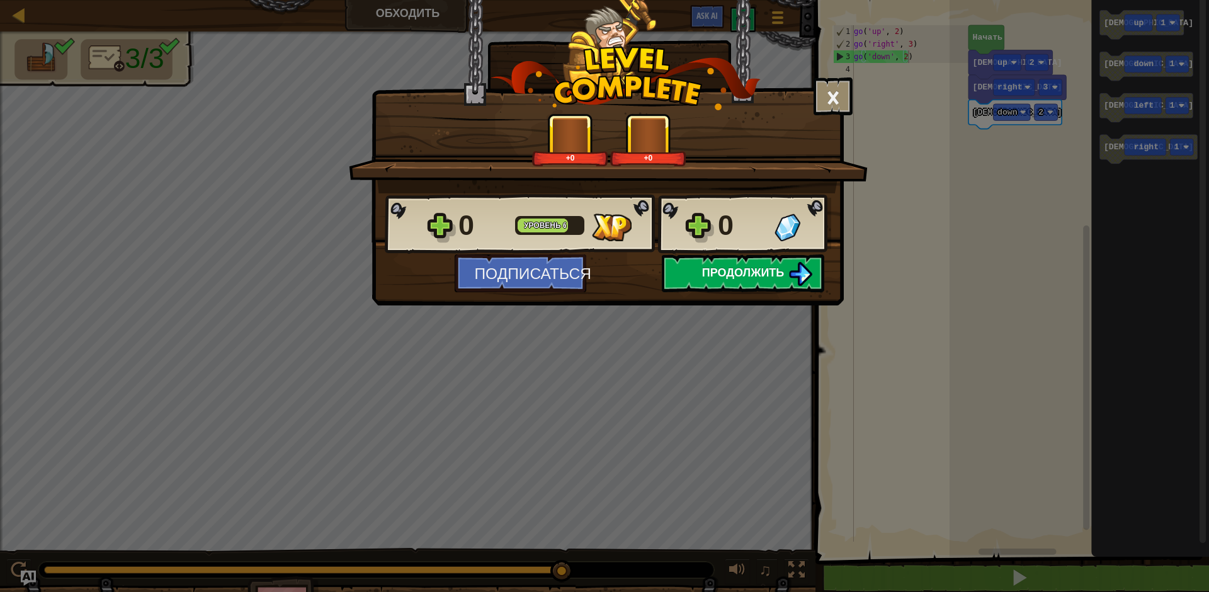
click at [743, 277] on span "Продолжить" at bounding box center [743, 273] width 83 height 16
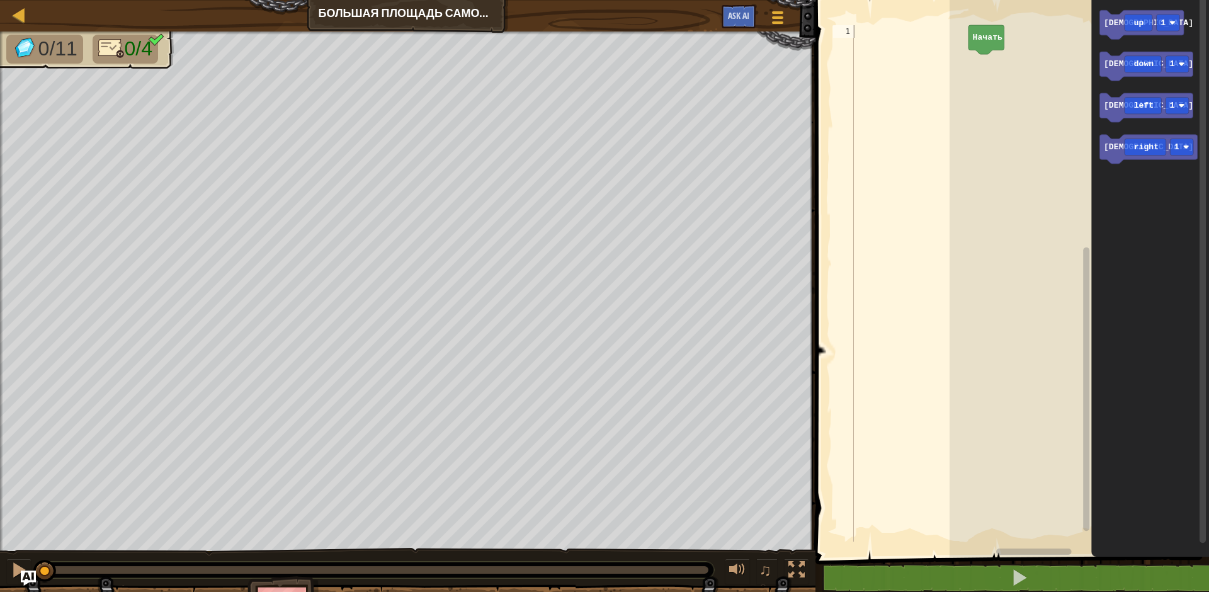
click at [882, 43] on div at bounding box center [909, 296] width 117 height 542
type textarea "go"
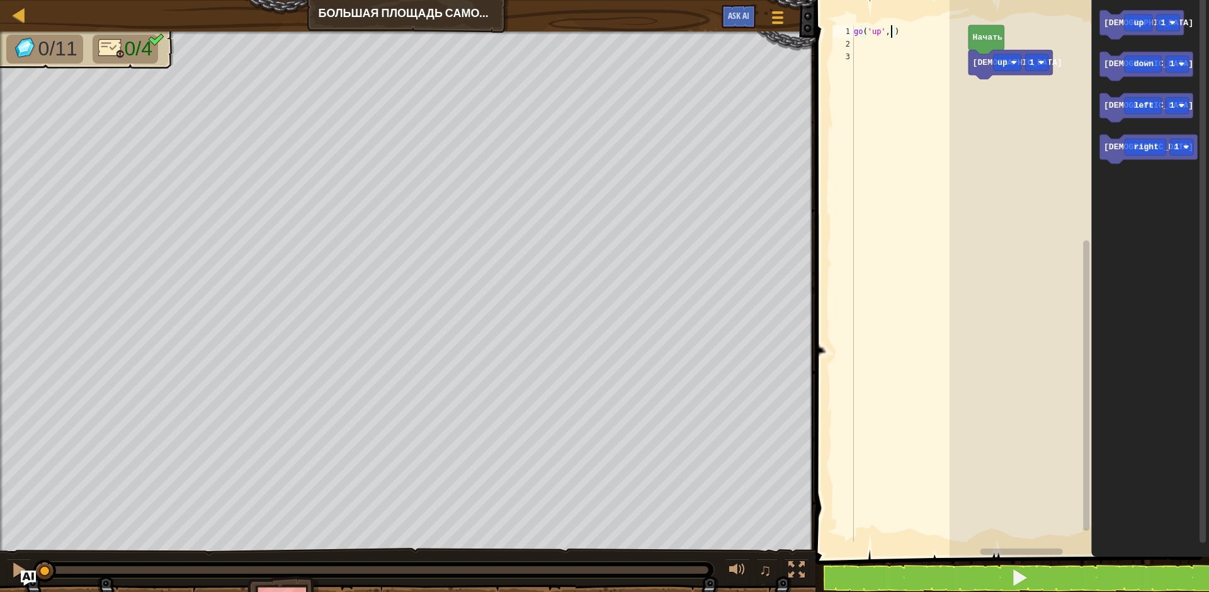
type textarea "go('up', 3)"
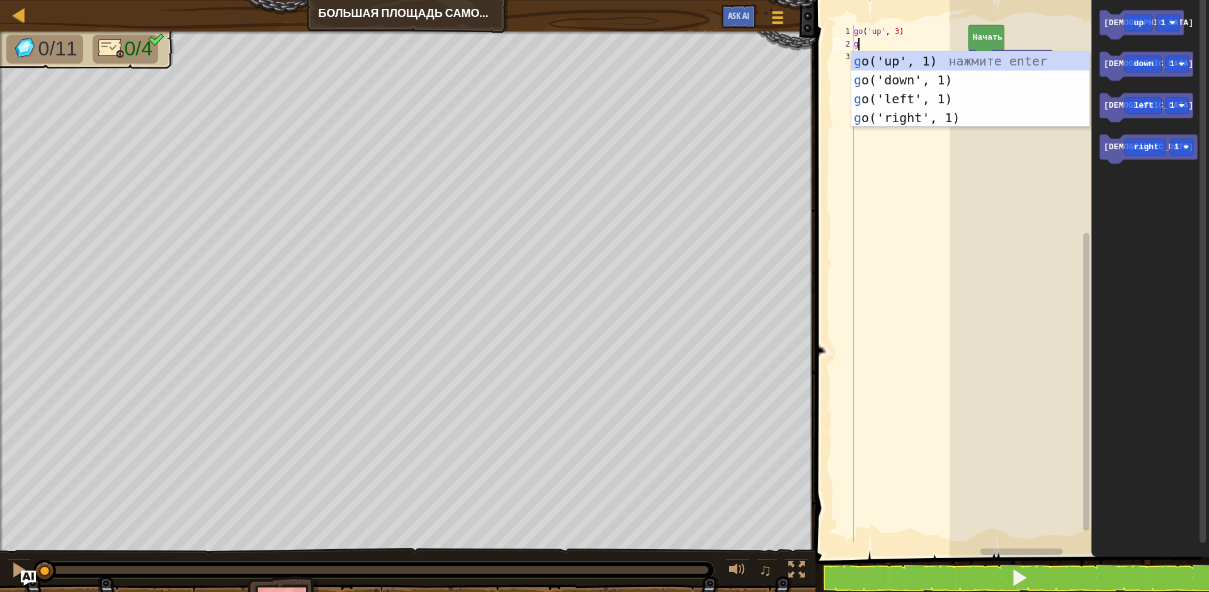
type textarea "go"
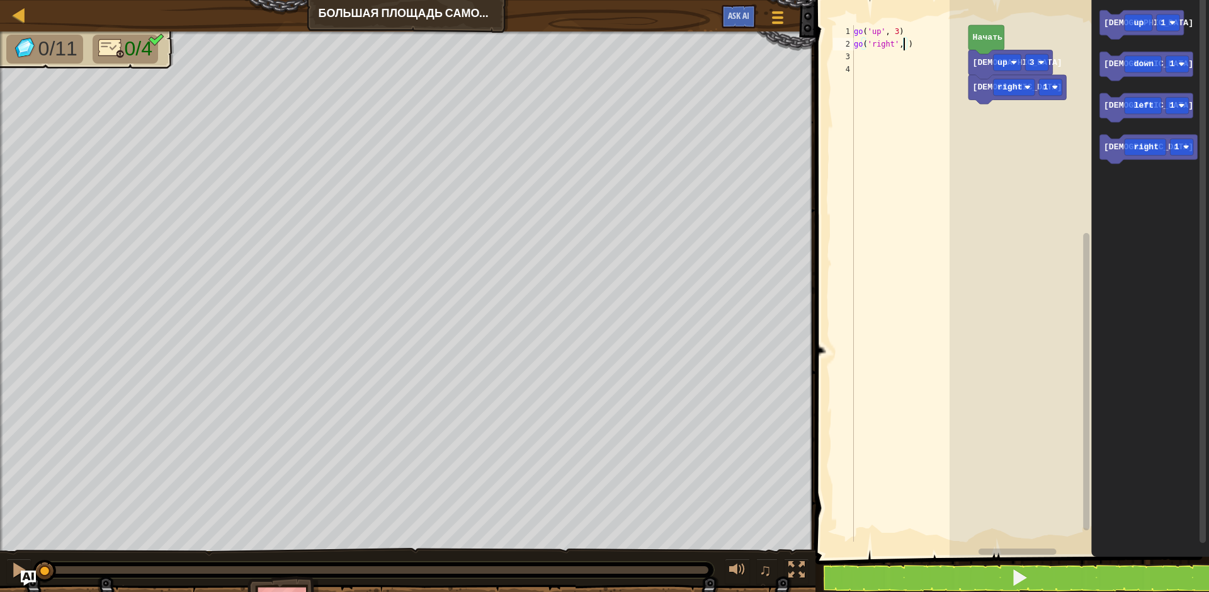
type textarea "go('right', 3)"
type textarea "go"
type textarea "go('down', 3)"
type textarea "go"
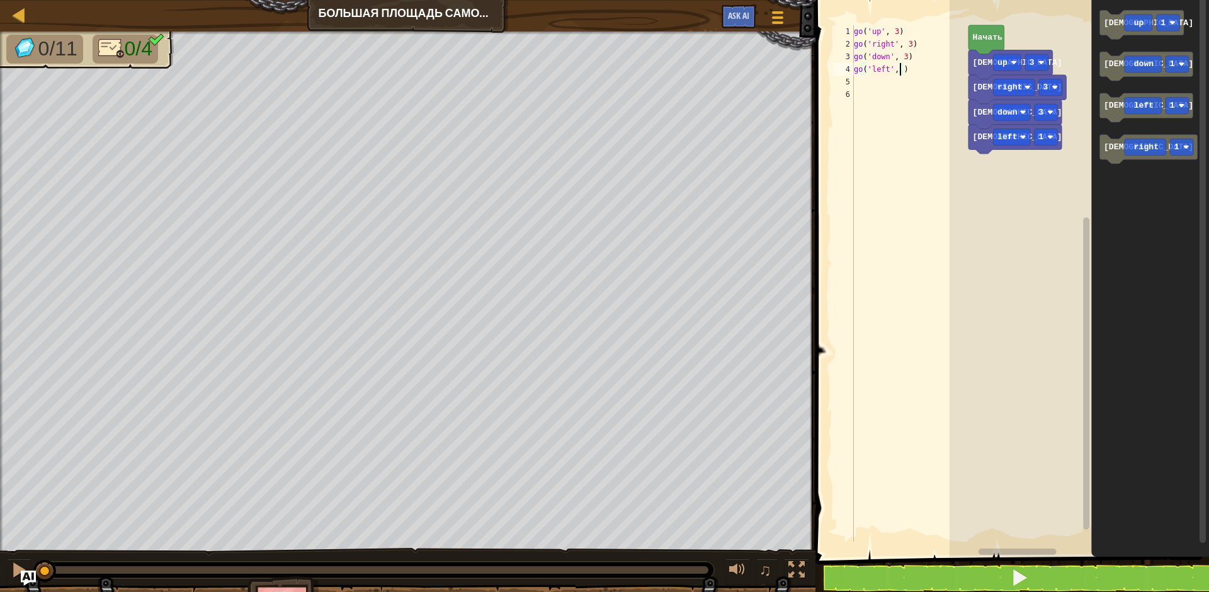
scroll to position [6, 4]
type textarea "go('left', 2)"
click at [1007, 573] on button at bounding box center [1019, 578] width 397 height 29
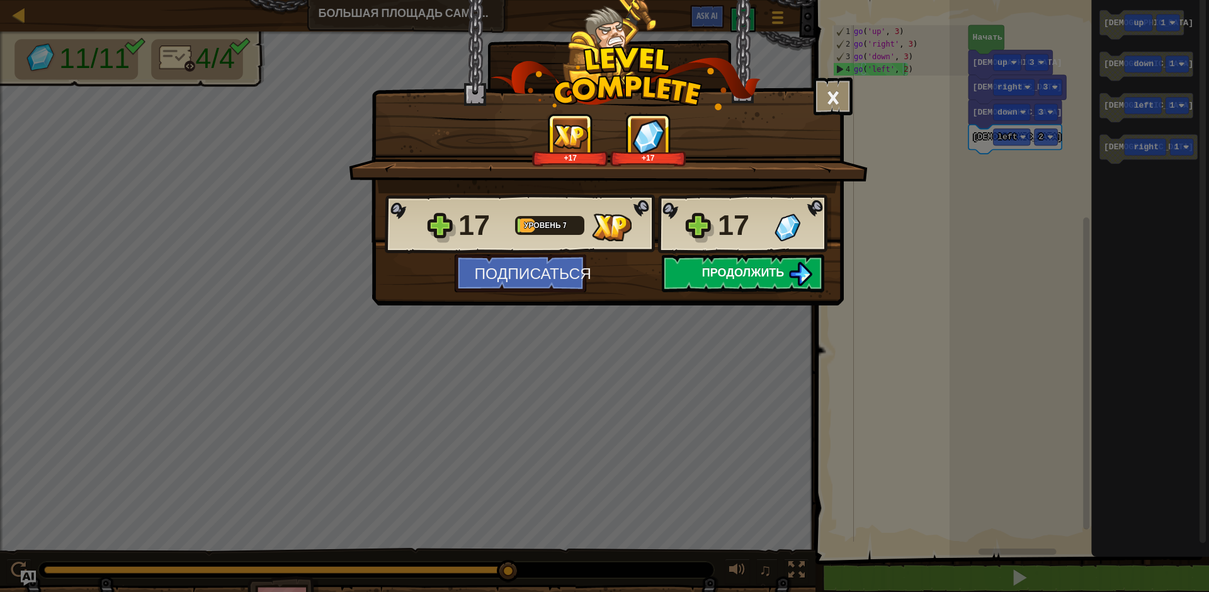
click at [763, 272] on span "Продолжить" at bounding box center [743, 273] width 83 height 16
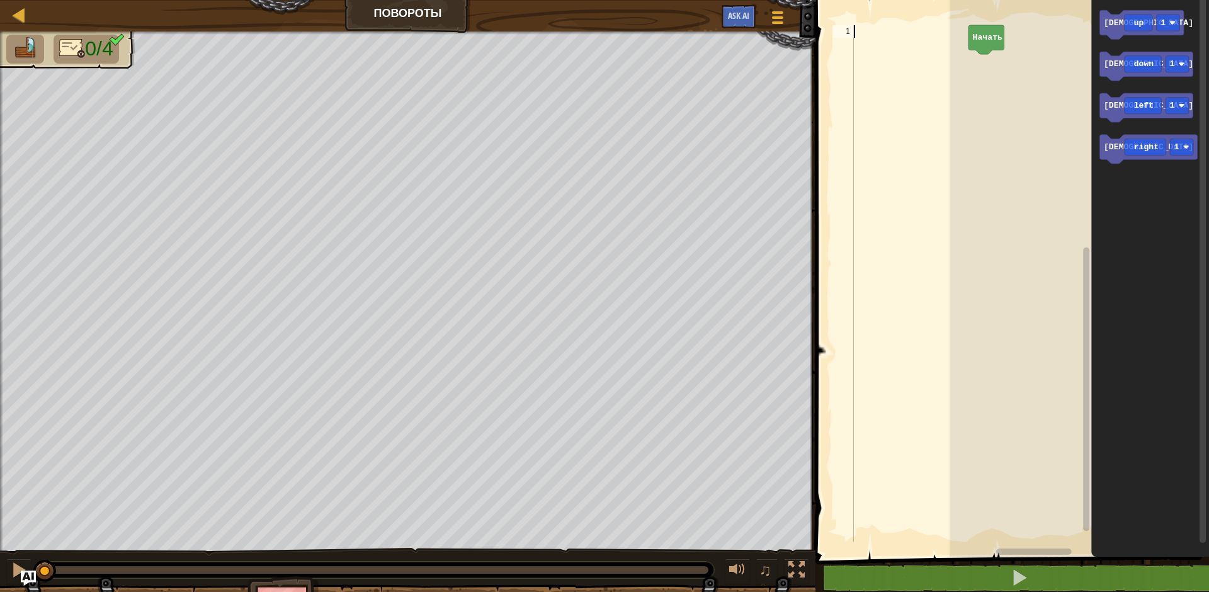
click at [882, 36] on div at bounding box center [909, 296] width 117 height 542
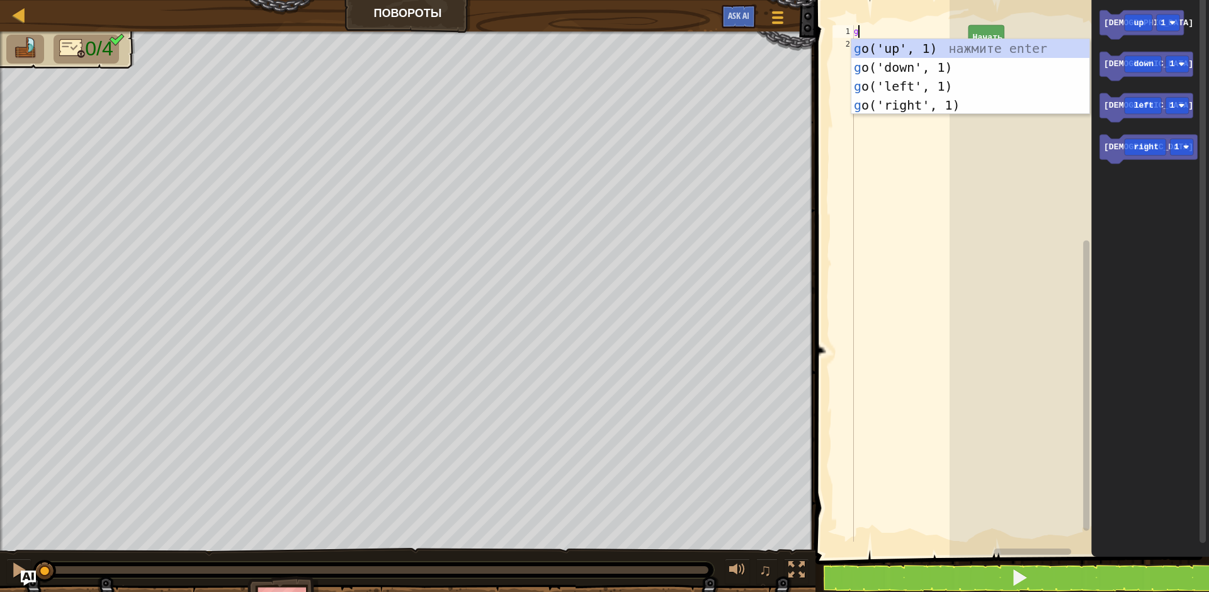
type textarea "go"
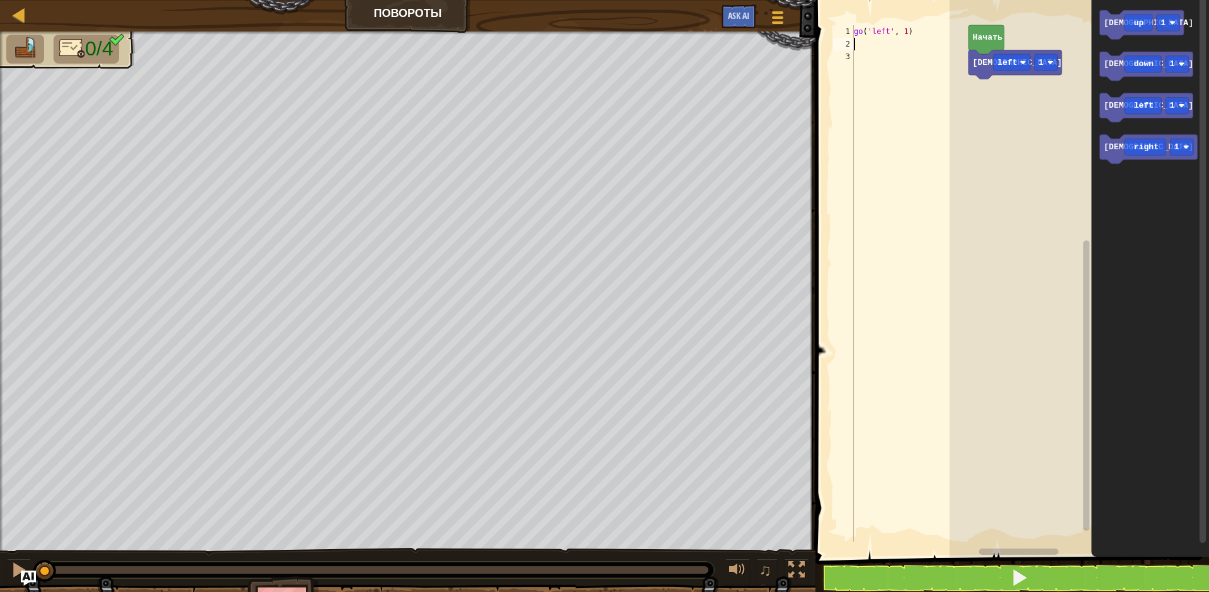
type textarea "go"
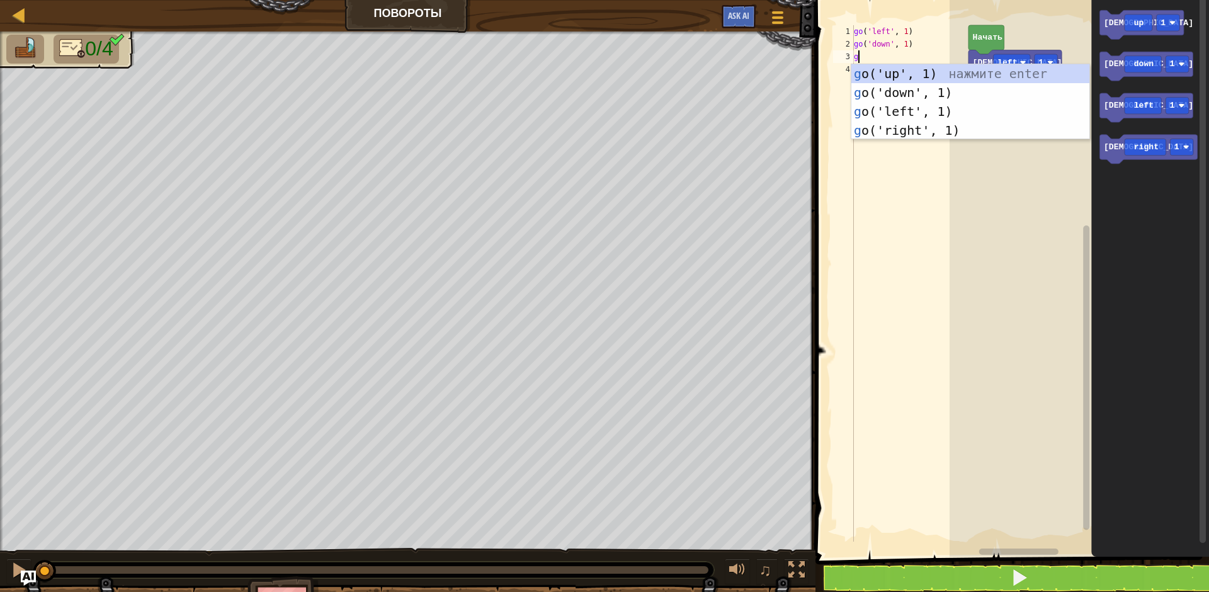
type textarea "go"
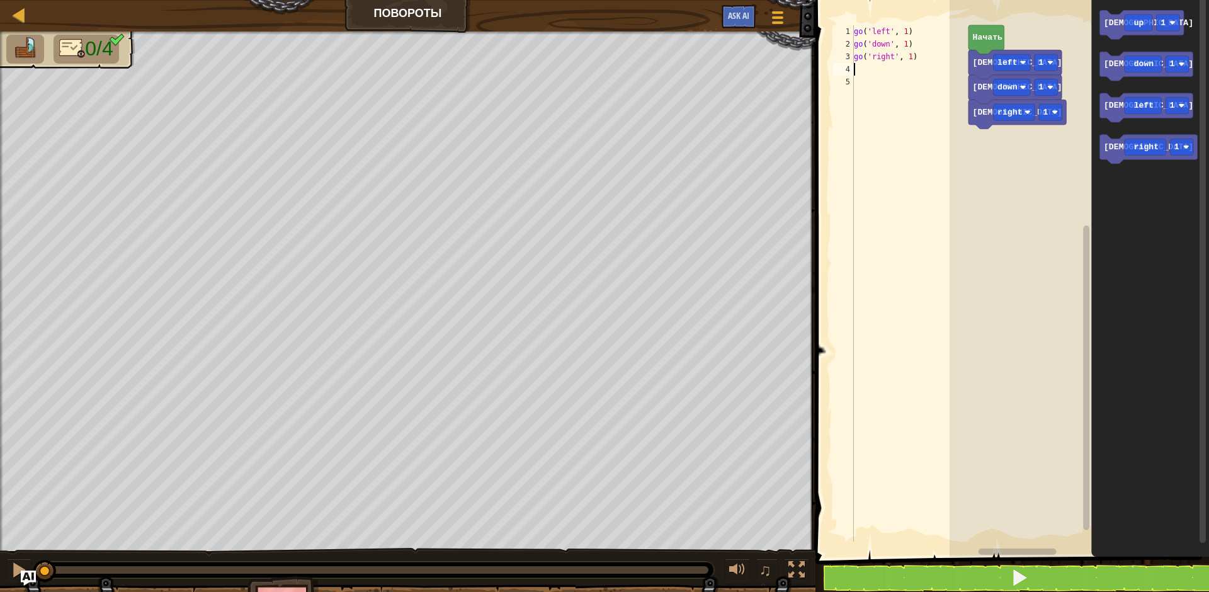
type textarea "go"
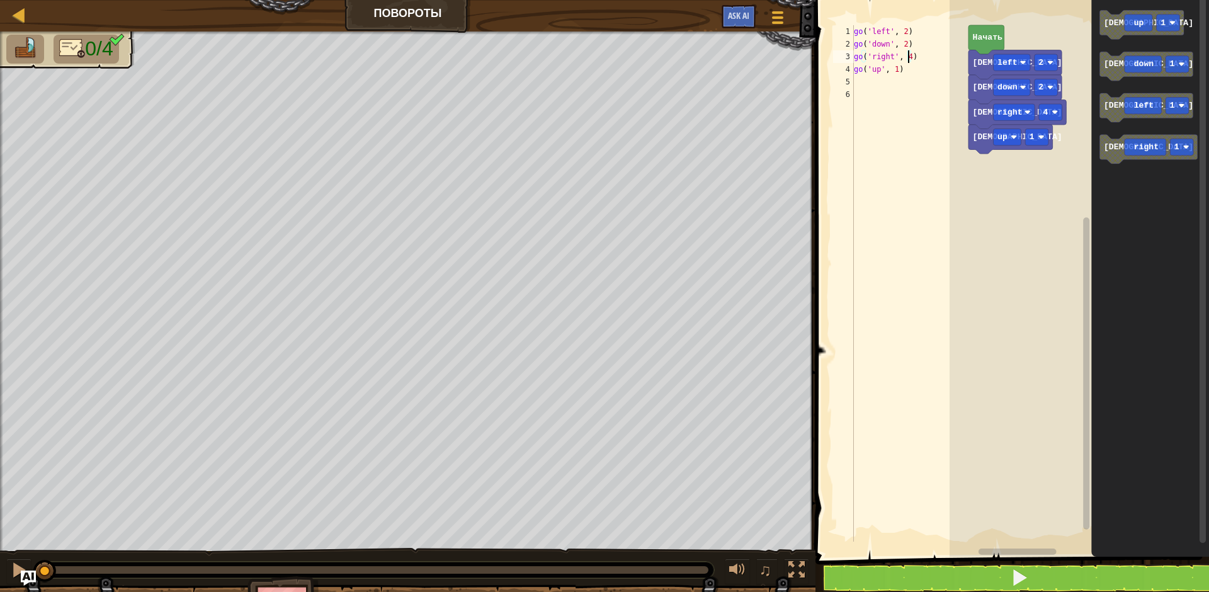
scroll to position [6, 3]
type textarea "go('up', 3)"
click at [1047, 577] on button at bounding box center [1019, 578] width 397 height 29
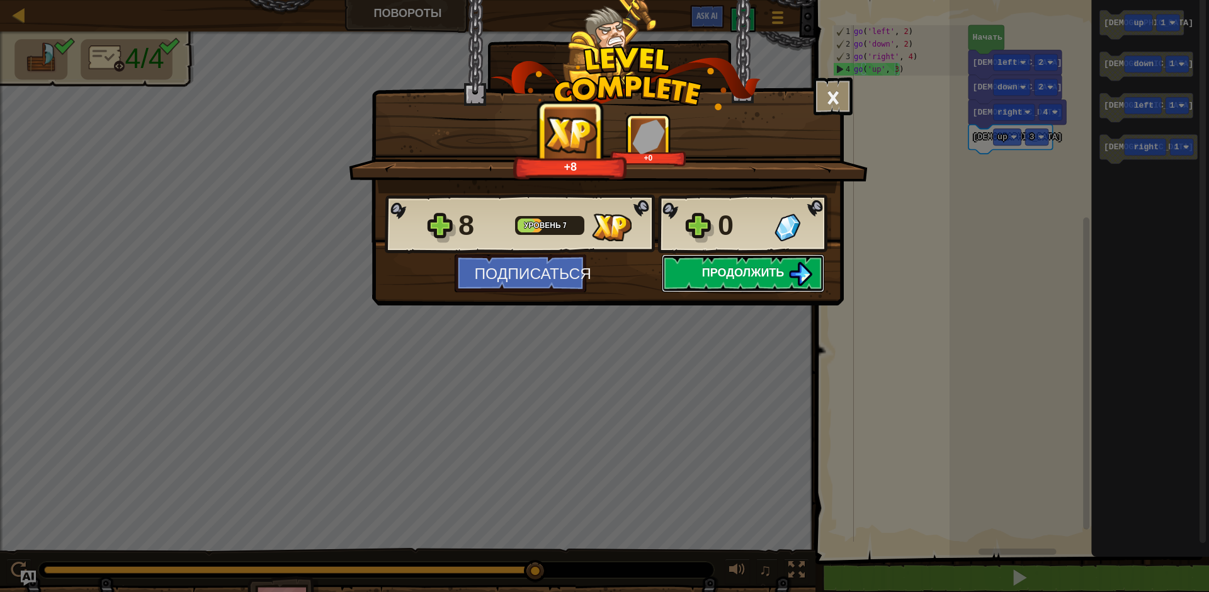
click at [765, 273] on span "Продолжить" at bounding box center [743, 273] width 83 height 16
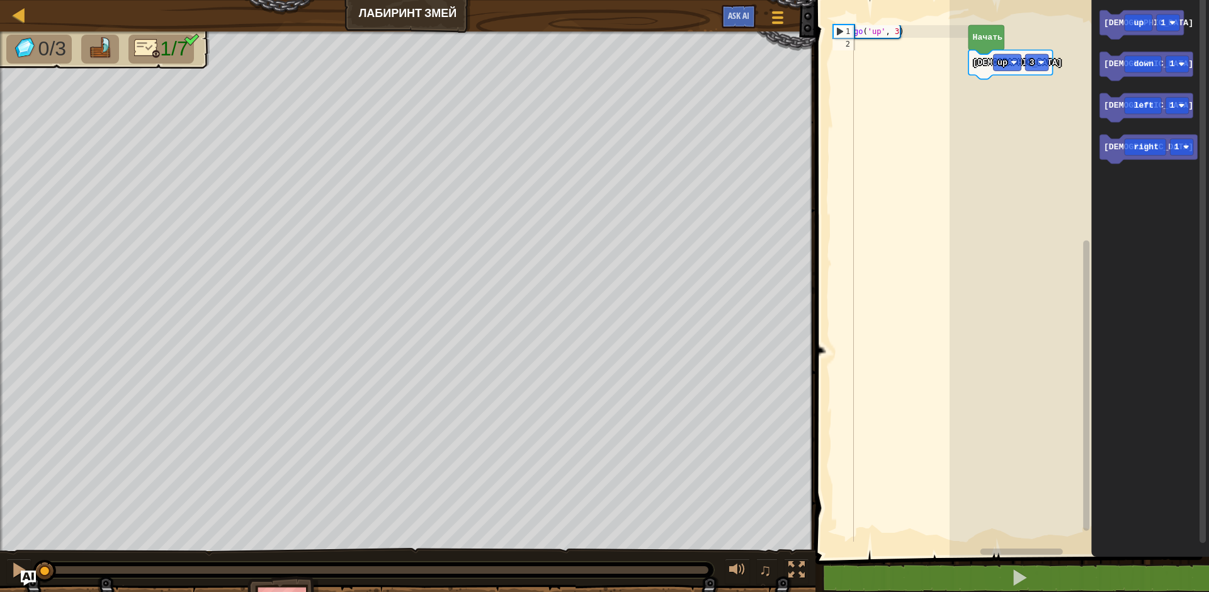
click at [886, 61] on div "go ( 'up' , 3 )" at bounding box center [909, 296] width 117 height 542
type textarea "go"
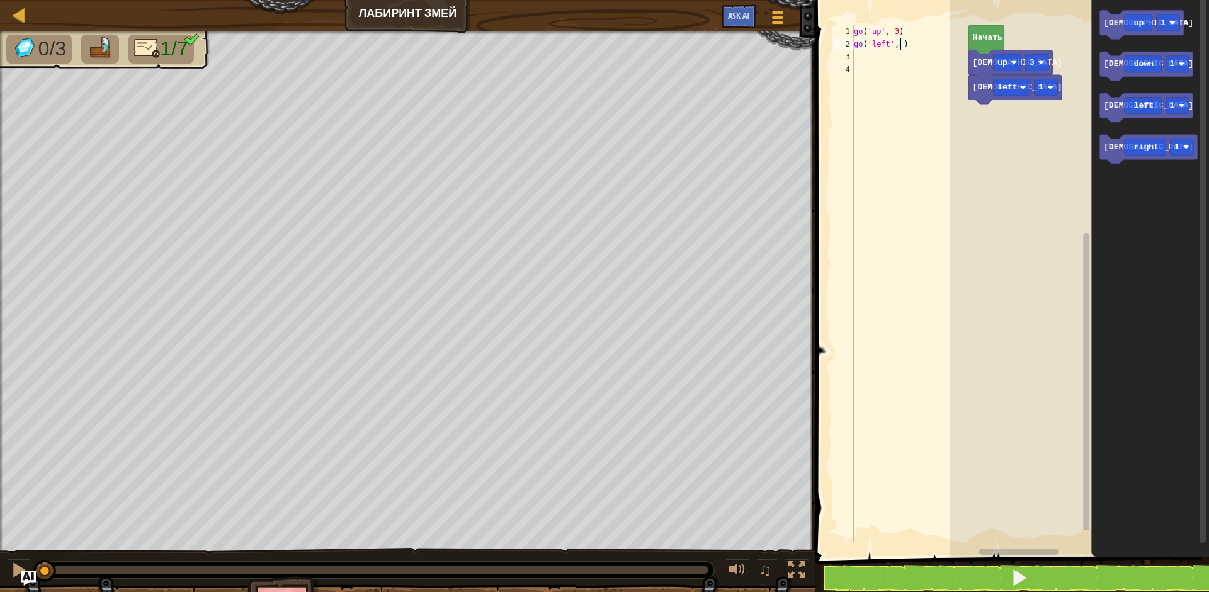
type textarea "go('left', 2)"
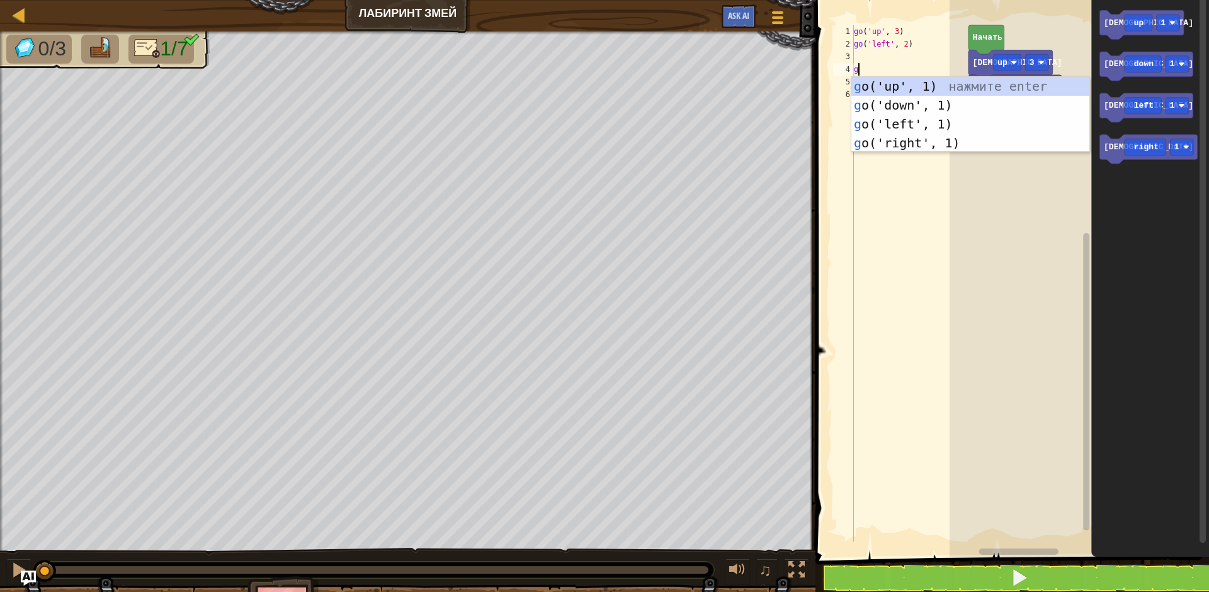
type textarea "go"
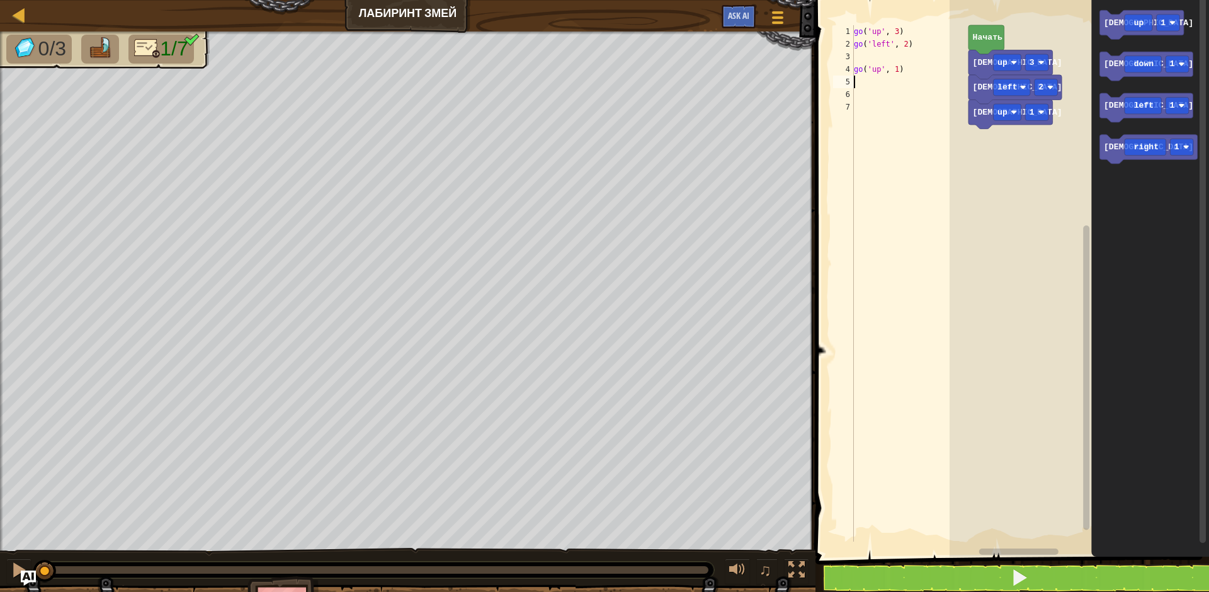
type textarea "go('up', 1)"
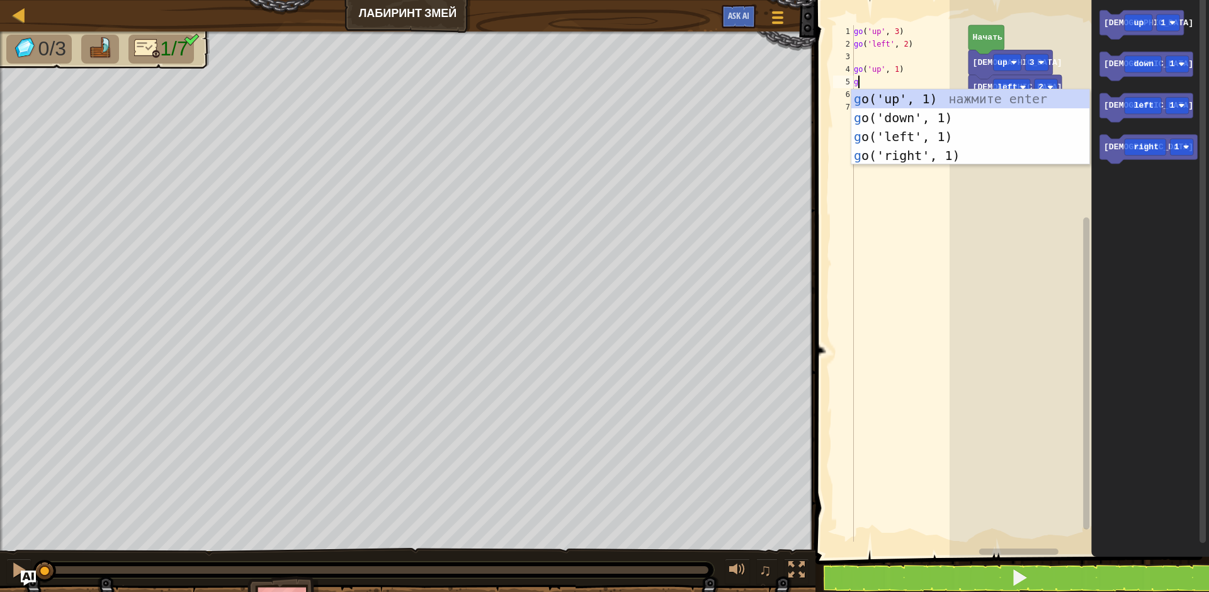
type textarea "go"
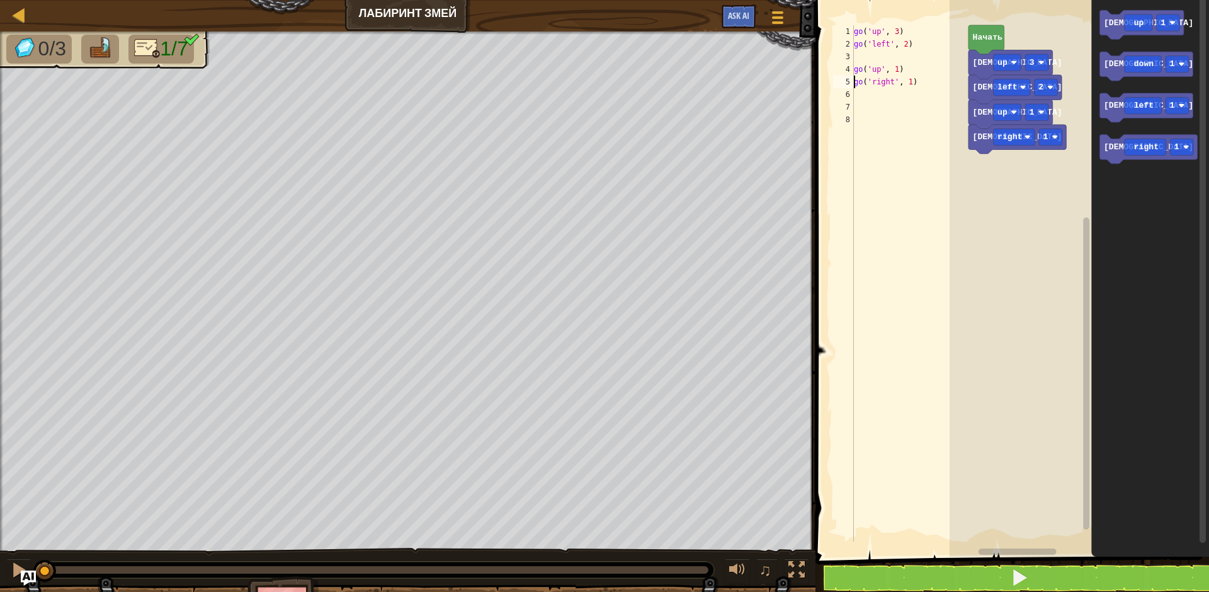
type textarea "go('up', 1)"
type textarea "go('right', 1)"
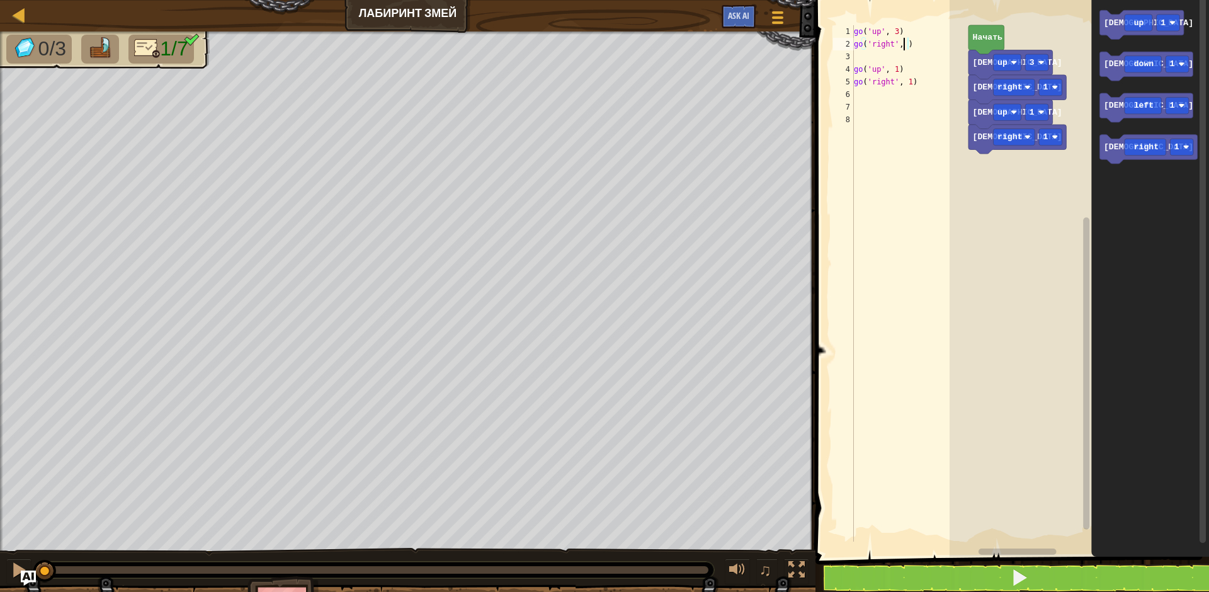
type textarea "go('right', 2)"
type textarea "go('right', 1)"
type textarea "go('right', 2)"
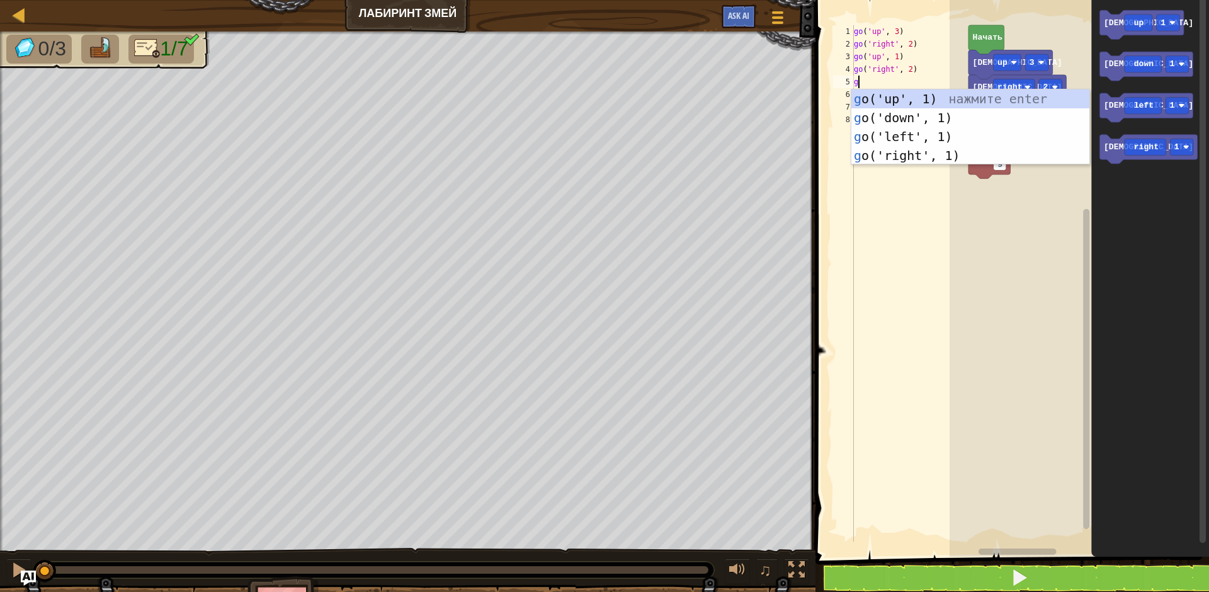
type textarea "go"
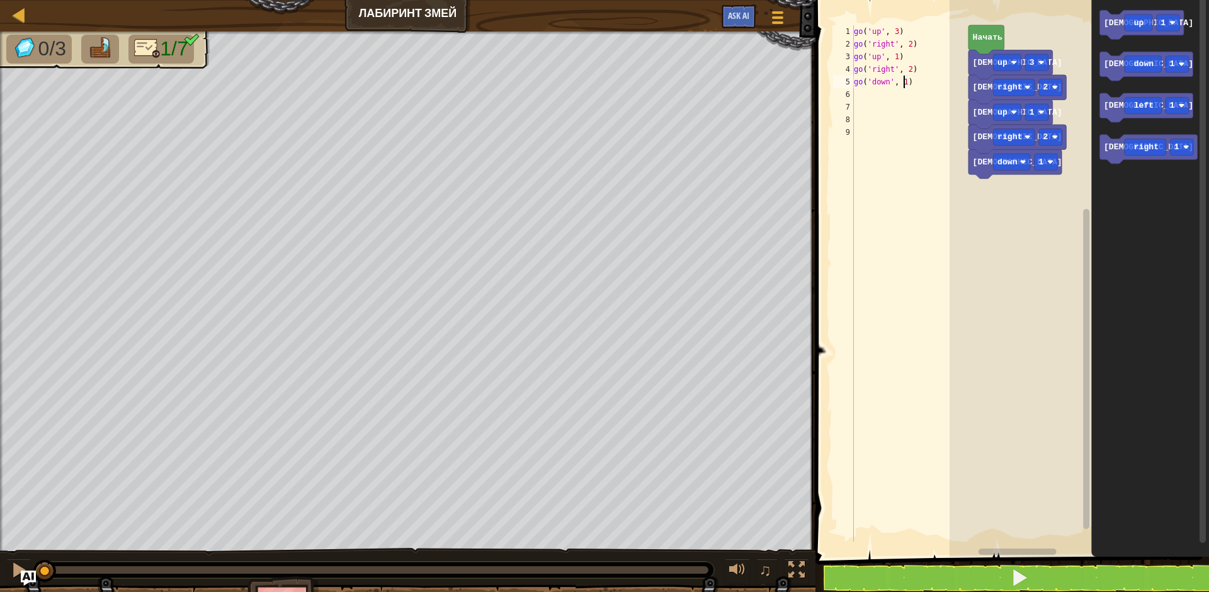
scroll to position [6, 4]
type textarea "go('down', 2)"
type textarea "go"
type textarea "go('right', 2)"
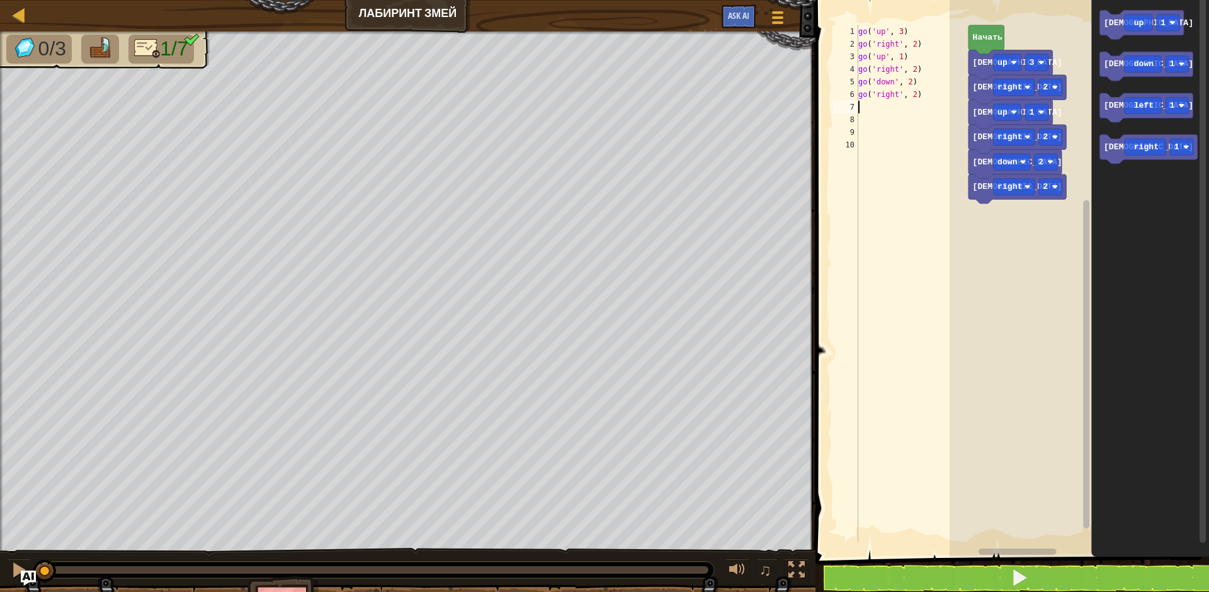
type textarea "go"
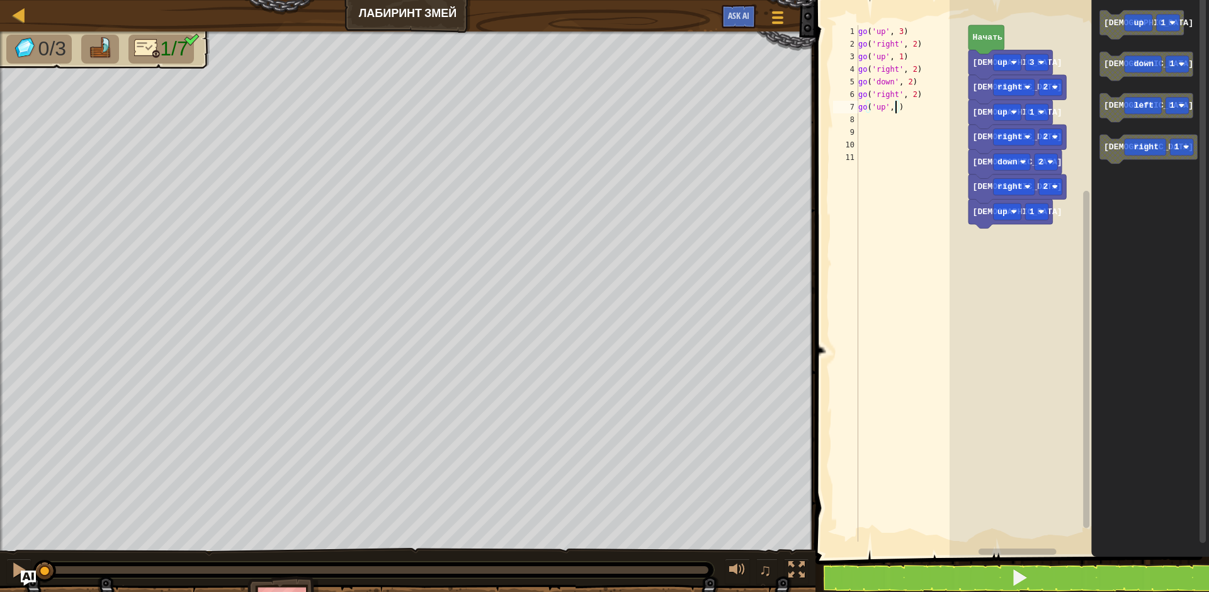
scroll to position [6, 3]
type textarea "go('up', 3)"
click at [1028, 583] on span at bounding box center [1020, 578] width 18 height 18
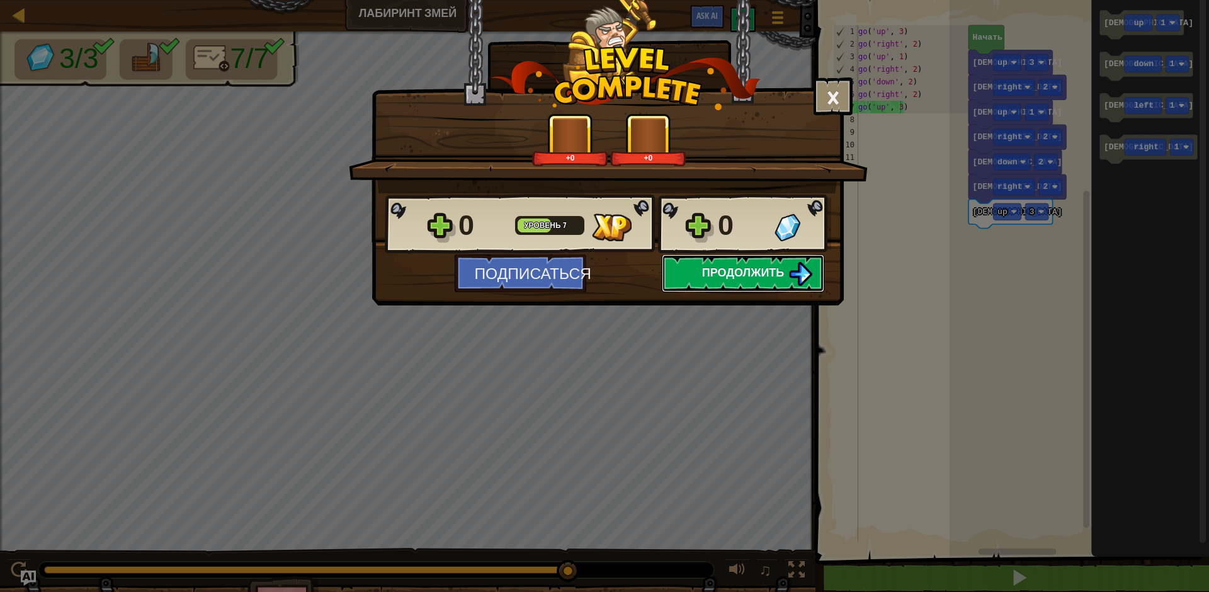
click at [743, 271] on span "Продолжить" at bounding box center [743, 273] width 83 height 16
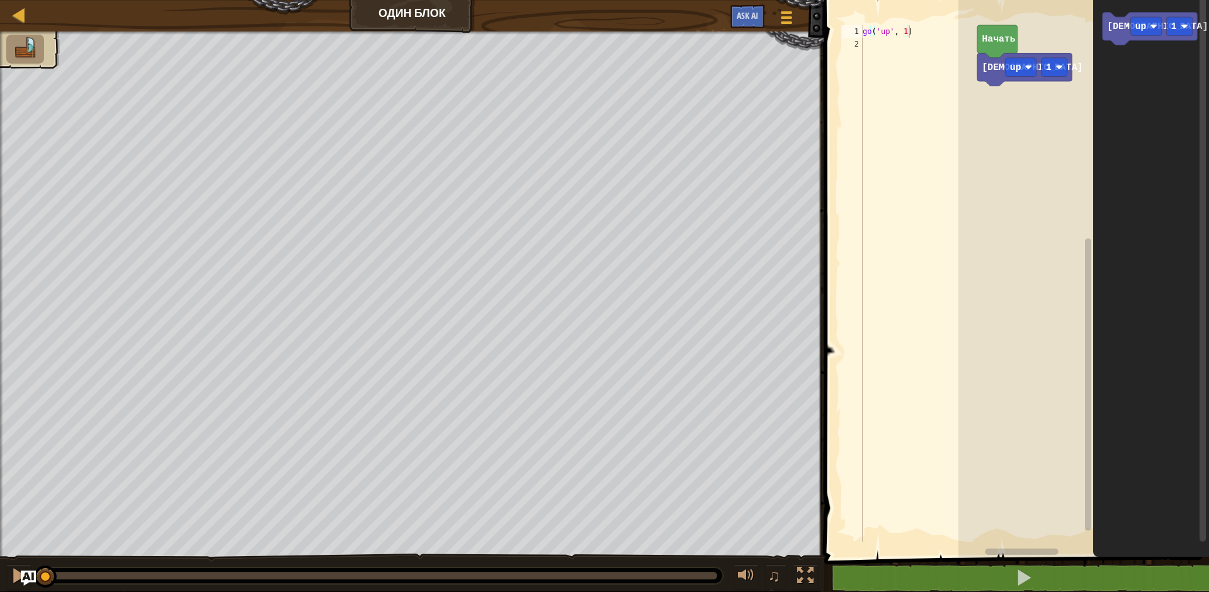
click at [878, 44] on div "go ( 'up' , 1 )" at bounding box center [918, 296] width 117 height 542
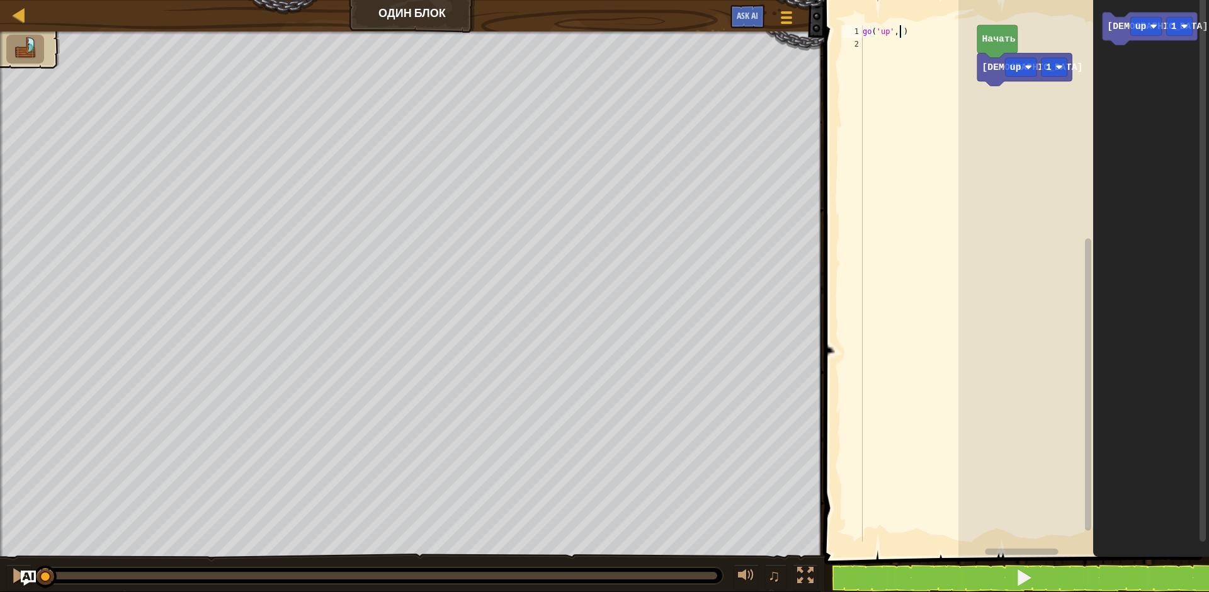
type textarea "go('up', 2)"
type textarea "go"
type textarea "go('left', 3)"
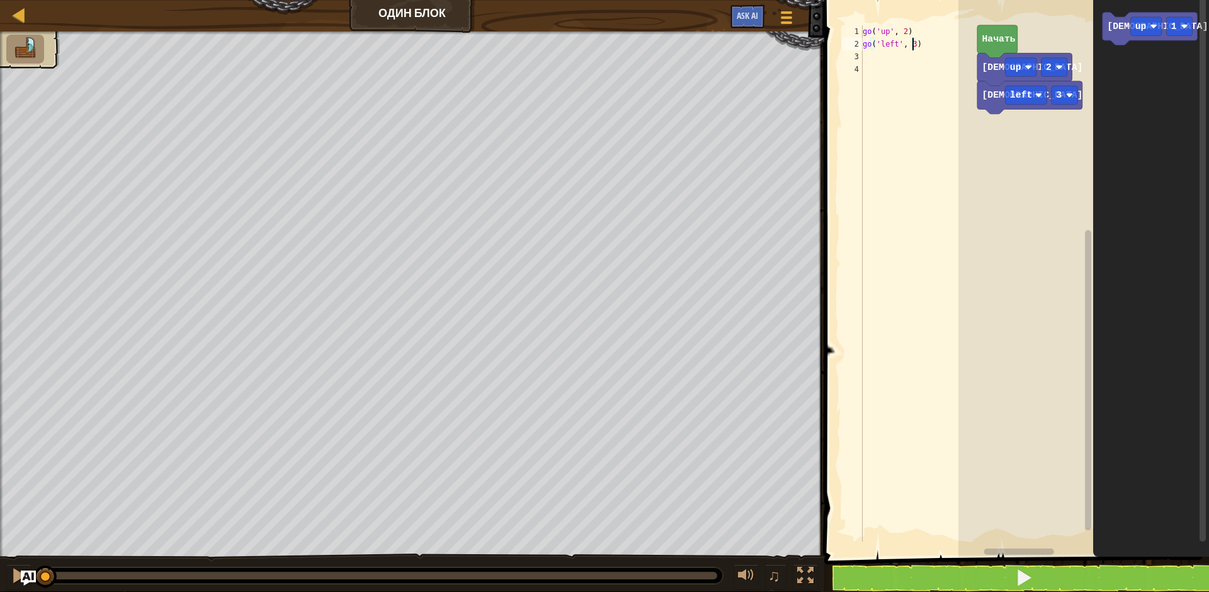
scroll to position [6, 0]
type textarea "go"
type textarea "go('down', 2)"
type textarea "go"
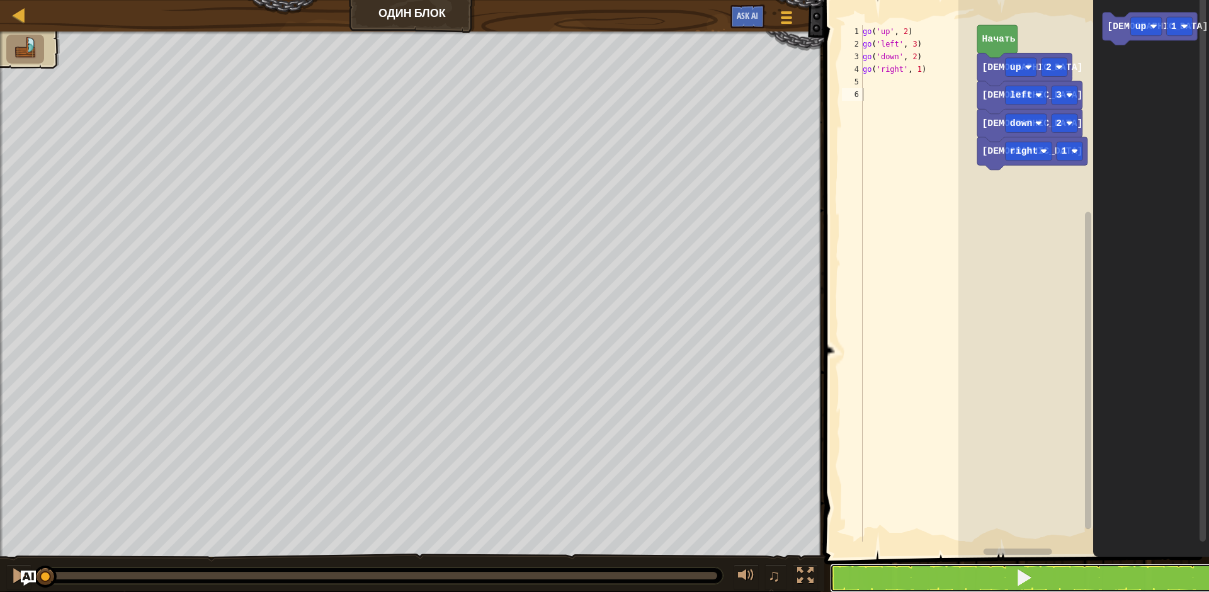
click at [953, 578] on button at bounding box center [1024, 578] width 389 height 29
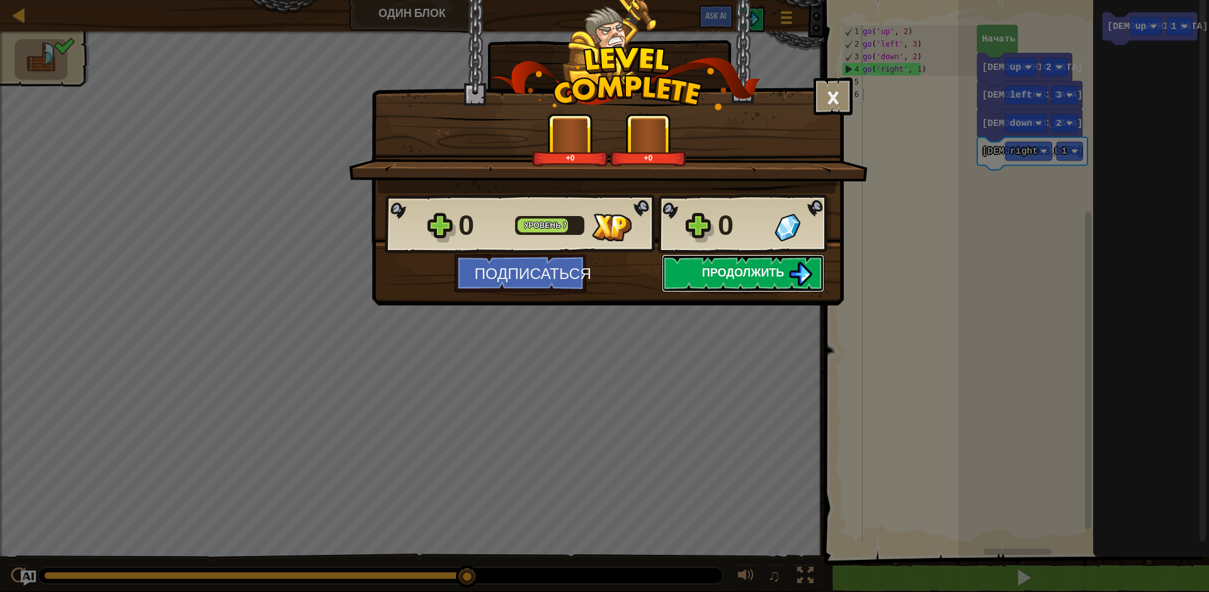
click at [777, 273] on span "Продолжить" at bounding box center [743, 273] width 83 height 16
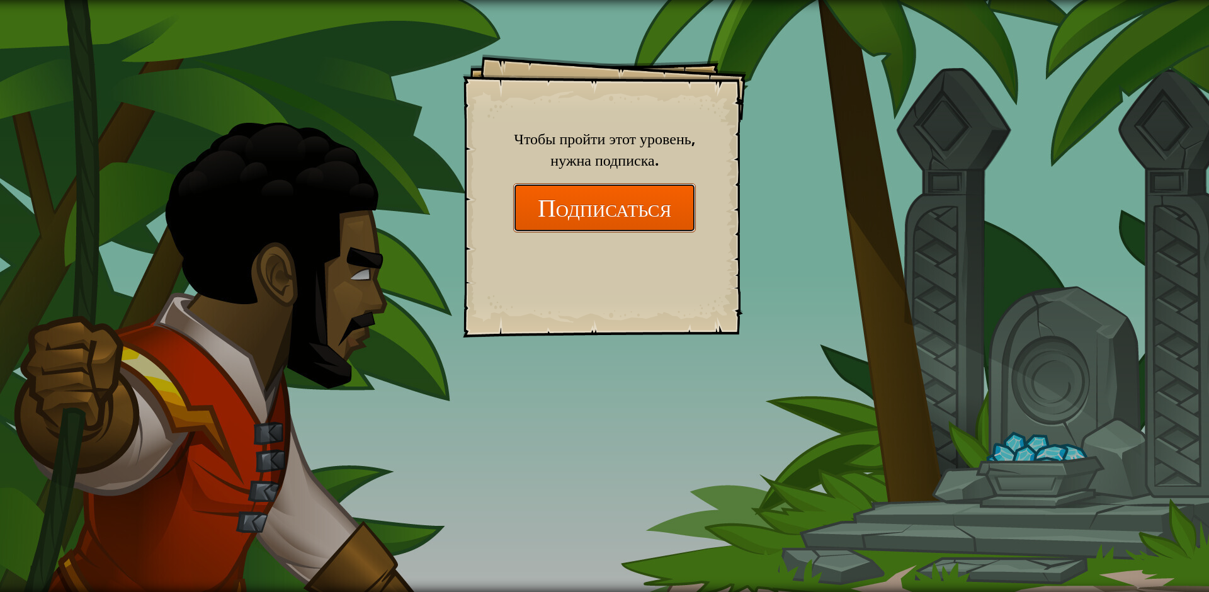
click at [617, 197] on button "Подписаться" at bounding box center [604, 207] width 183 height 48
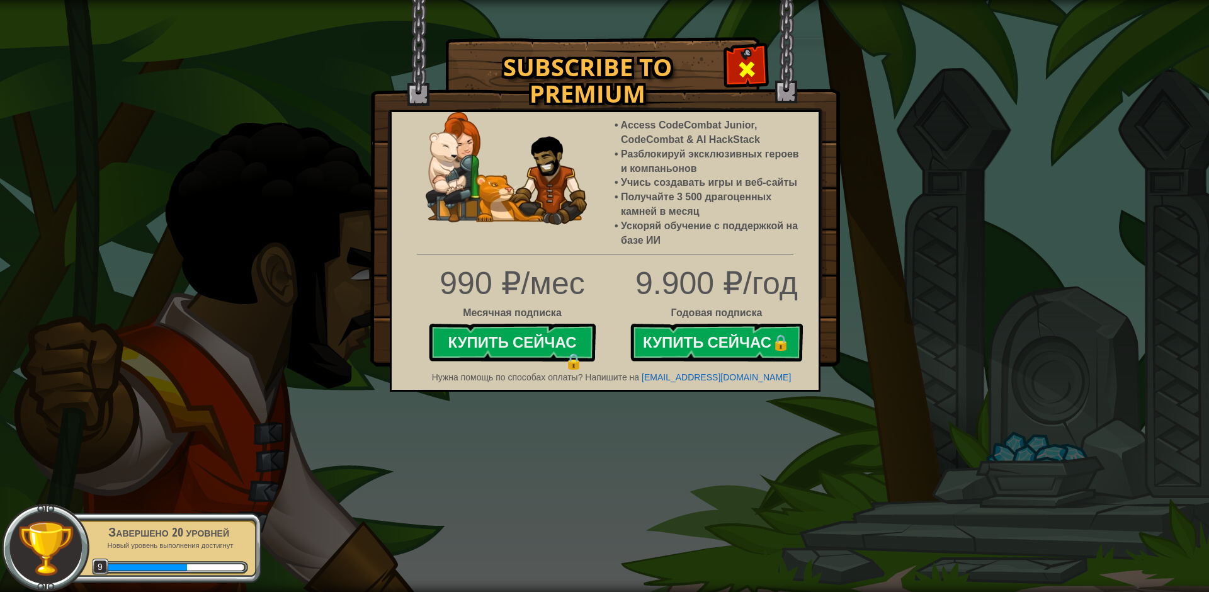
click at [746, 69] on span at bounding box center [747, 69] width 20 height 20
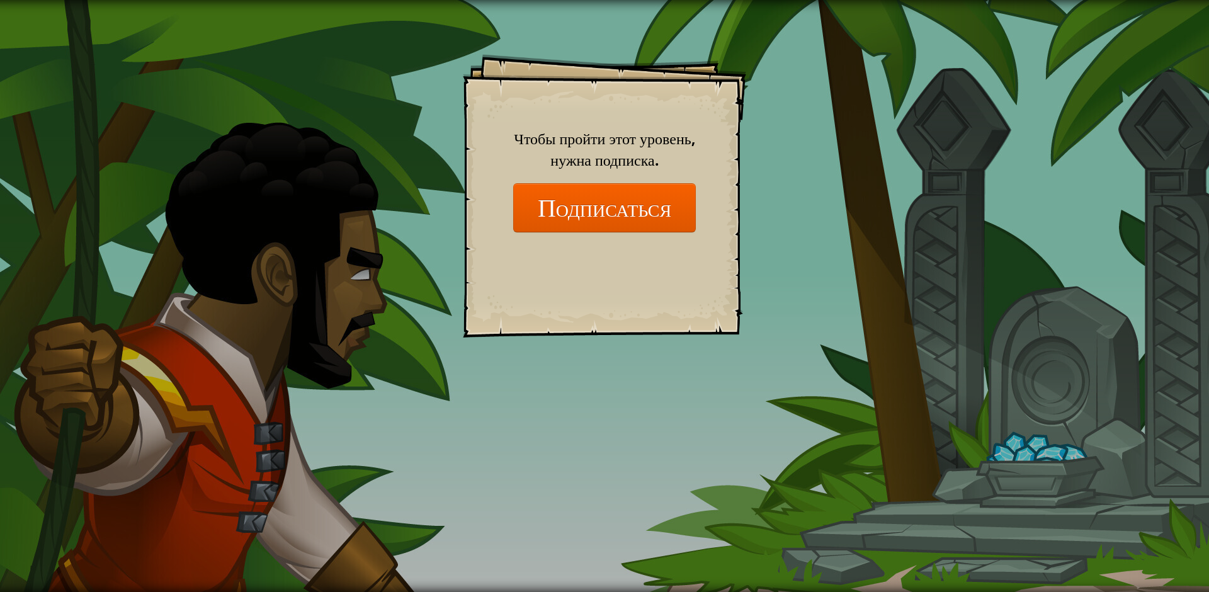
click at [1081, 440] on div "Goals Start Level Ошибка загрузки с сервера Чтобы пройти этот уровень, нужна по…" at bounding box center [604, 296] width 1209 height 592
